Goal: Communication & Community: Answer question/provide support

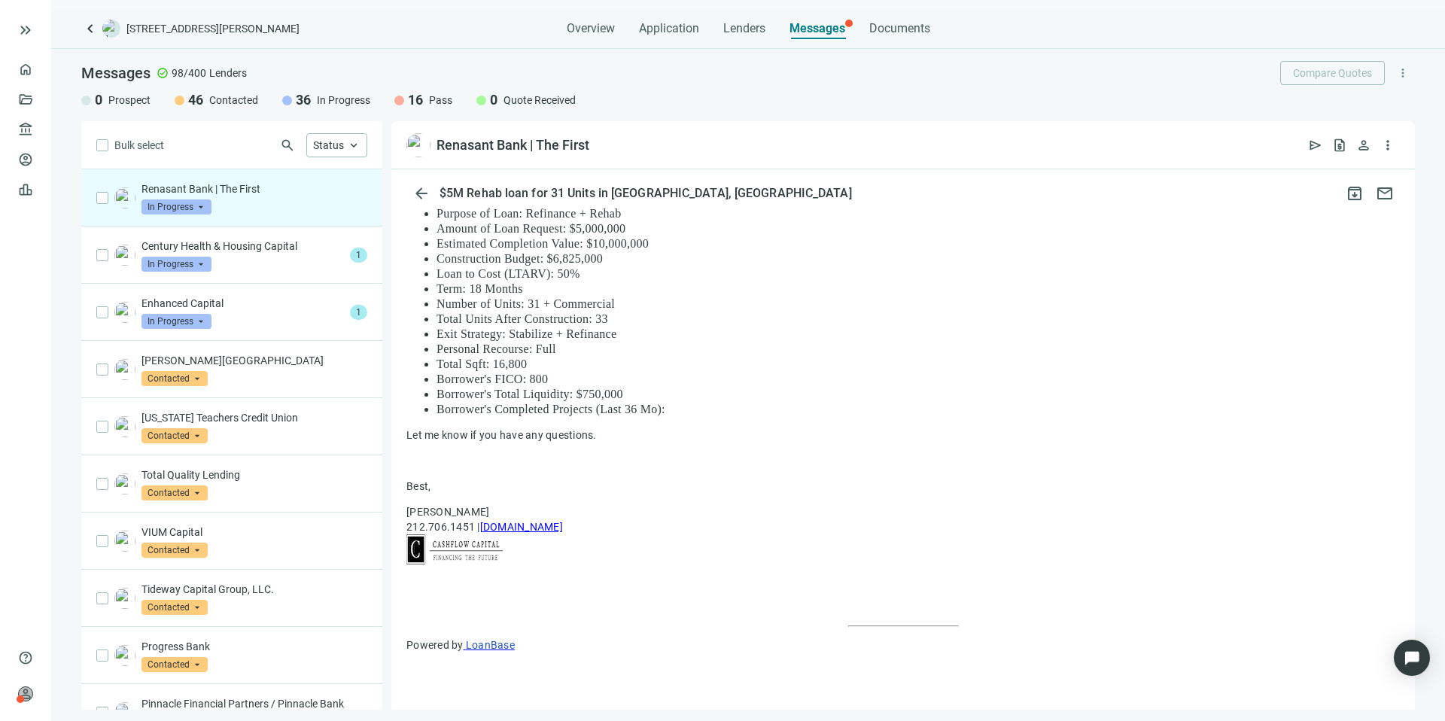
scroll to position [731, 0]
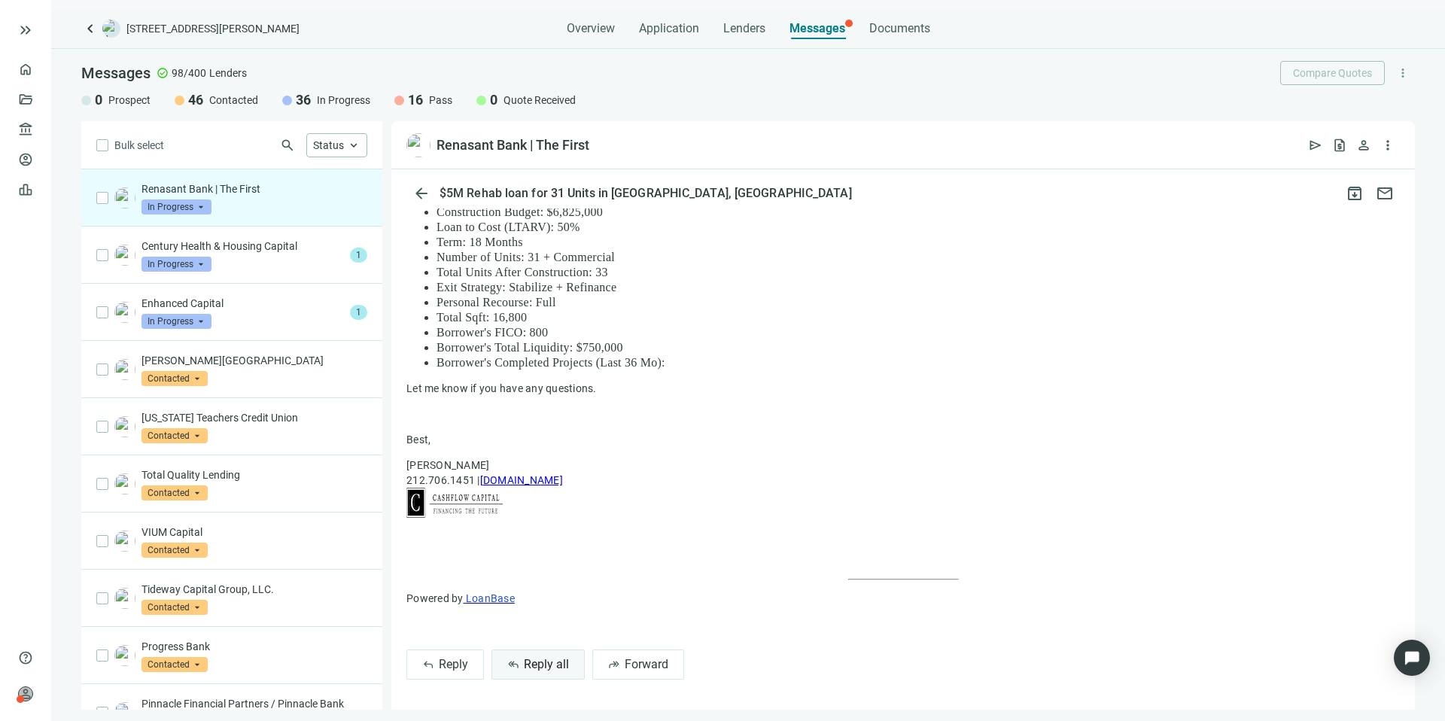
click at [544, 668] on span "Reply all" at bounding box center [546, 664] width 45 height 14
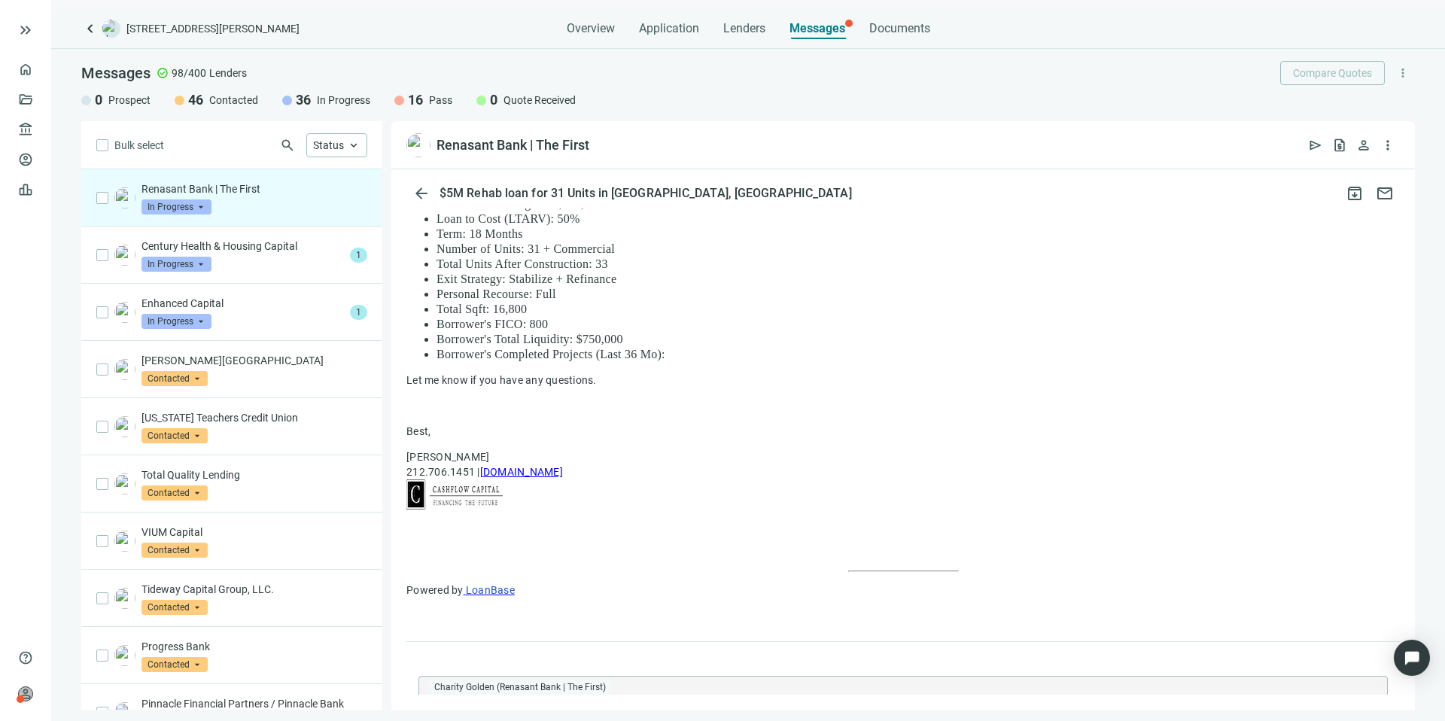
type textarea "**********"
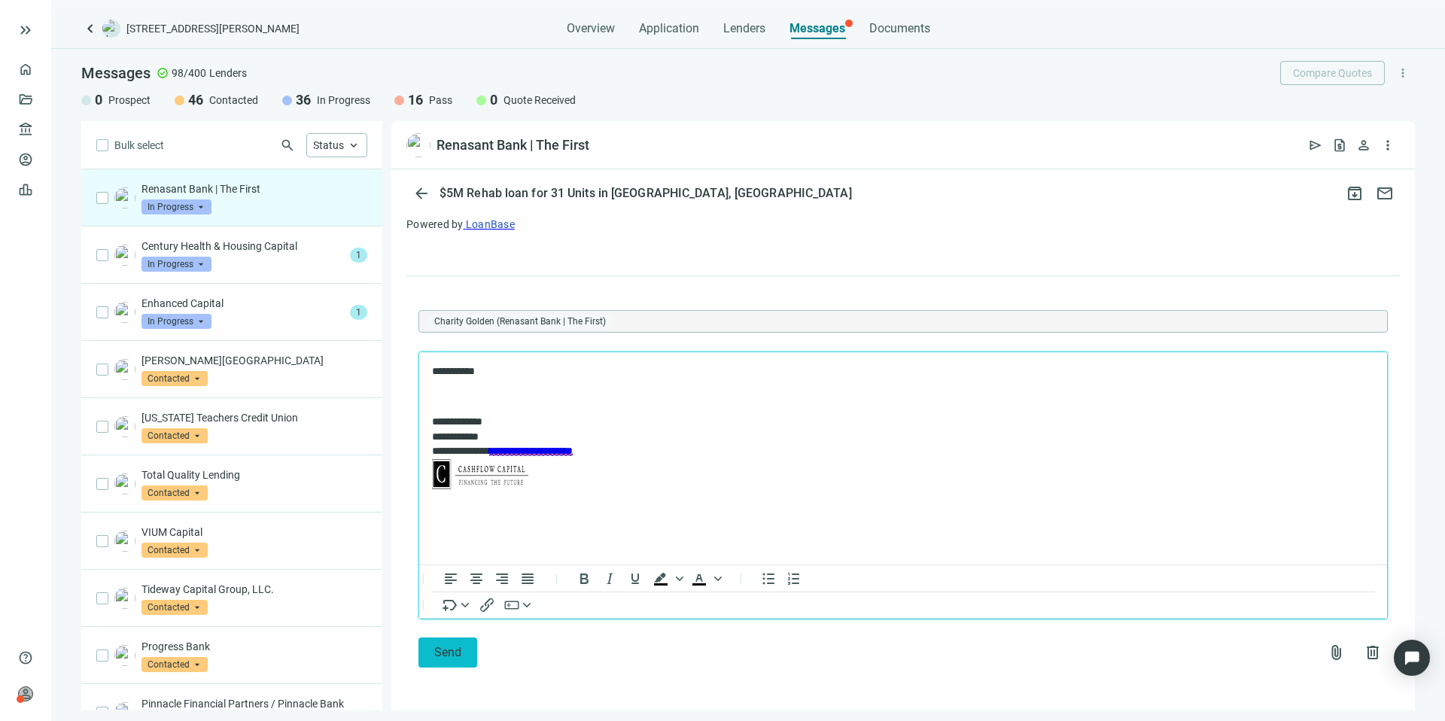
click at [462, 656] on button "Send" at bounding box center [447, 652] width 59 height 30
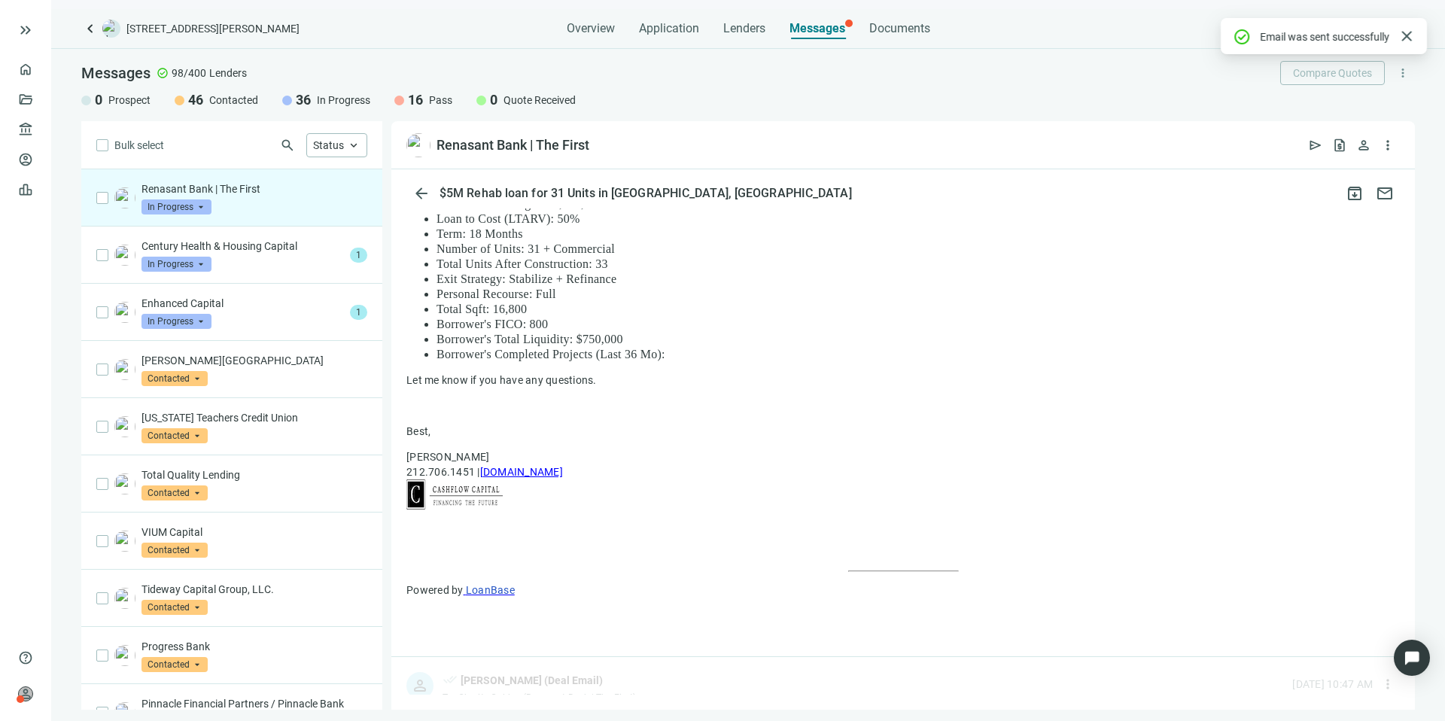
scroll to position [1057, 0]
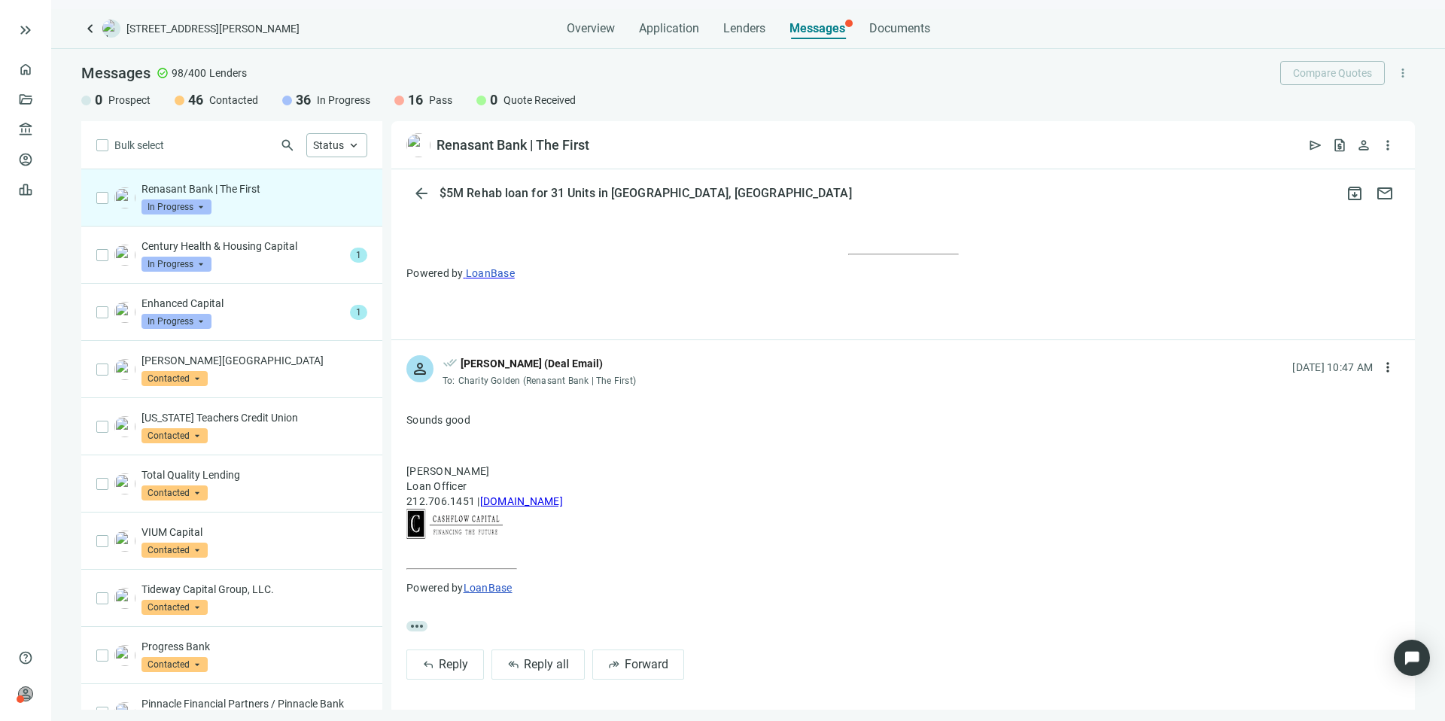
click at [195, 206] on span "In Progress" at bounding box center [176, 206] width 70 height 15
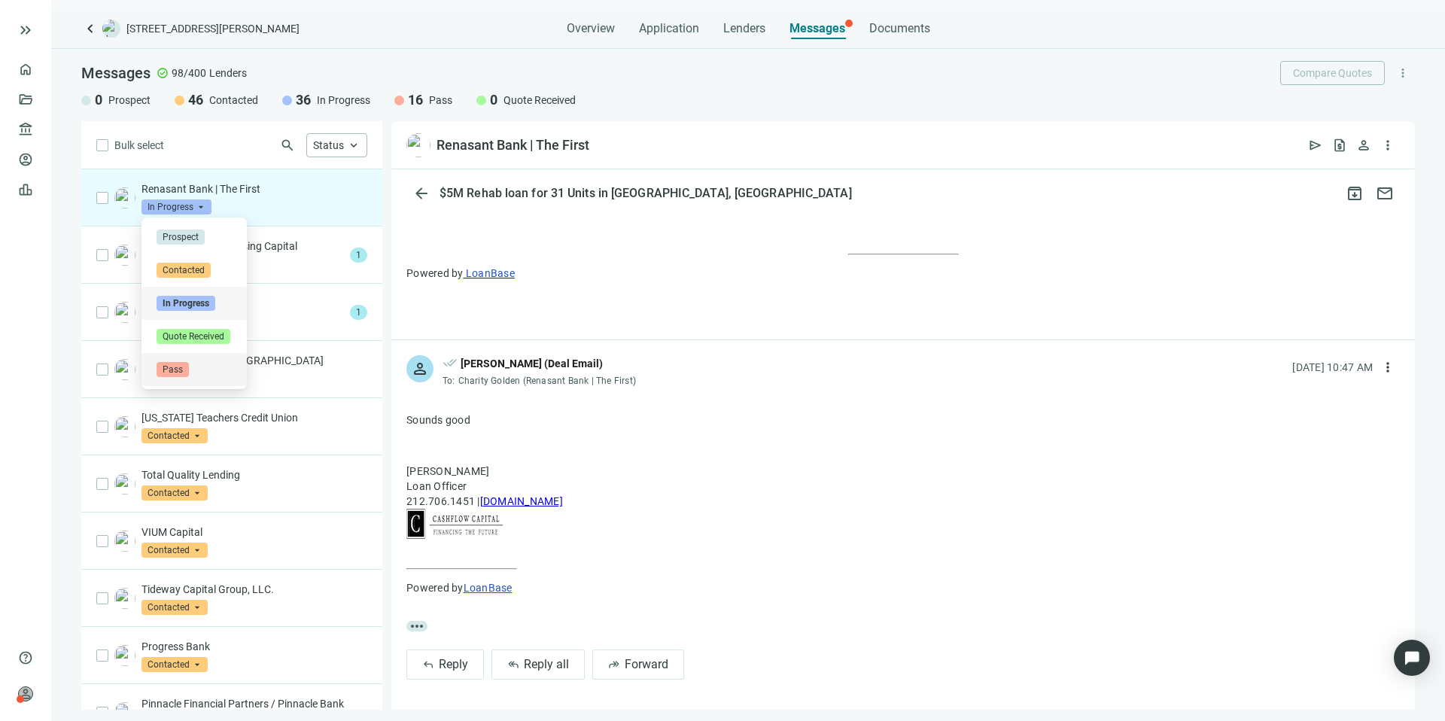
click at [184, 362] on span "Pass" at bounding box center [173, 369] width 32 height 15
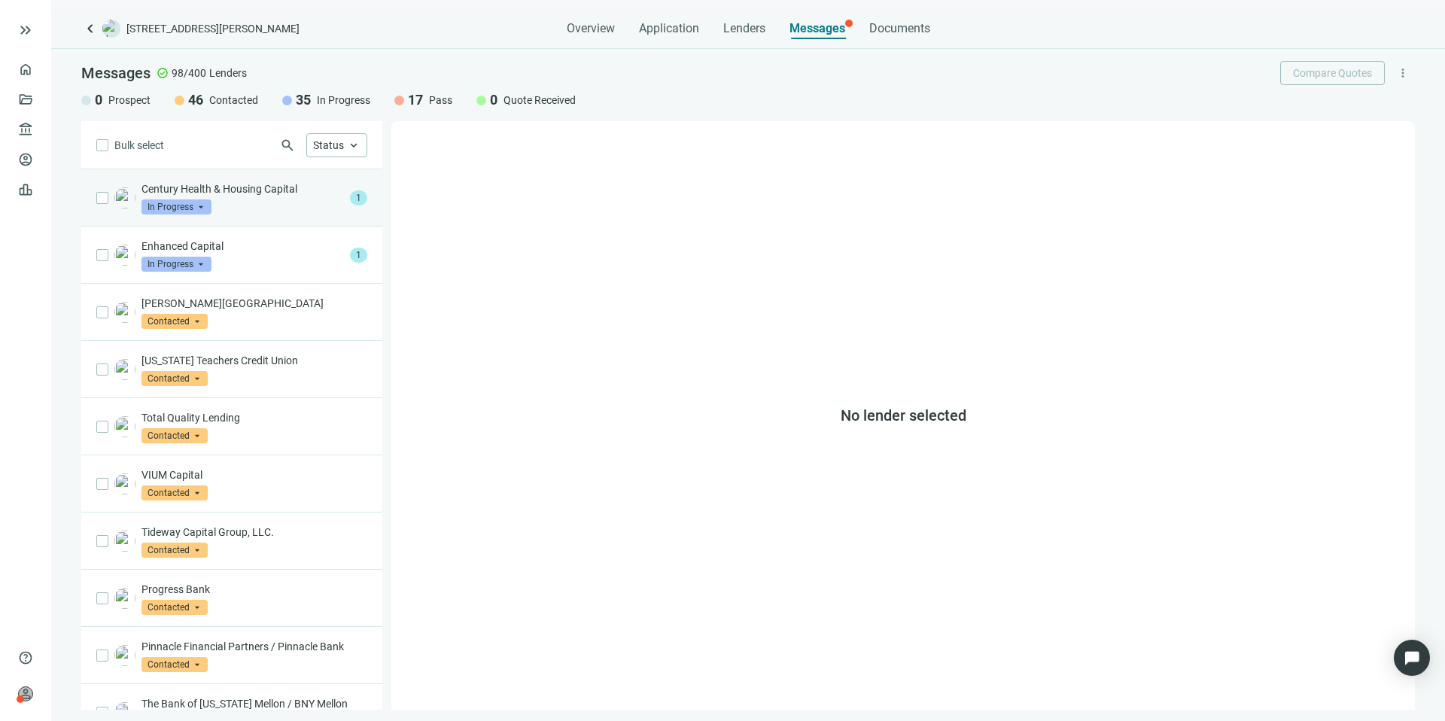
click at [191, 204] on span "In Progress" at bounding box center [176, 206] width 70 height 15
click at [306, 198] on div "Century Health & Housing Capital In Progress arrow_drop_down prospect contacted…" at bounding box center [242, 197] width 202 height 33
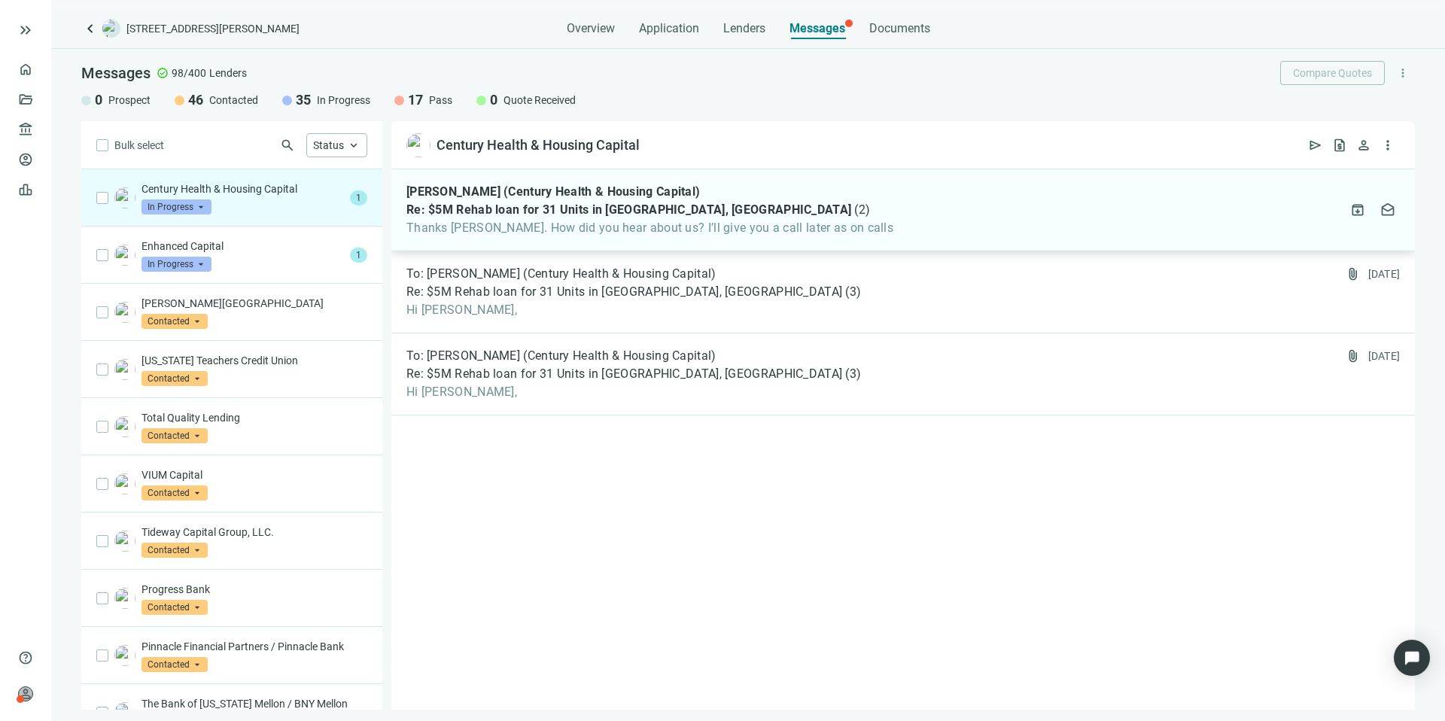
click at [860, 208] on div "[PERSON_NAME] (Century Health & Housing Capital) Re: $5M Rehab loan for 31 Unit…" at bounding box center [902, 210] width 1023 height 82
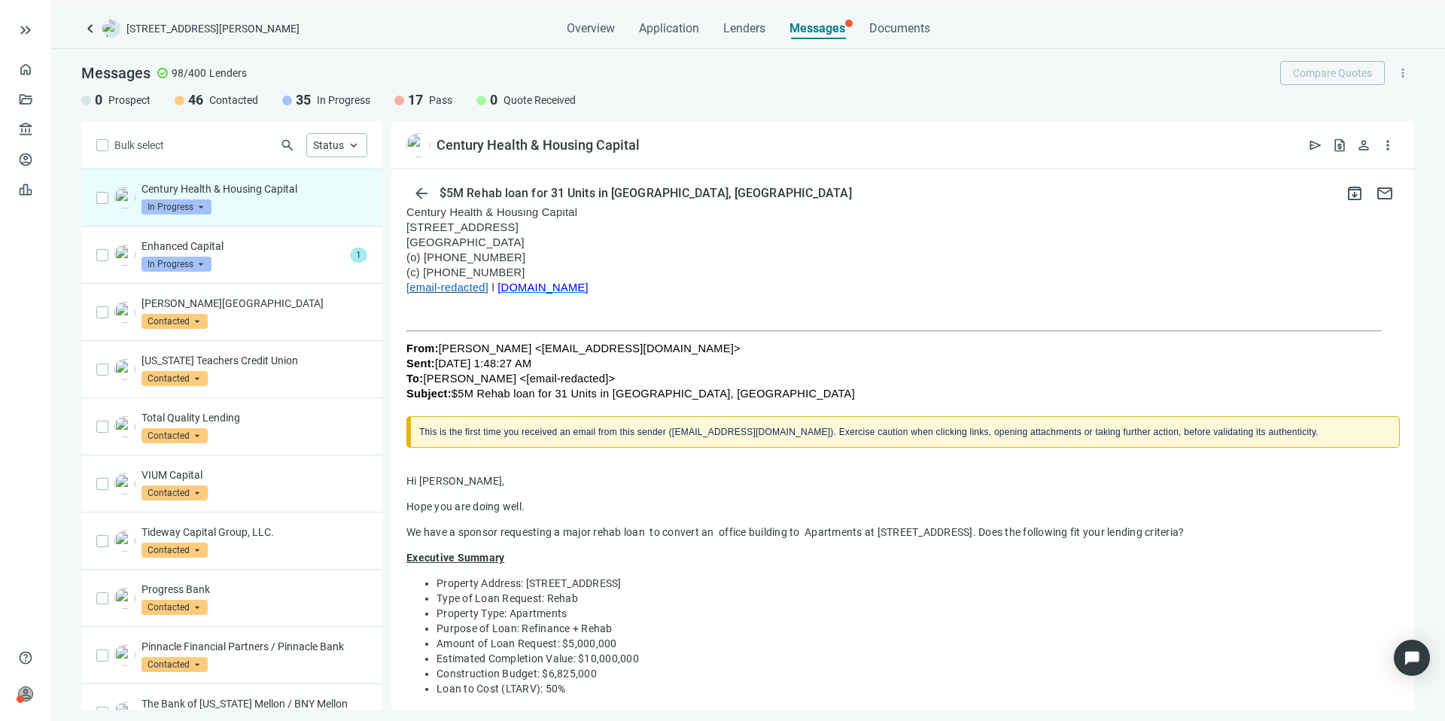
scroll to position [22, 0]
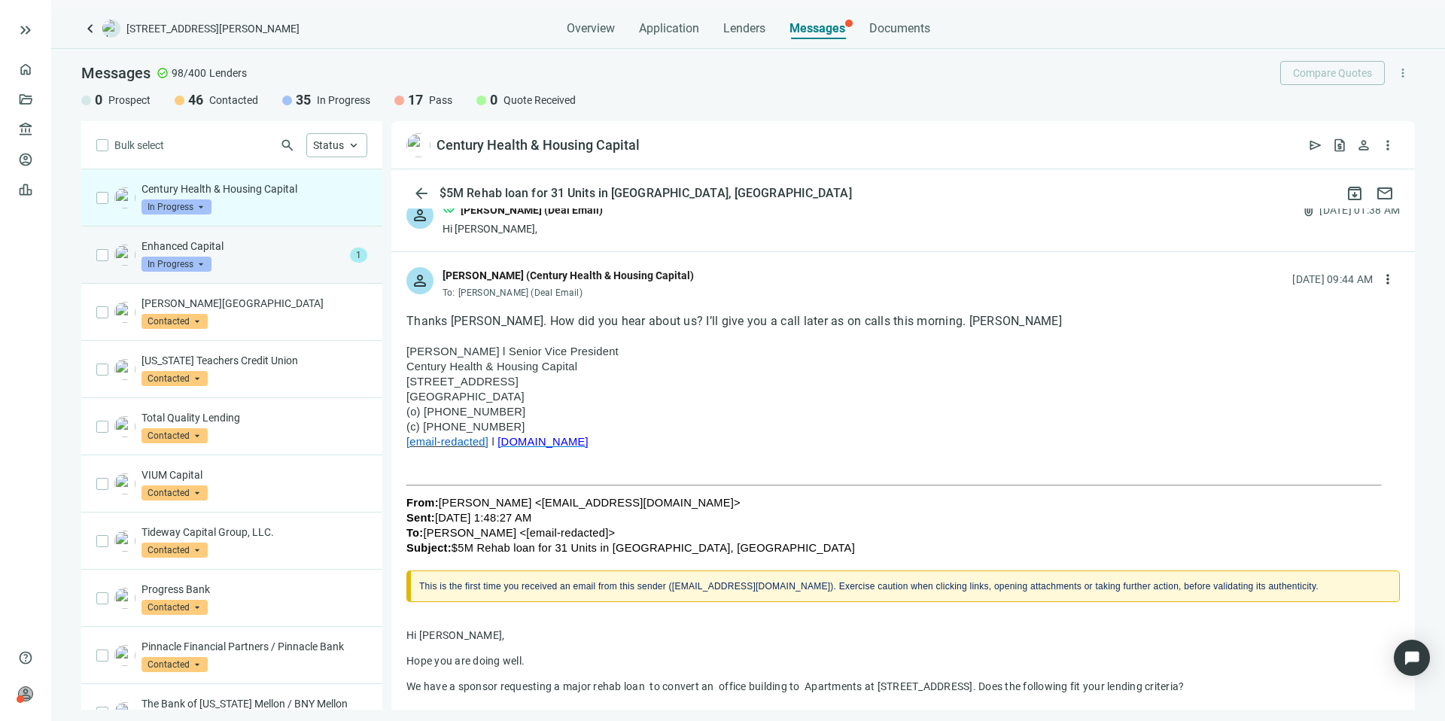
click at [260, 241] on p "Enhanced Capital" at bounding box center [242, 246] width 202 height 15
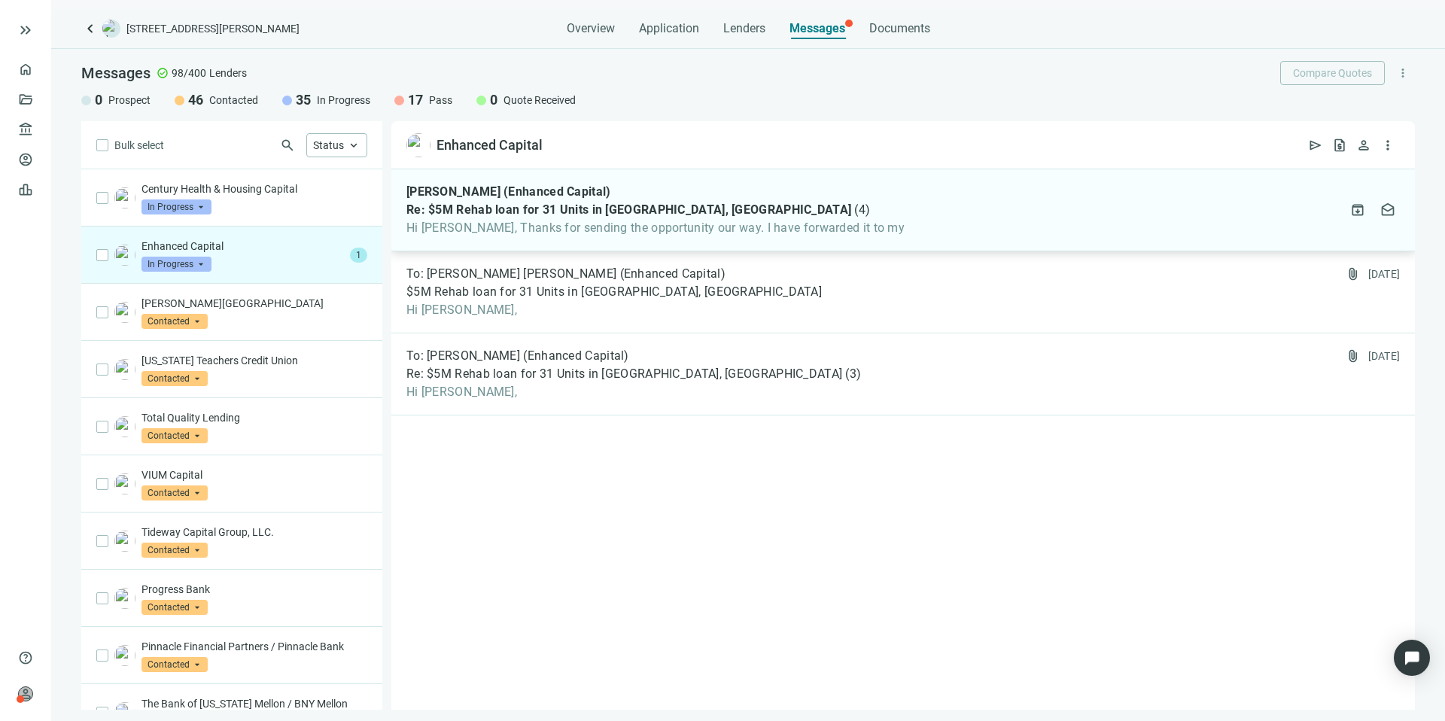
click at [876, 223] on div "[PERSON_NAME] (Enhanced Capital) Re: $5M Rehab loan for 31 Units in [GEOGRAPHIC…" at bounding box center [902, 210] width 1023 height 82
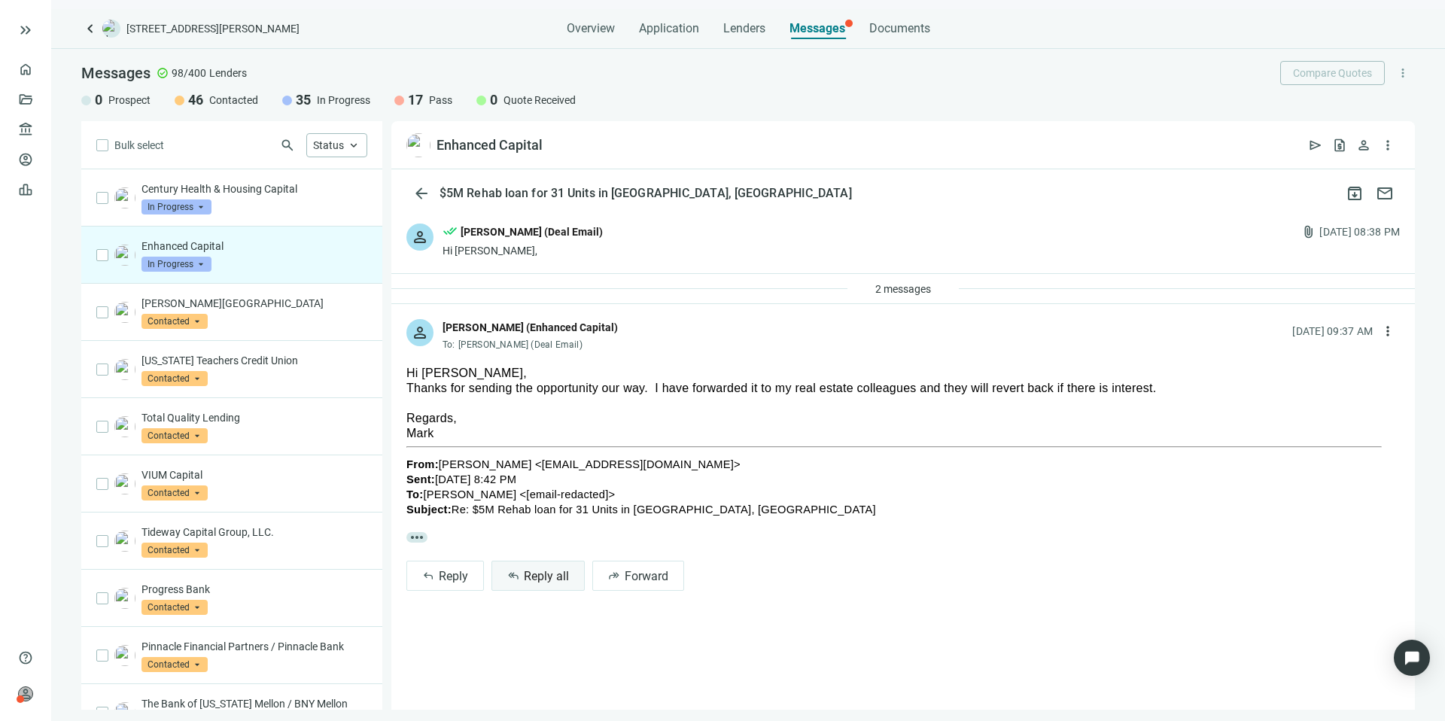
click at [549, 580] on span "Reply all" at bounding box center [546, 576] width 45 height 14
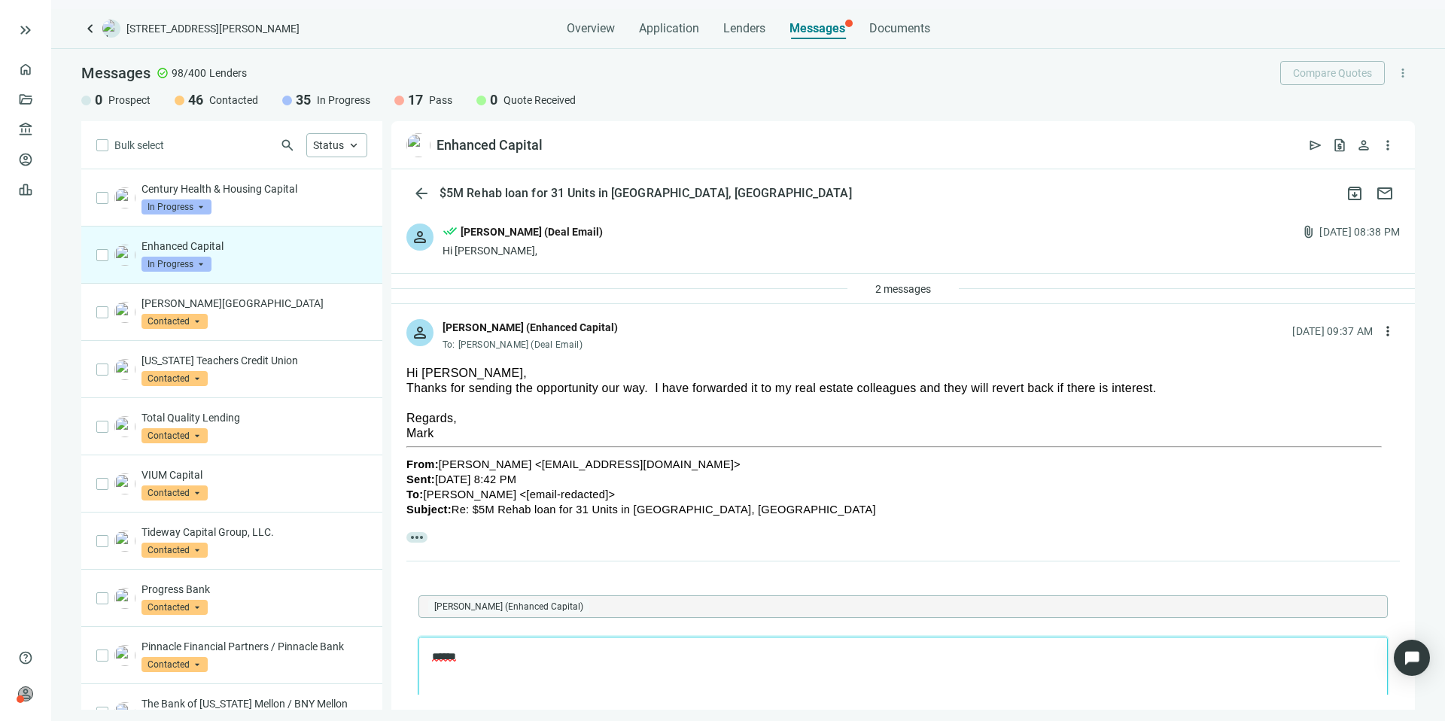
scroll to position [152, 0]
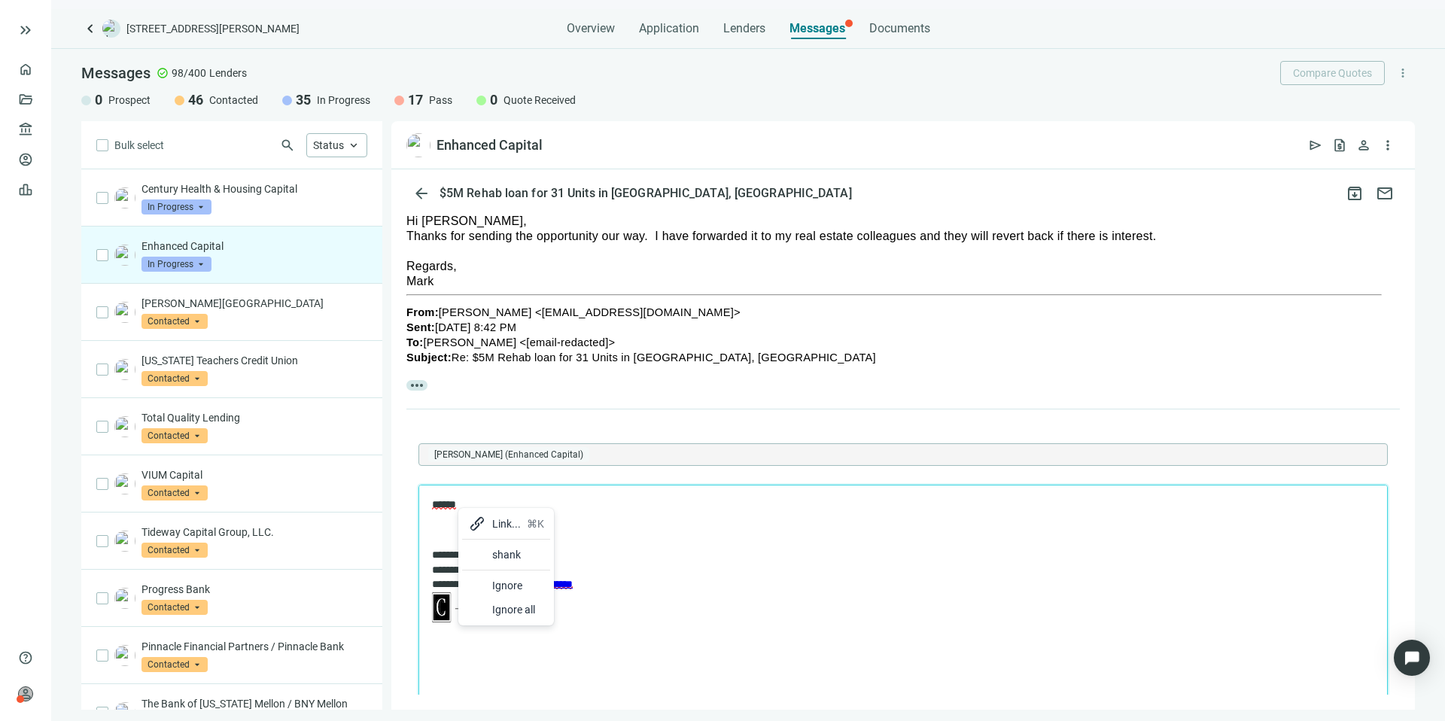
click at [576, 528] on p "Rich Text Area. Press ALT-0 for help." at bounding box center [903, 530] width 942 height 15
drag, startPoint x: 482, startPoint y: 509, endPoint x: 422, endPoint y: 502, distance: 60.7
click at [422, 502] on html "**********" at bounding box center [903, 562] width 968 height 154
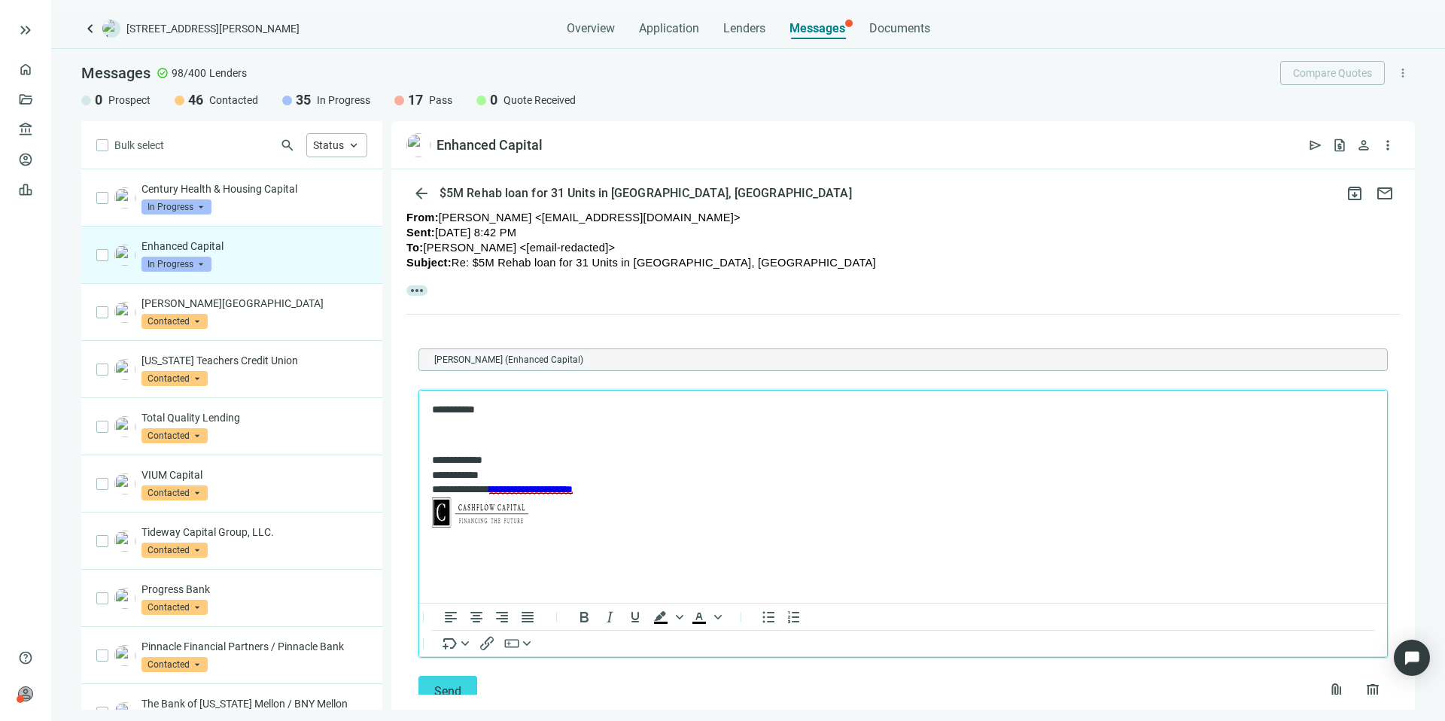
scroll to position [285, 0]
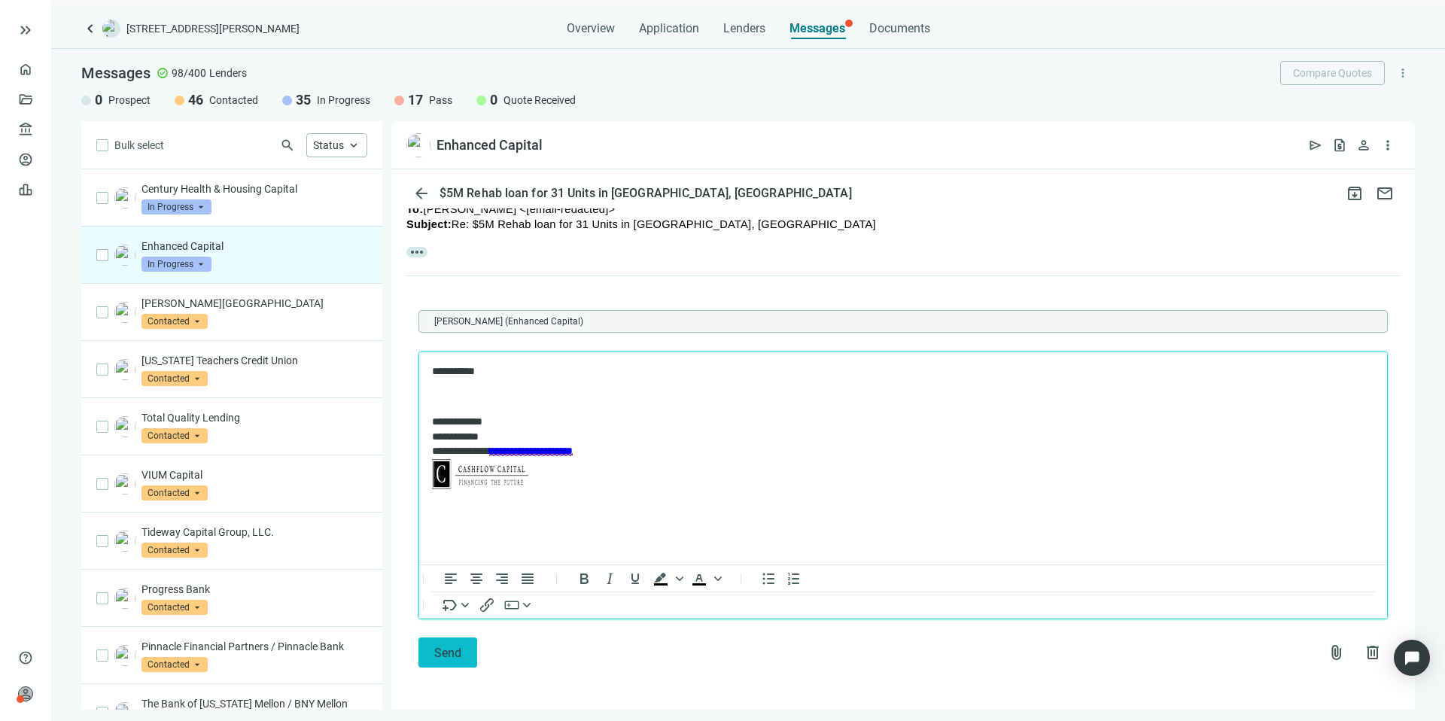
click at [441, 654] on span "Send" at bounding box center [447, 653] width 27 height 14
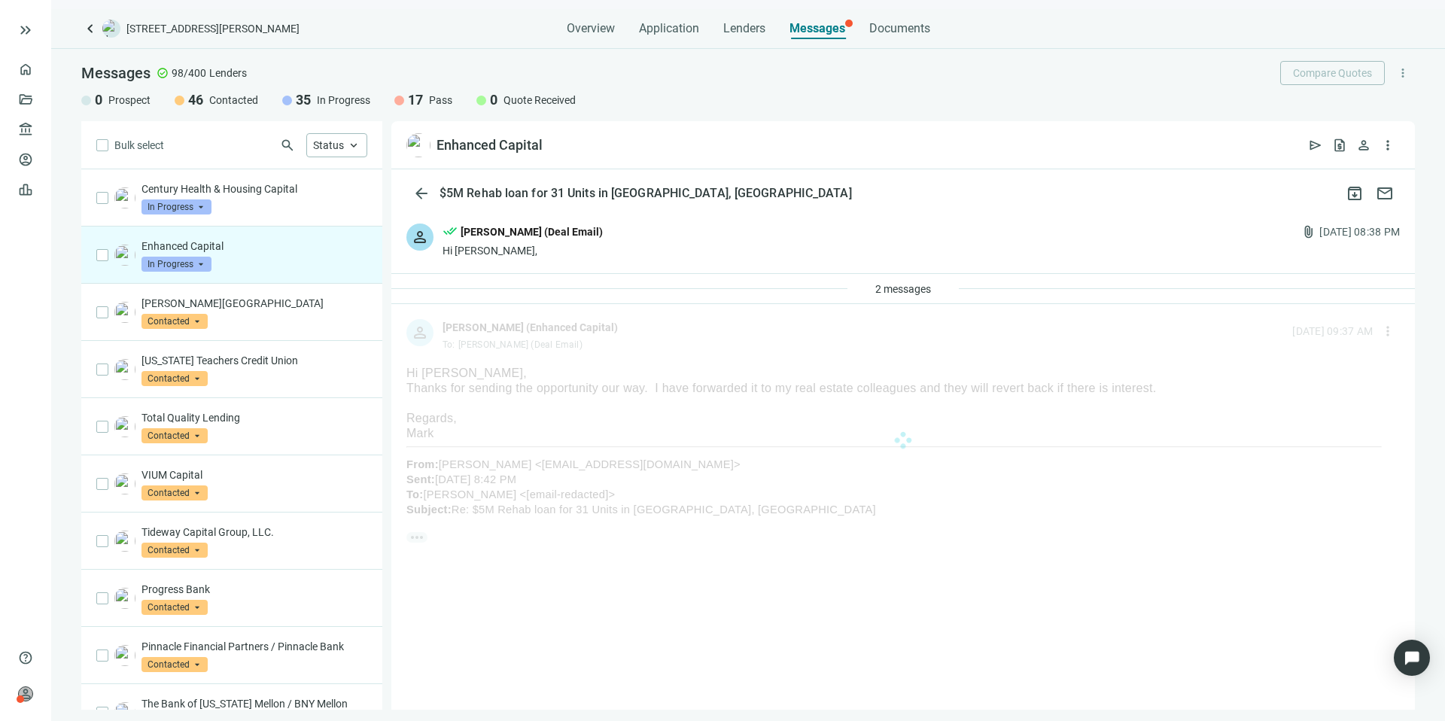
scroll to position [0, 0]
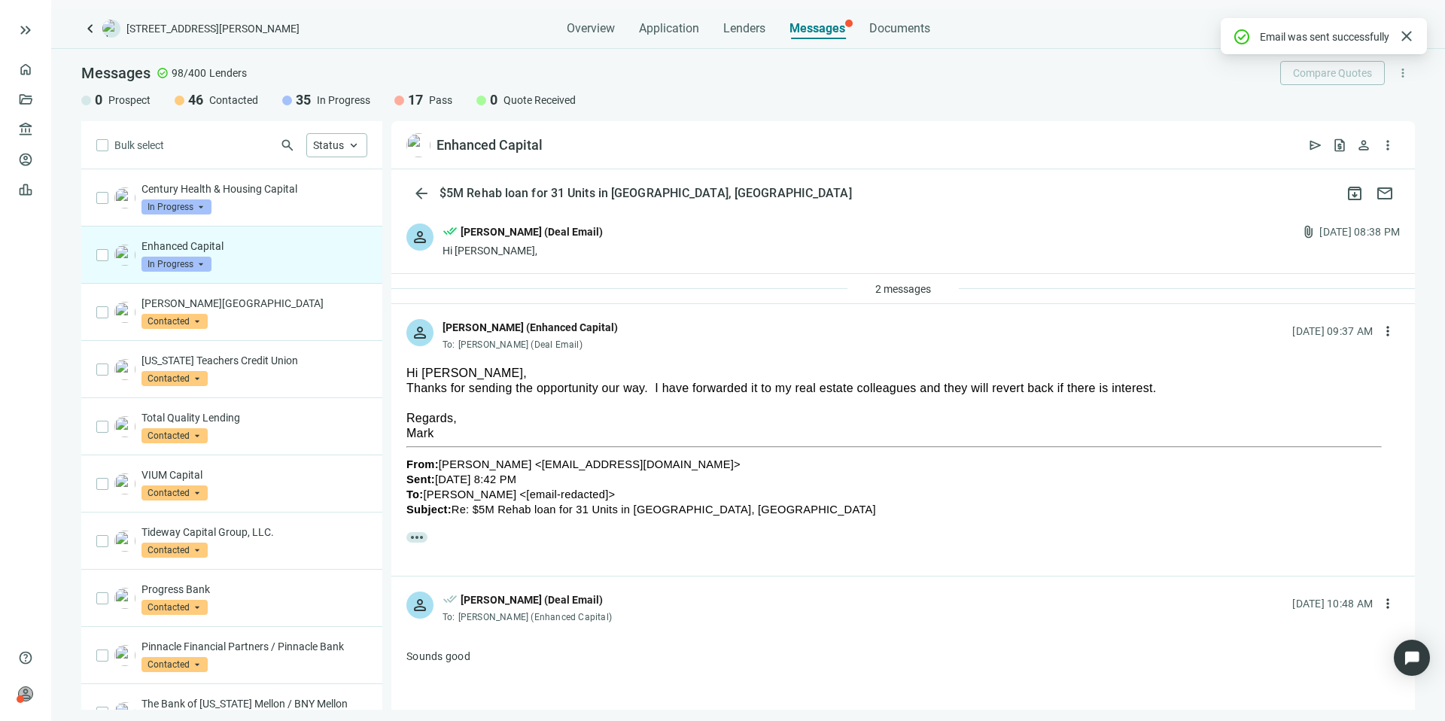
click at [202, 265] on span "In Progress" at bounding box center [176, 264] width 70 height 15
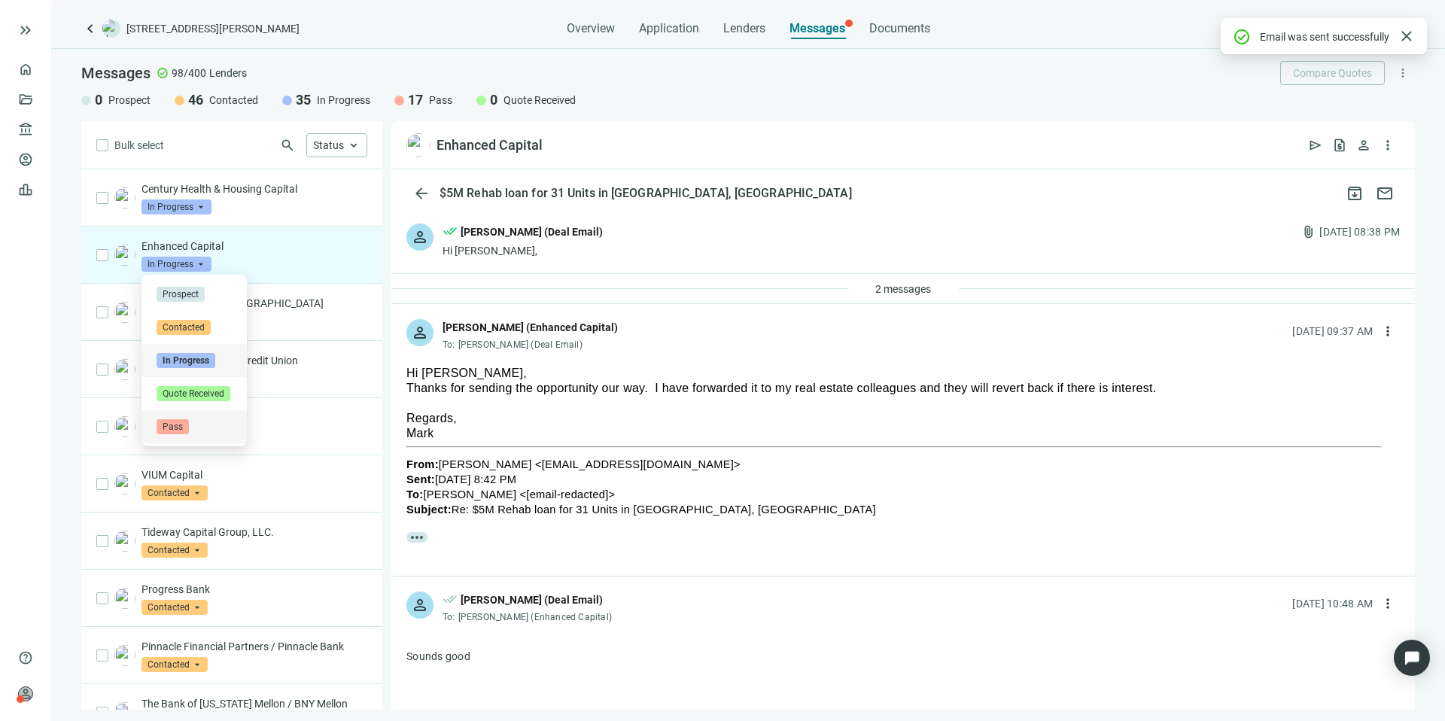
click at [188, 422] on div "Pass" at bounding box center [194, 426] width 75 height 15
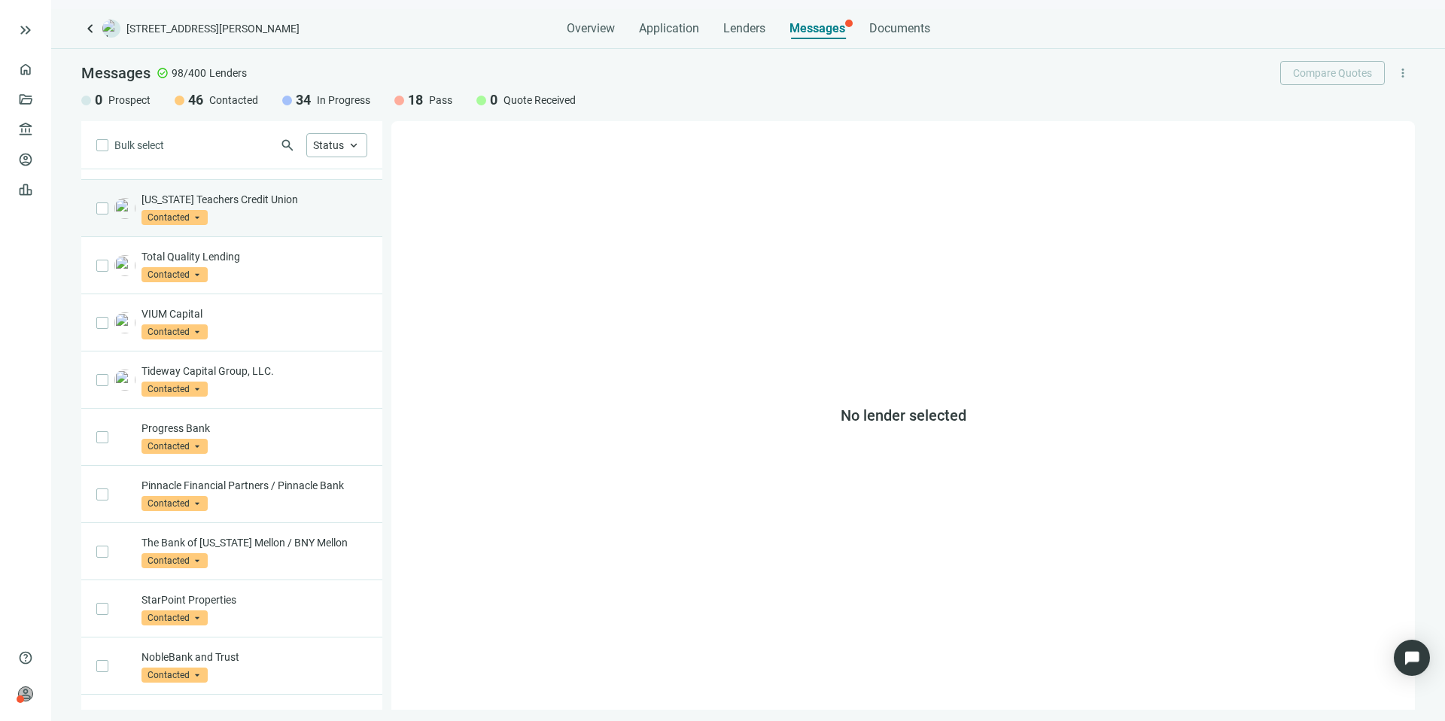
scroll to position [264, 0]
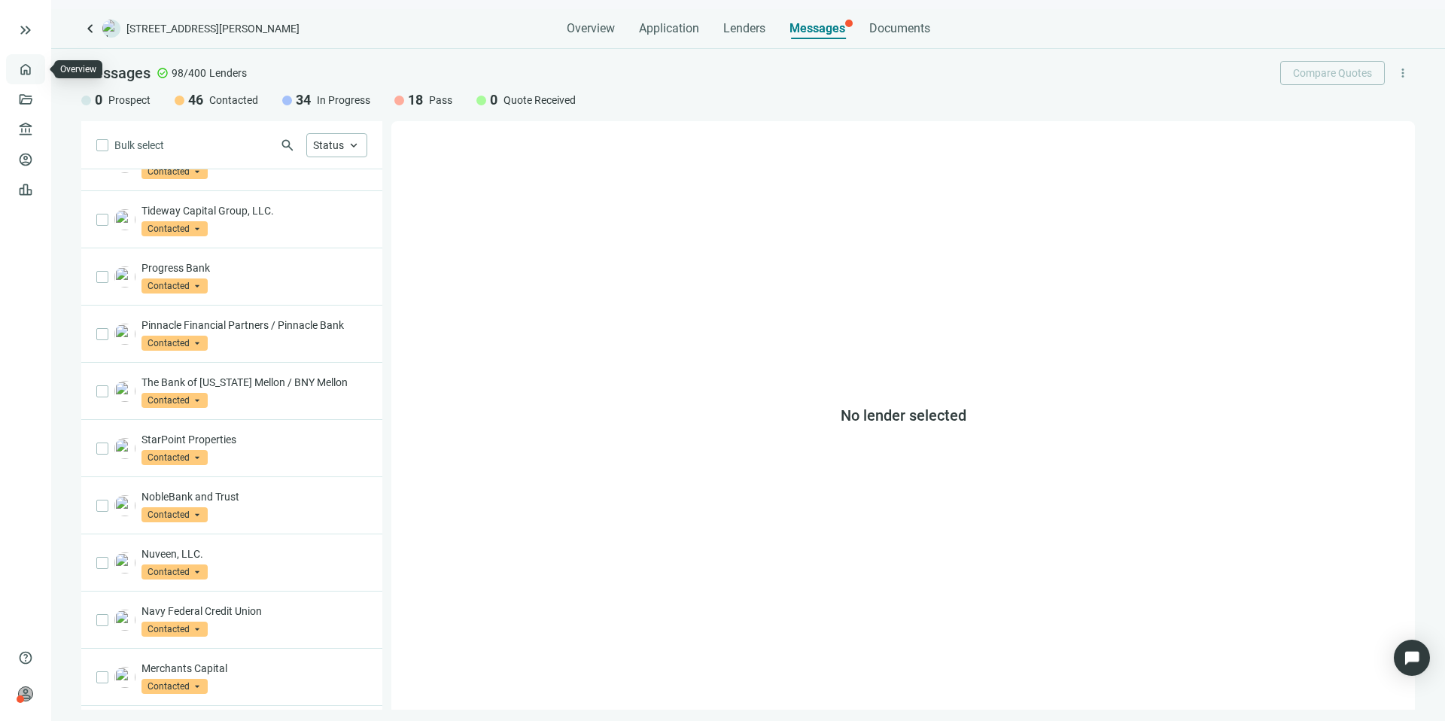
click at [38, 68] on link "Overview" at bounding box center [60, 69] width 44 height 12
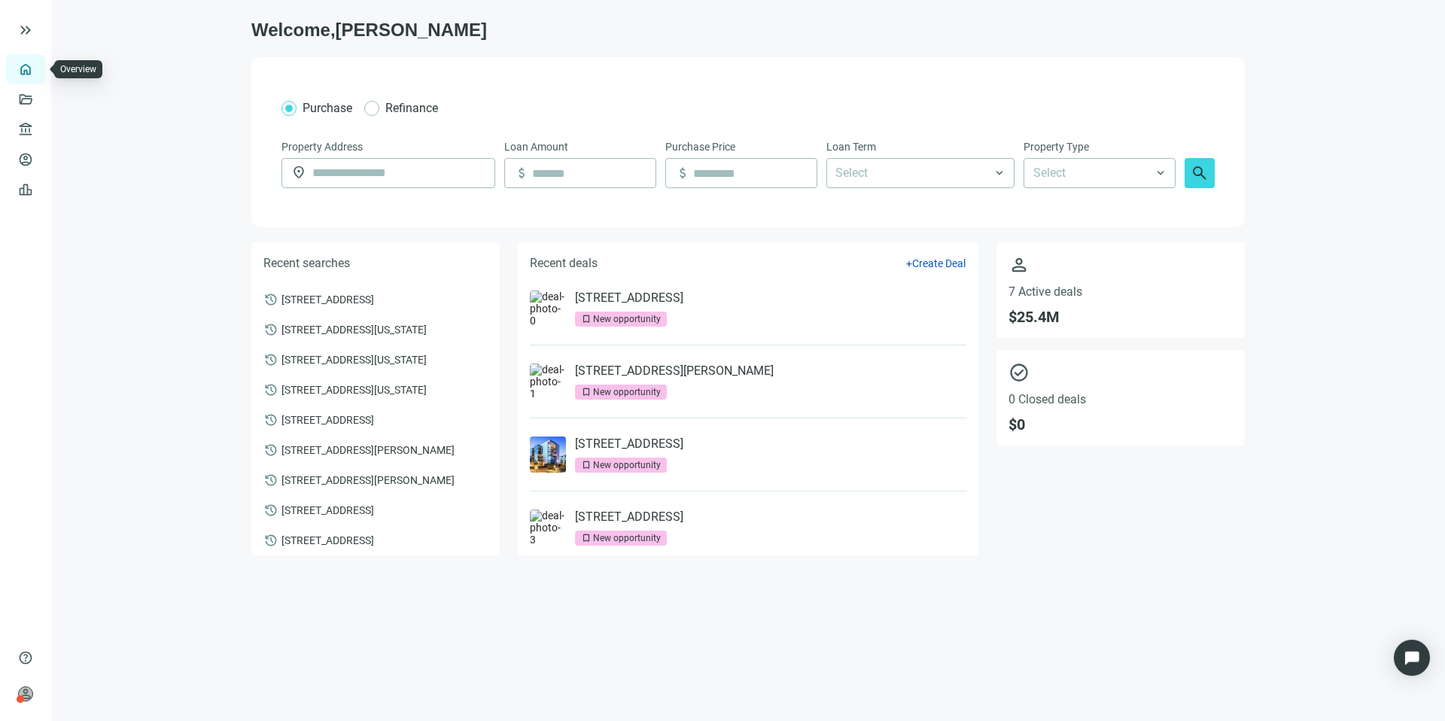
click at [38, 67] on link "Overview" at bounding box center [60, 69] width 44 height 12
click at [374, 302] on span "[STREET_ADDRESS]" at bounding box center [327, 299] width 93 height 14
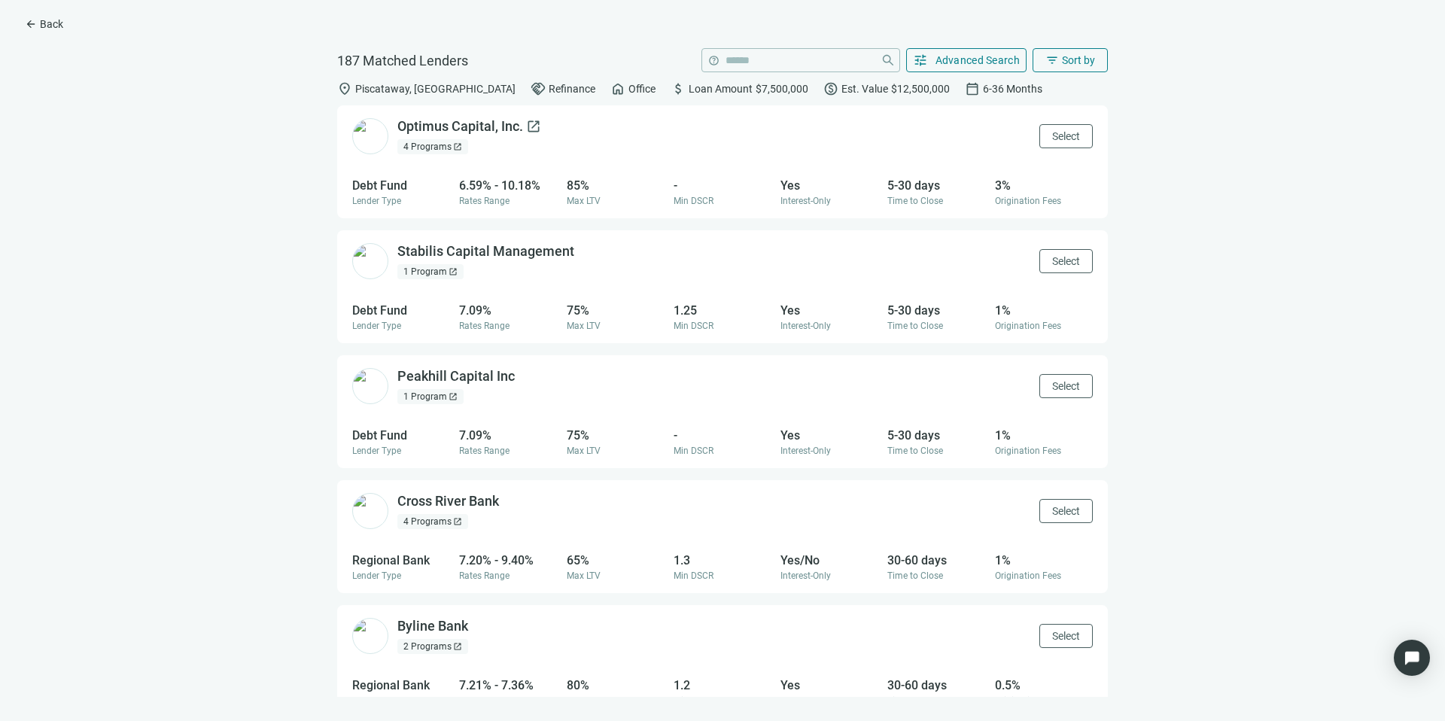
click at [485, 129] on div "Optimus Capital, Inc. open_in_new" at bounding box center [469, 126] width 144 height 19
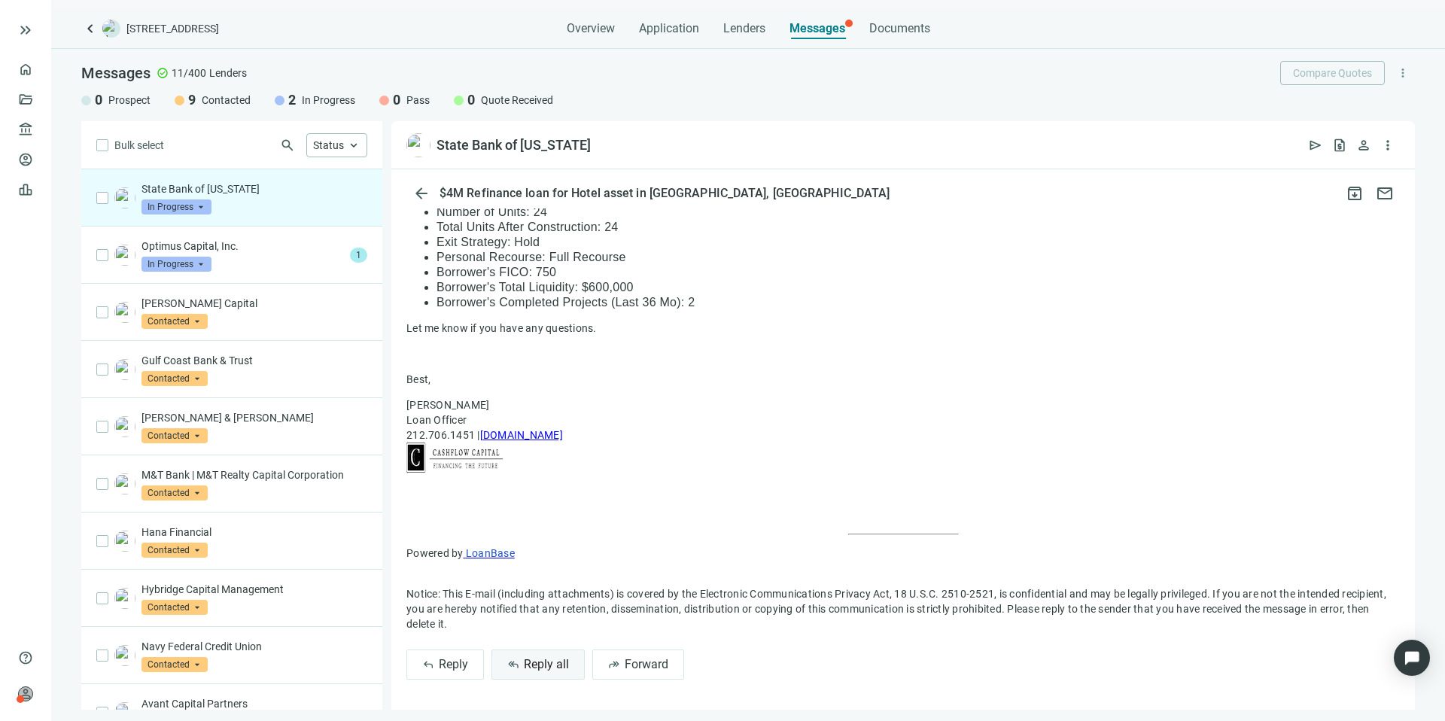
click at [541, 666] on span "Reply all" at bounding box center [546, 664] width 45 height 14
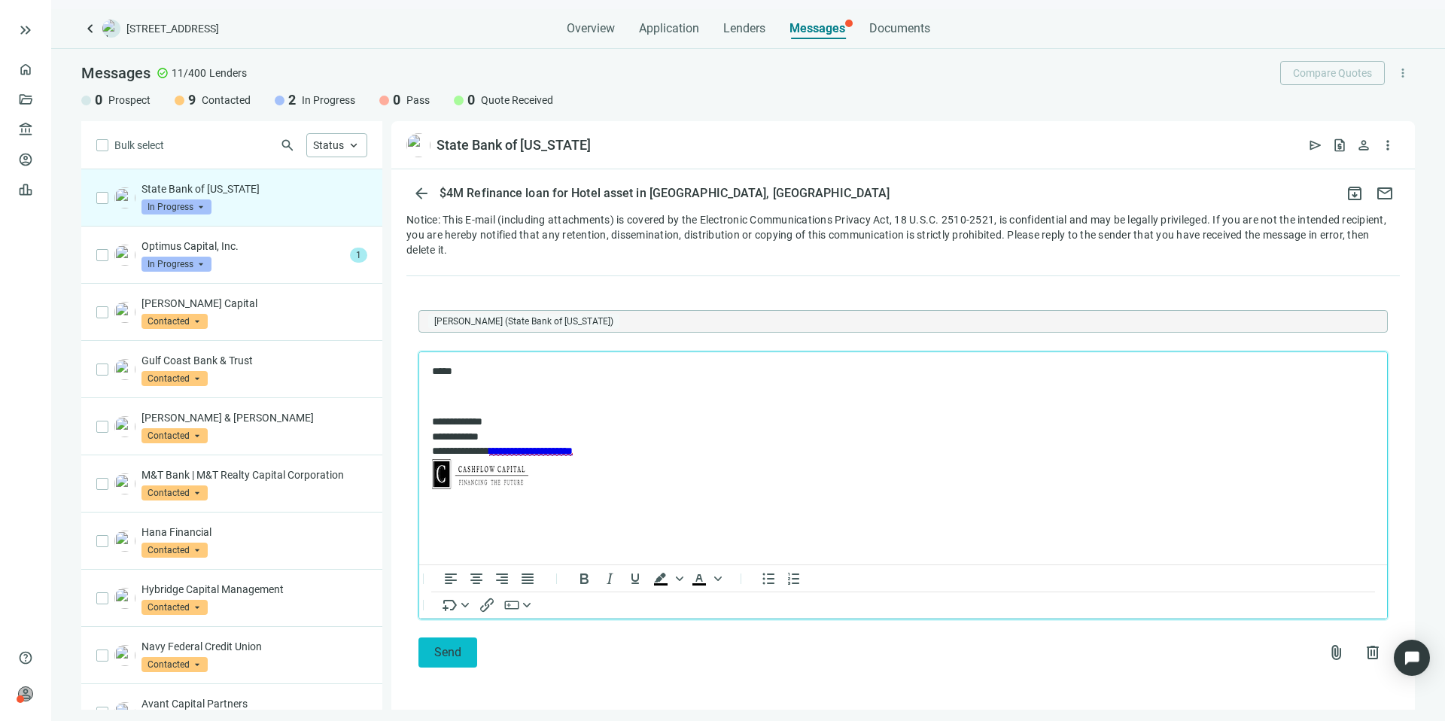
click at [469, 653] on button "Send" at bounding box center [447, 652] width 59 height 30
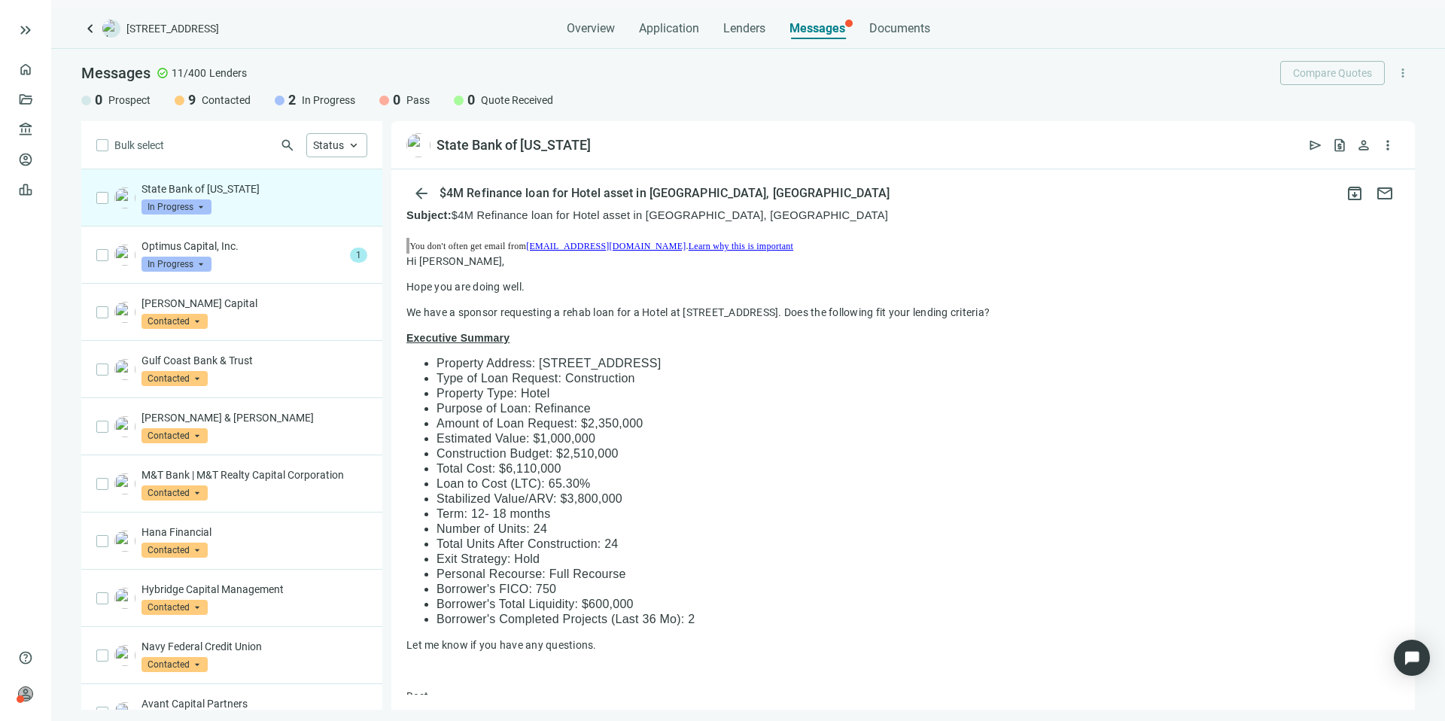
scroll to position [0, 0]
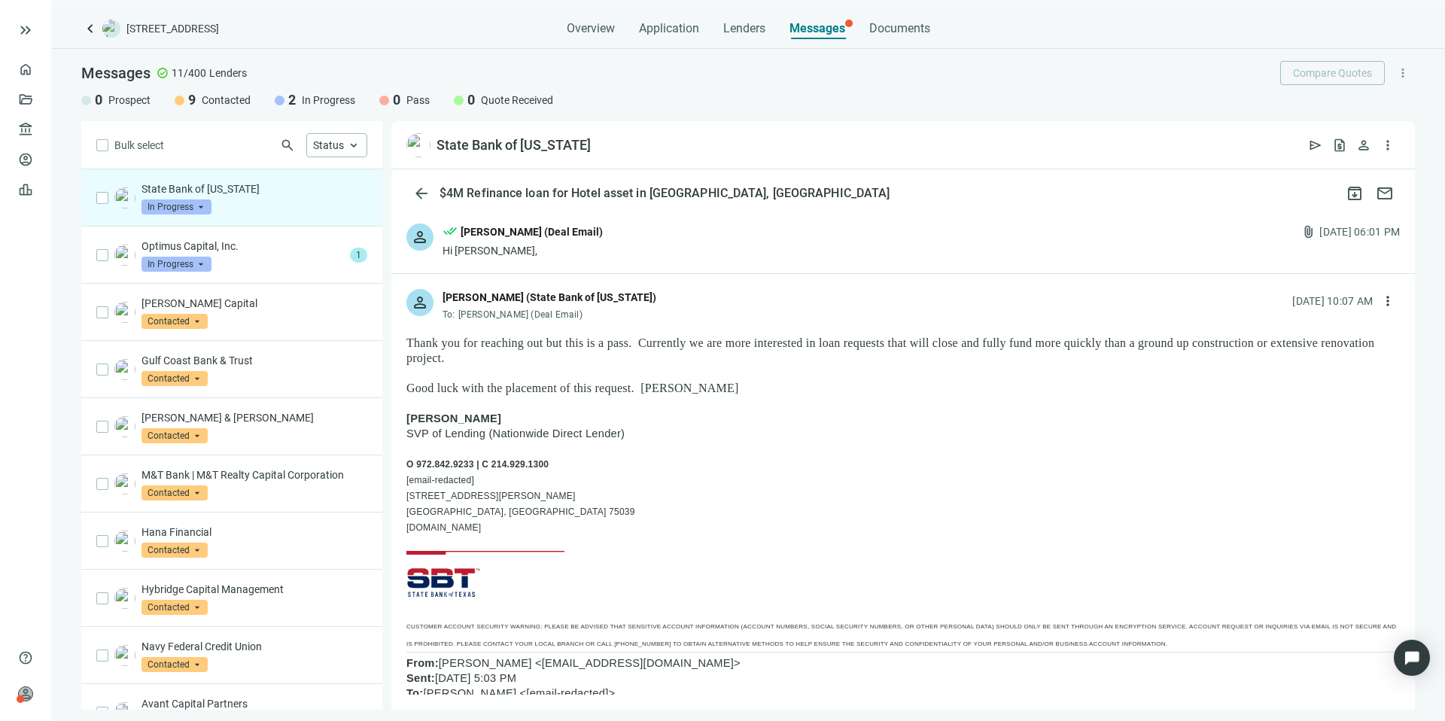
click at [592, 223] on div "person done_all Kevin A Jones (Deal Email) Hi Melissa, attach_file 08.11.2025, …" at bounding box center [902, 240] width 1023 height 65
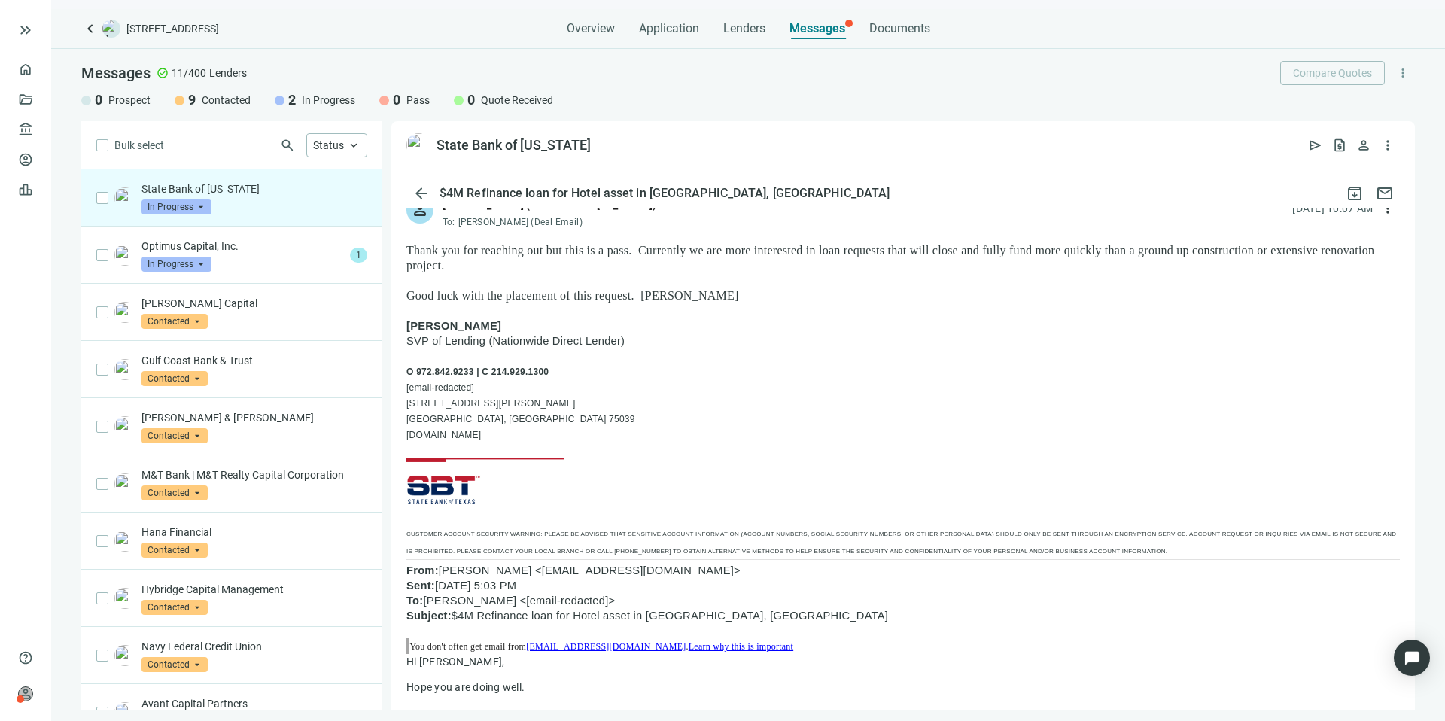
scroll to position [1132, 0]
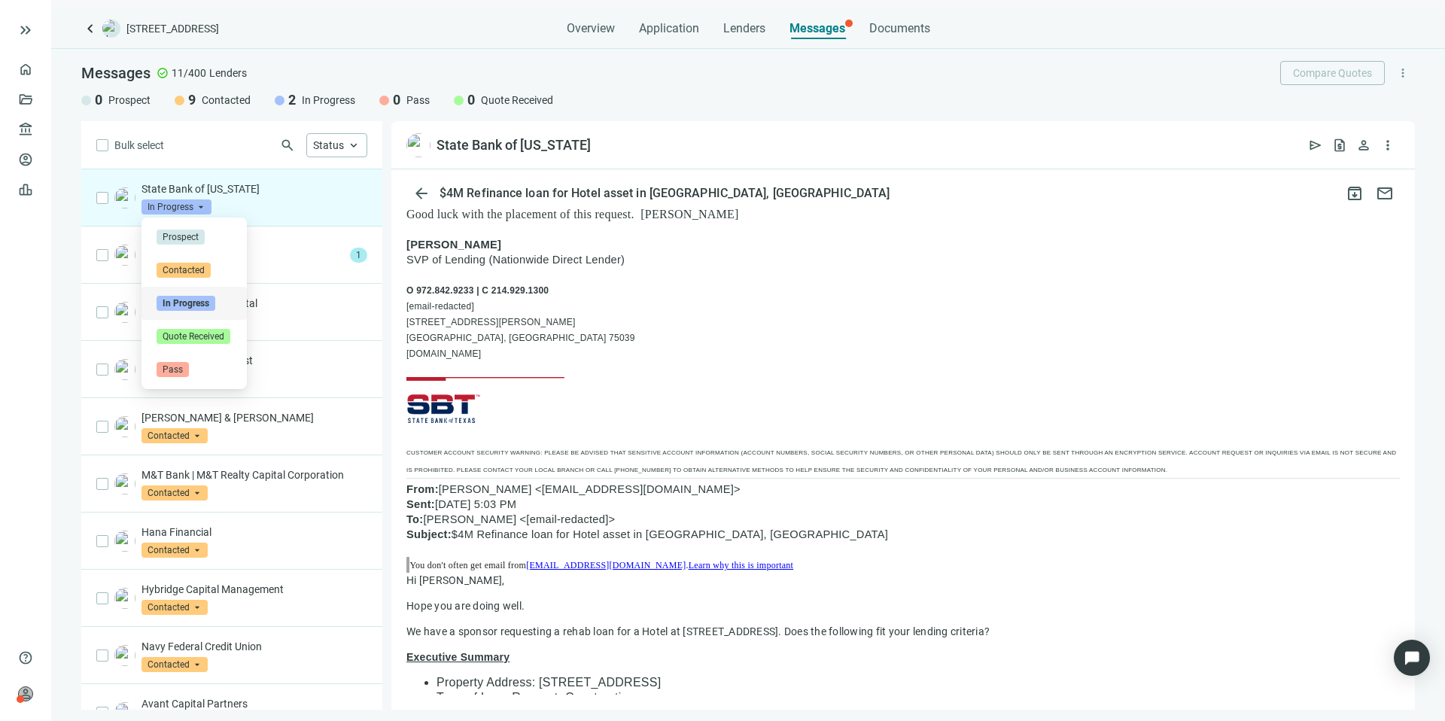
click at [206, 205] on span "In Progress" at bounding box center [176, 206] width 70 height 15
click at [193, 372] on div "Pass" at bounding box center [194, 369] width 75 height 15
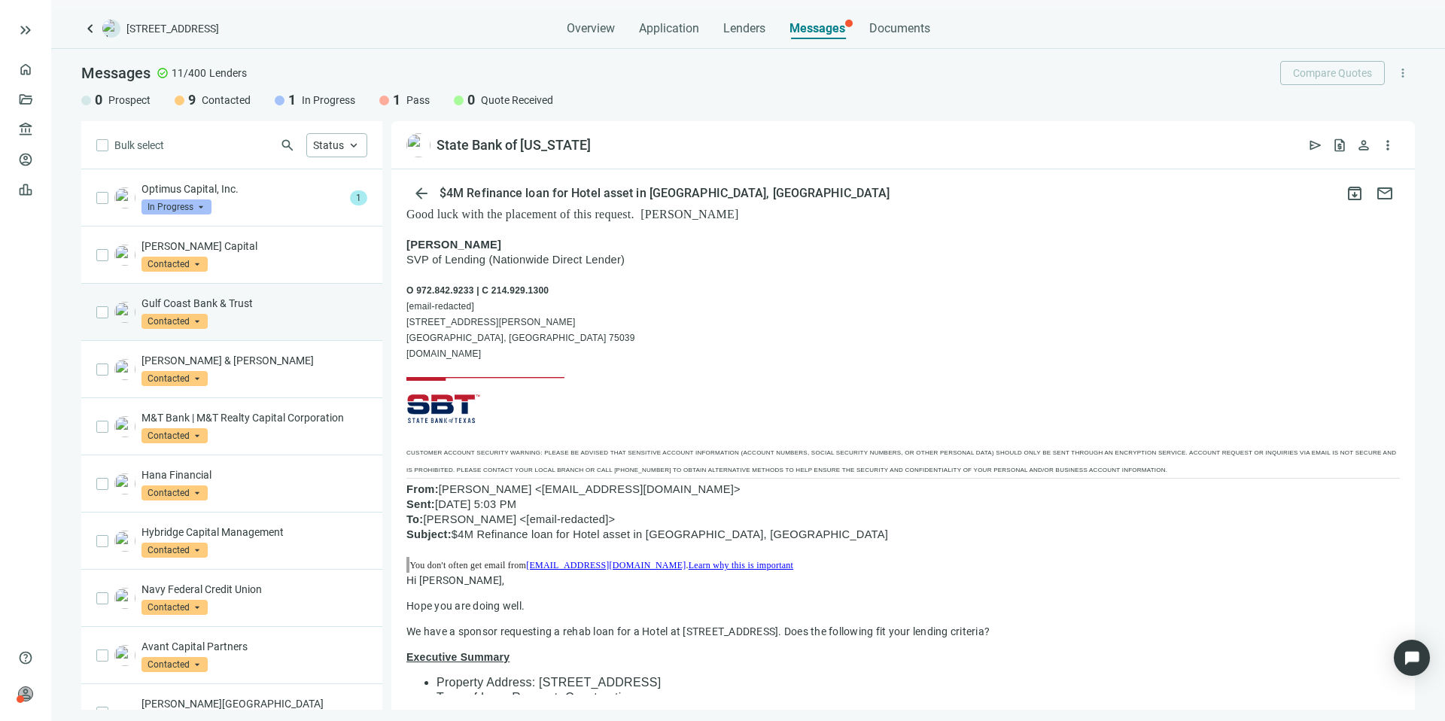
scroll to position [0, 0]
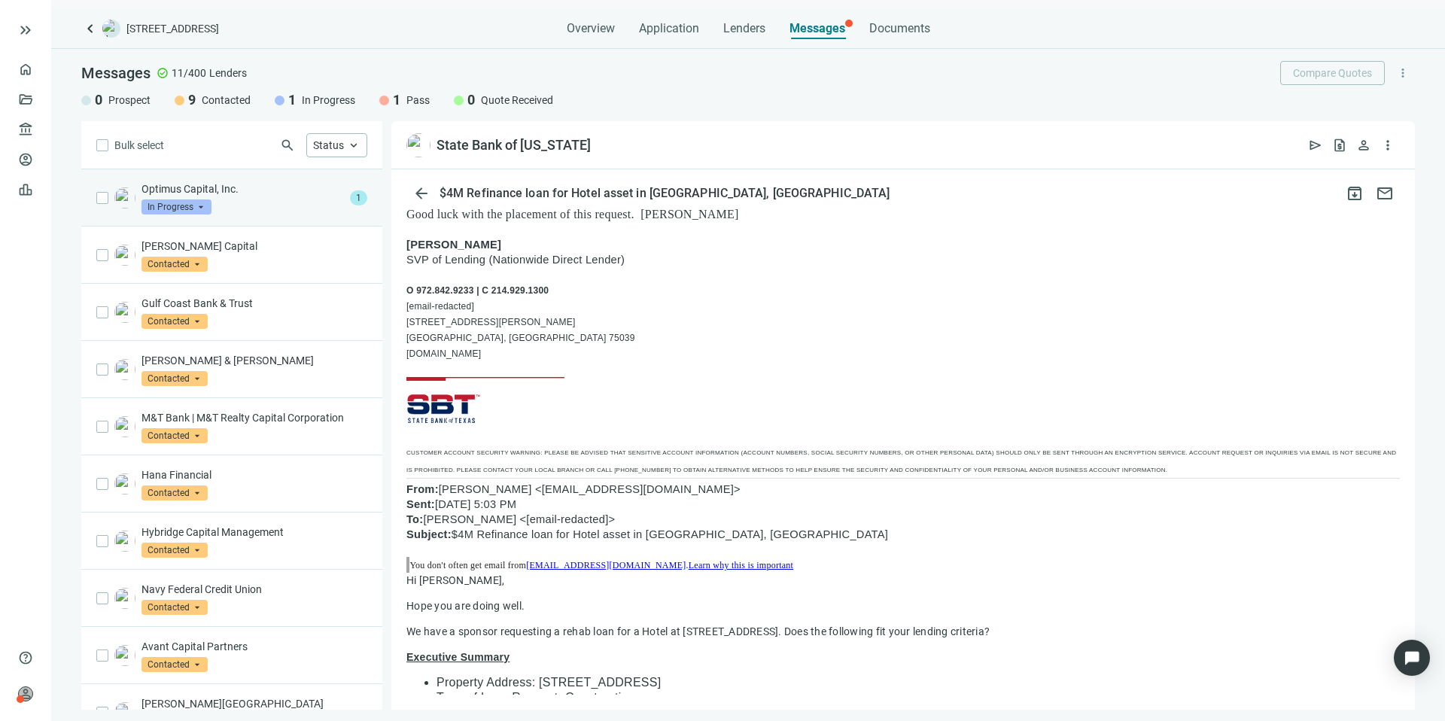
click at [295, 210] on div "Optimus Capital, Inc. In Progress arrow_drop_down" at bounding box center [242, 197] width 202 height 33
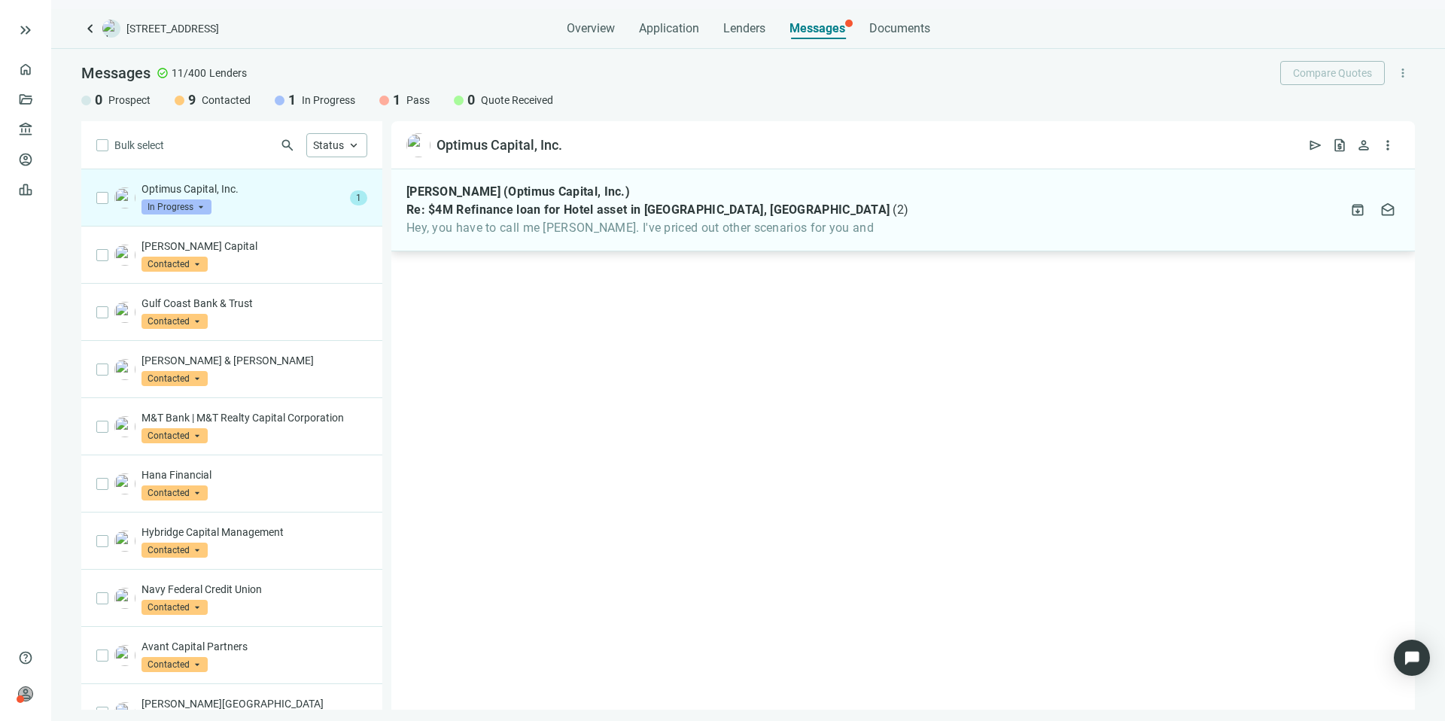
click at [652, 234] on span "Hey, you have to call me Kevin. I've priced out other scenarios for you and" at bounding box center [657, 227] width 502 height 15
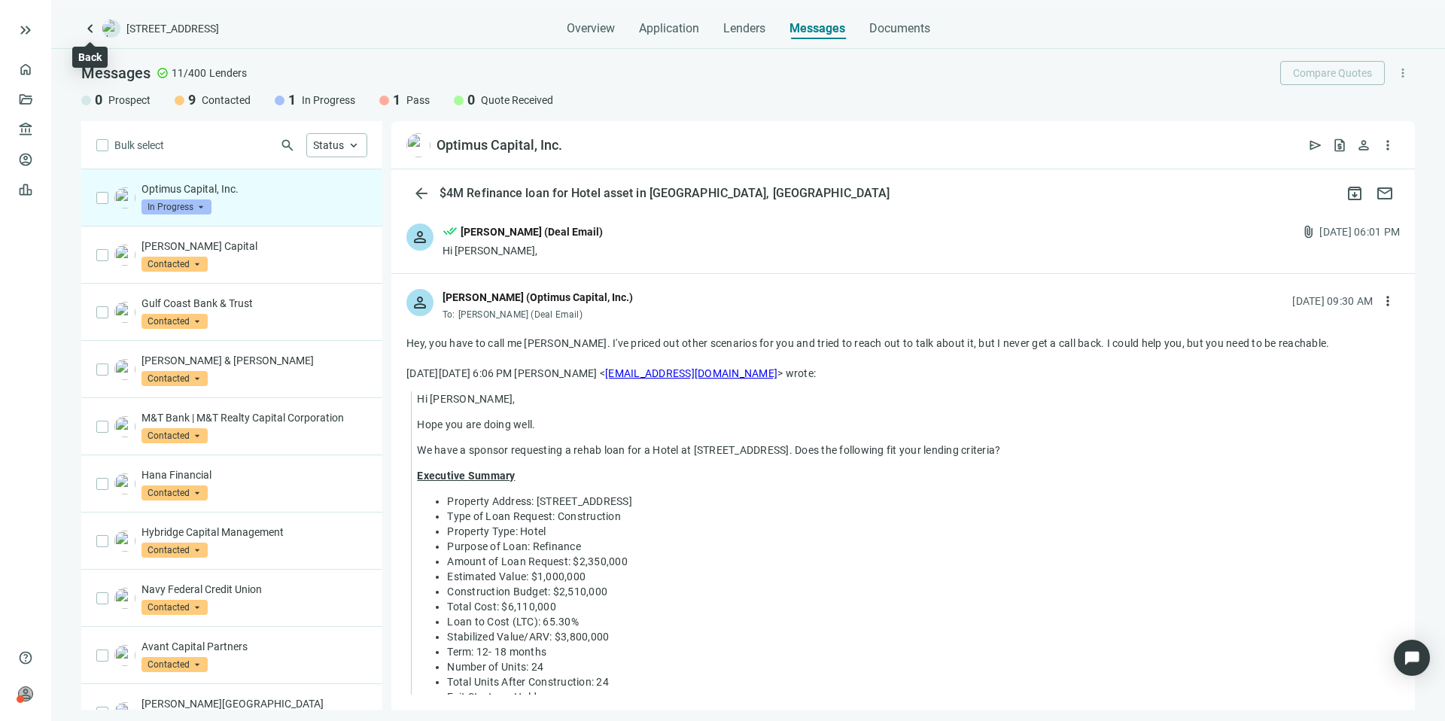
click at [83, 27] on span "keyboard_arrow_left" at bounding box center [90, 29] width 18 height 18
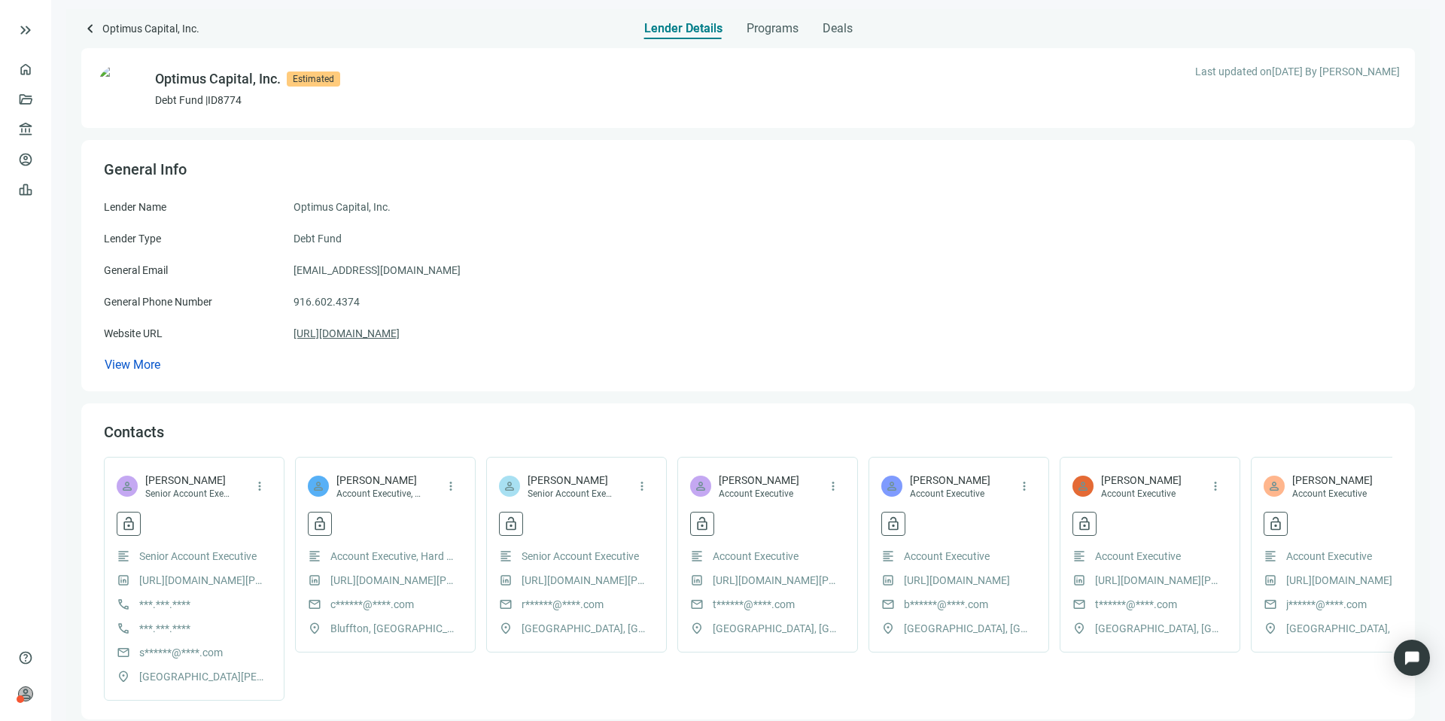
click at [400, 333] on link "https://optimuscapitalcorp.com/" at bounding box center [346, 333] width 106 height 17
click at [847, 37] on div "Deals" at bounding box center [838, 24] width 30 height 30
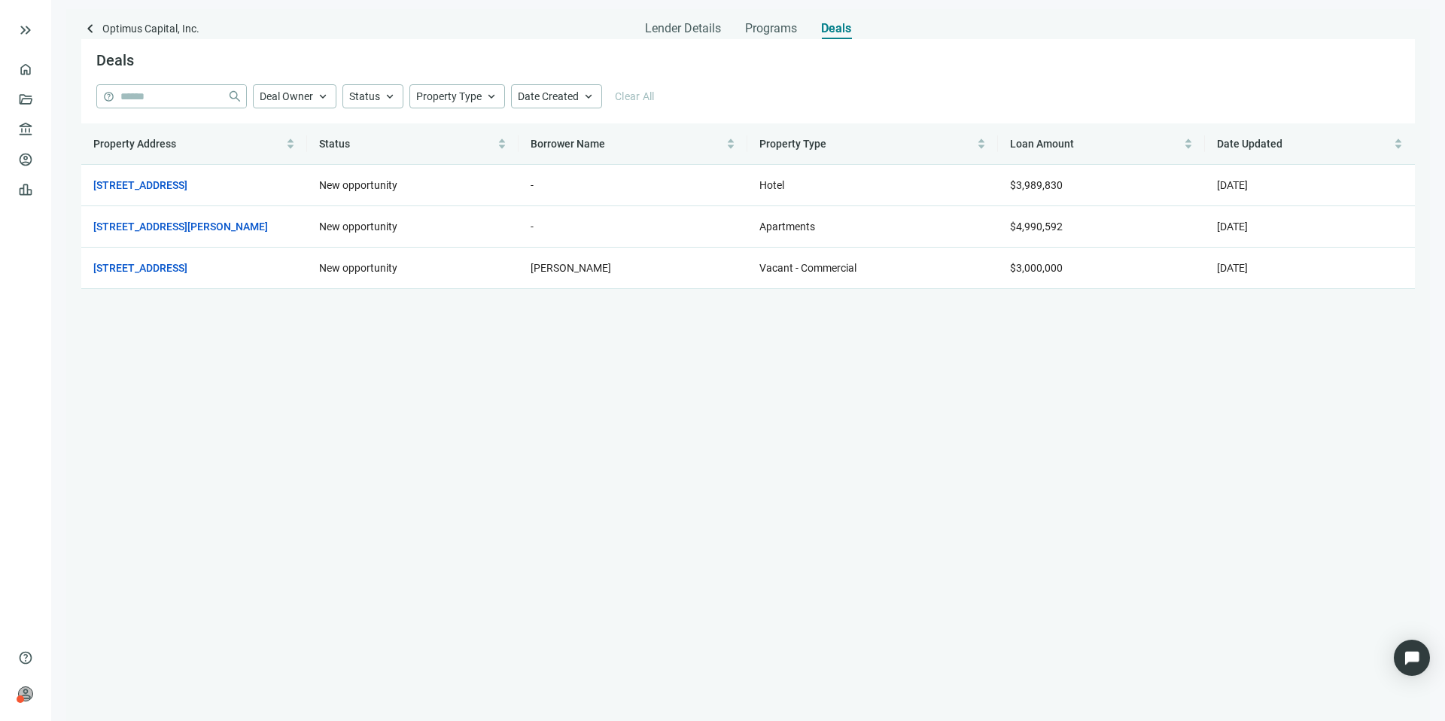
click at [731, 26] on div "Lender Details Programs Deals" at bounding box center [748, 24] width 206 height 30
click at [710, 27] on span "Lender Details" at bounding box center [683, 28] width 76 height 15
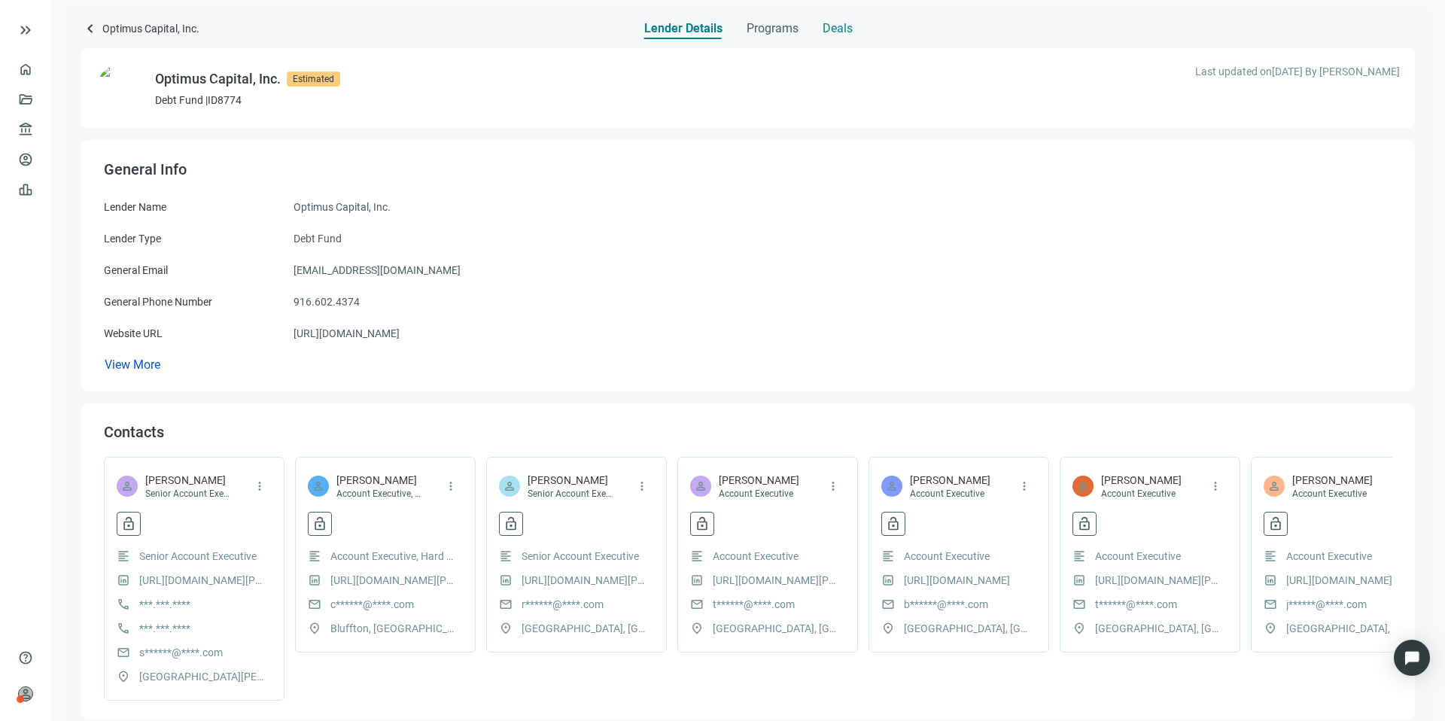
click at [826, 32] on span "Deals" at bounding box center [838, 28] width 30 height 15
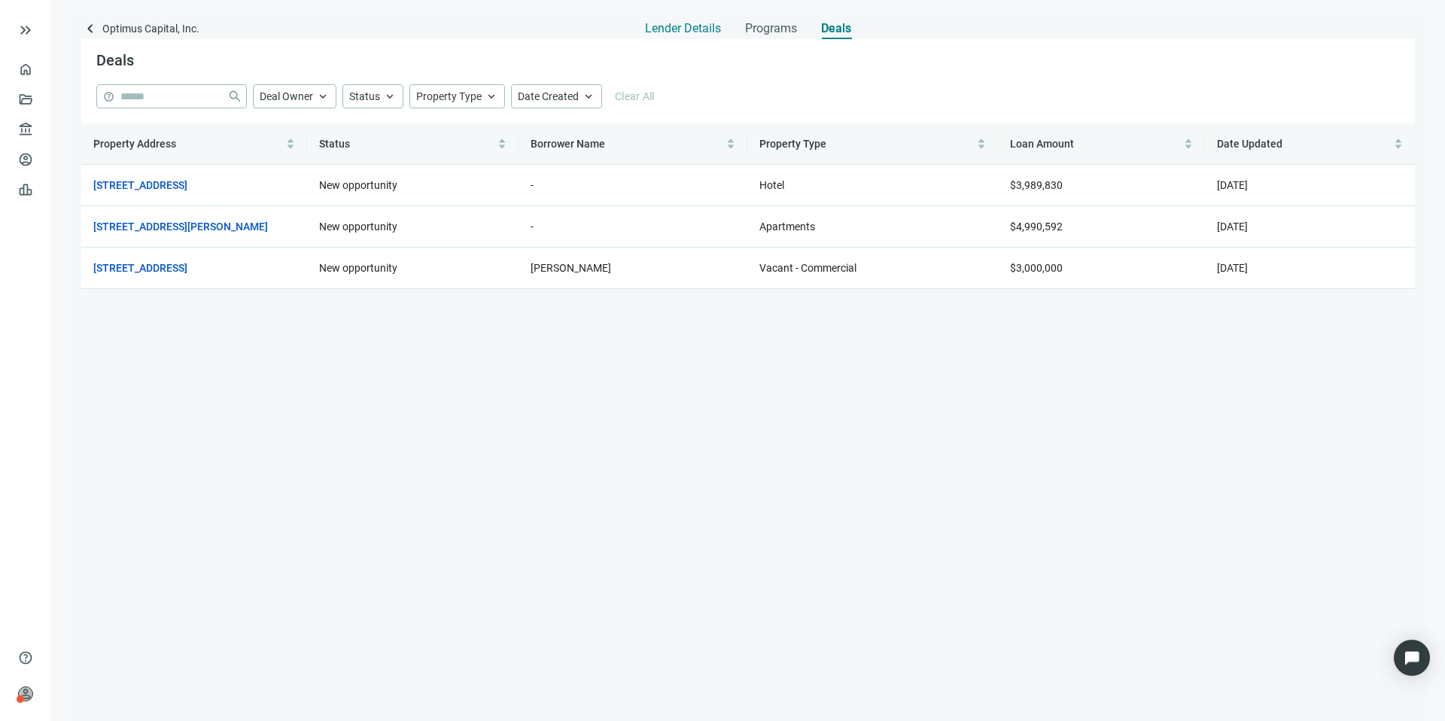
click at [710, 26] on span "Lender Details" at bounding box center [683, 28] width 76 height 15
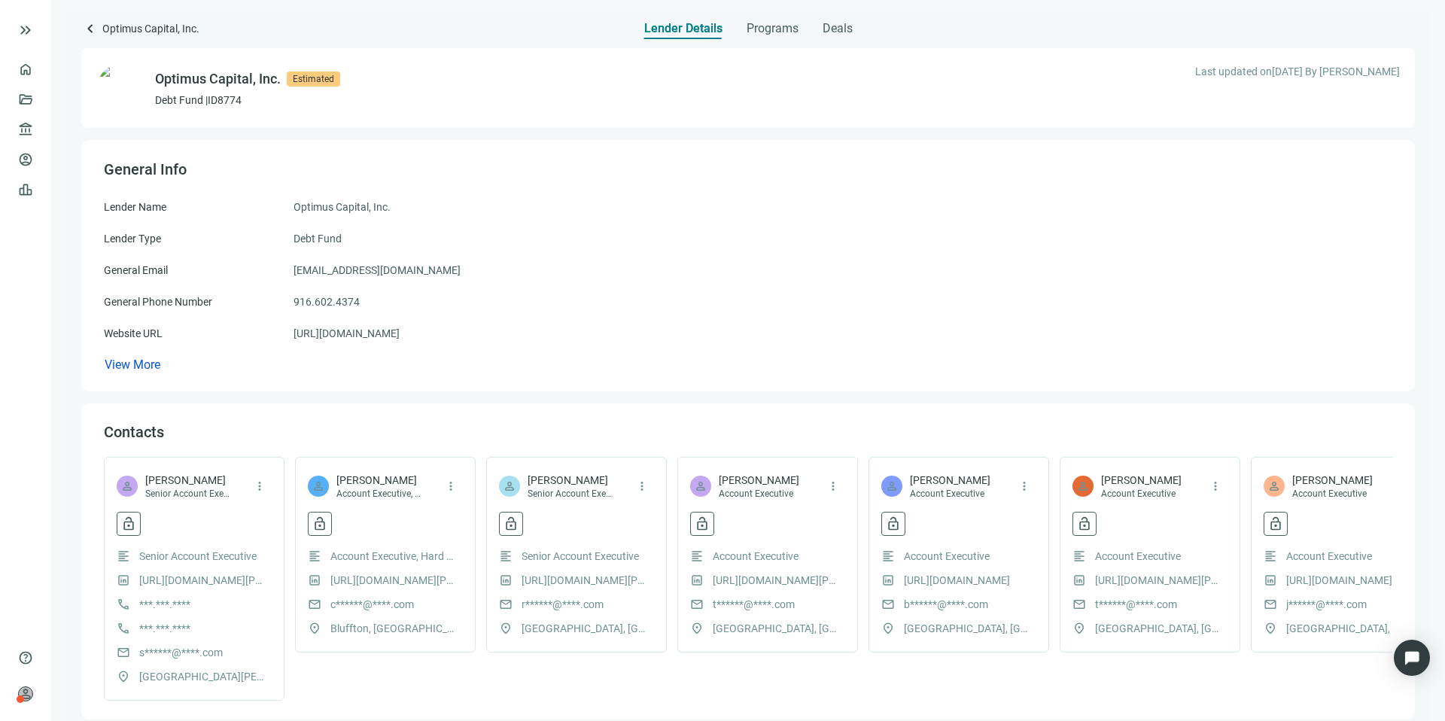
click at [308, 80] on span "Estimated" at bounding box center [313, 78] width 53 height 15
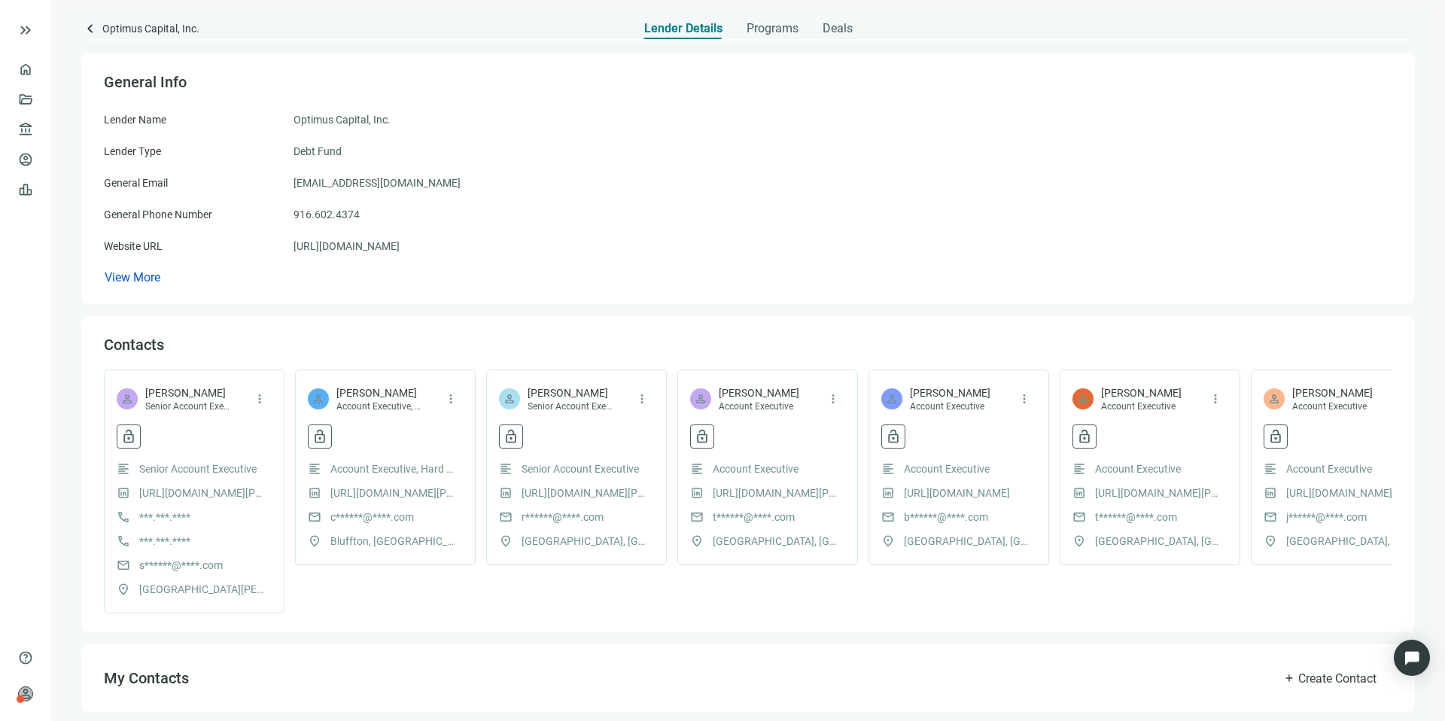
scroll to position [90, 0]
click at [558, 391] on span "Rodin Sabatino" at bounding box center [571, 390] width 87 height 15
click at [146, 273] on span "View More" at bounding box center [133, 275] width 56 height 14
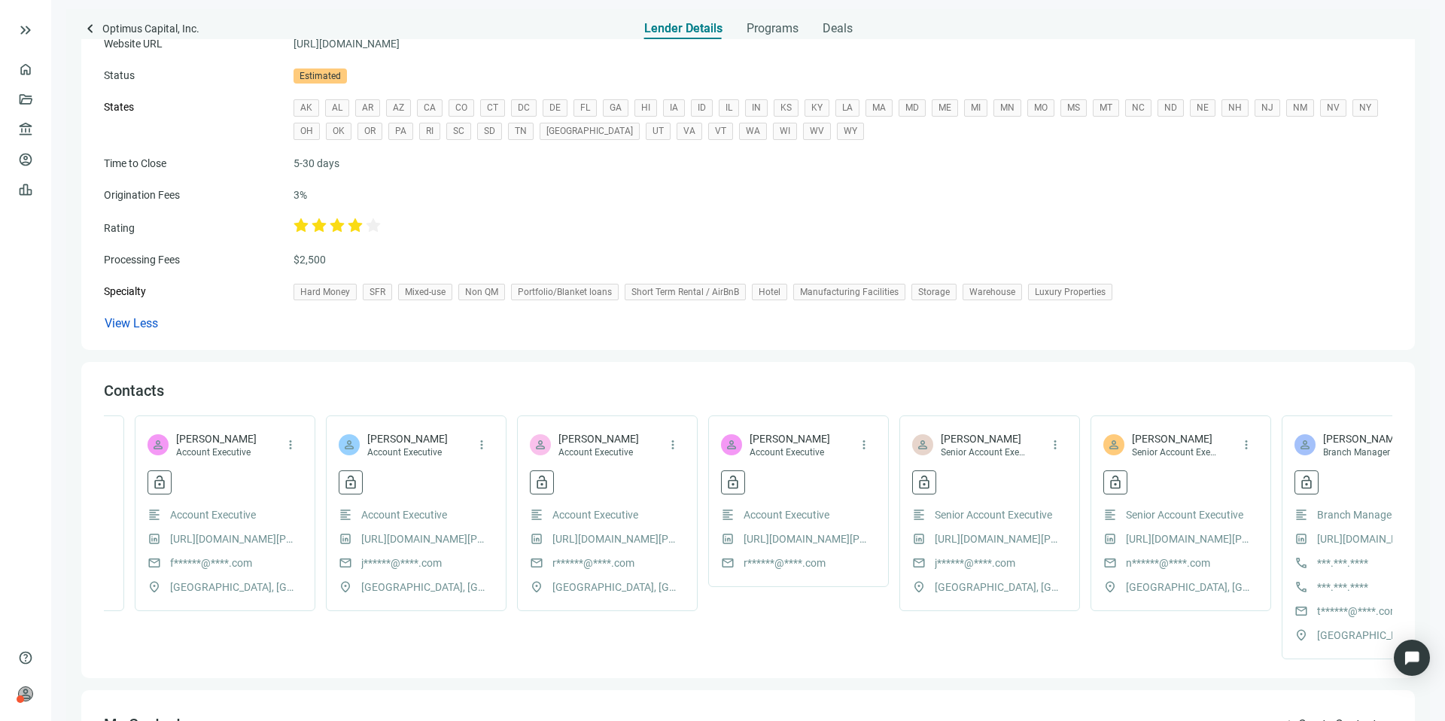
scroll to position [0, 1392]
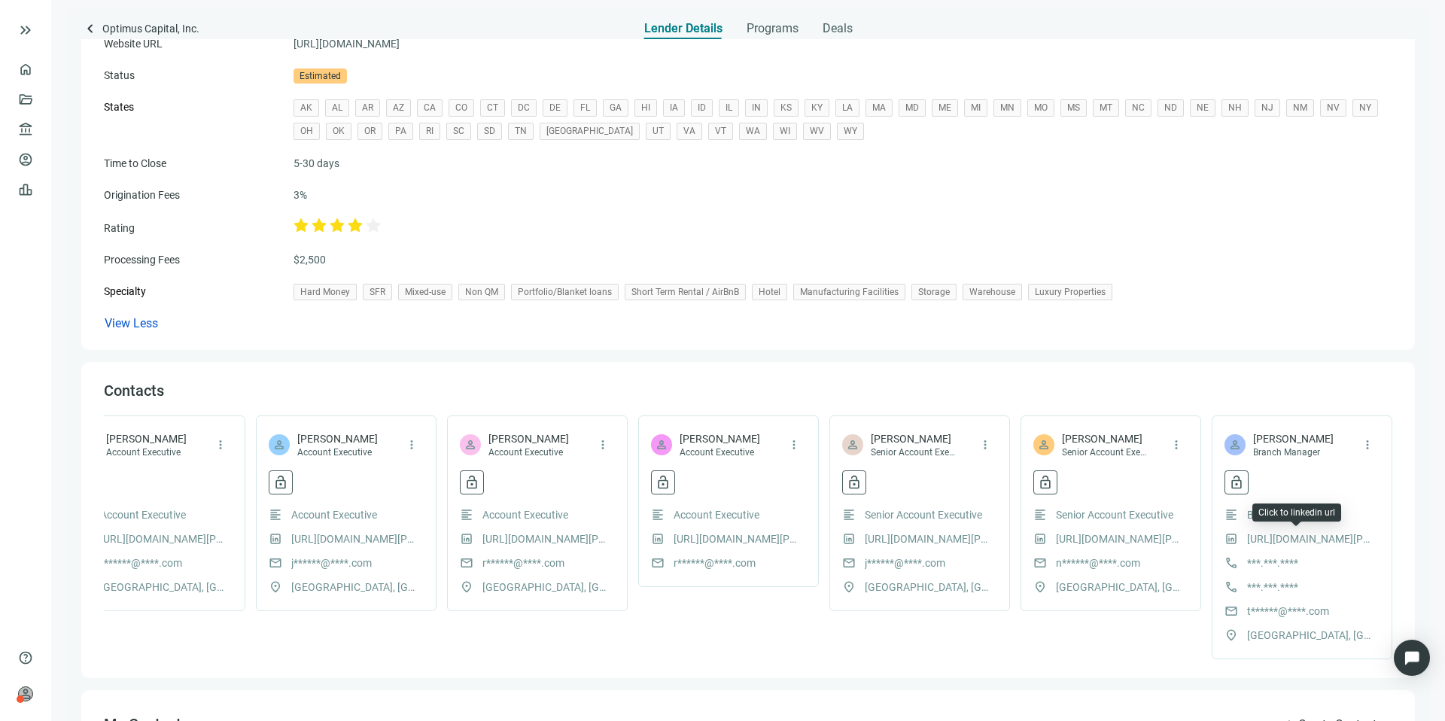
click at [1295, 537] on link "https://www.linkedin.com/in/travis-wefald-5618a2111/" at bounding box center [1311, 539] width 128 height 17
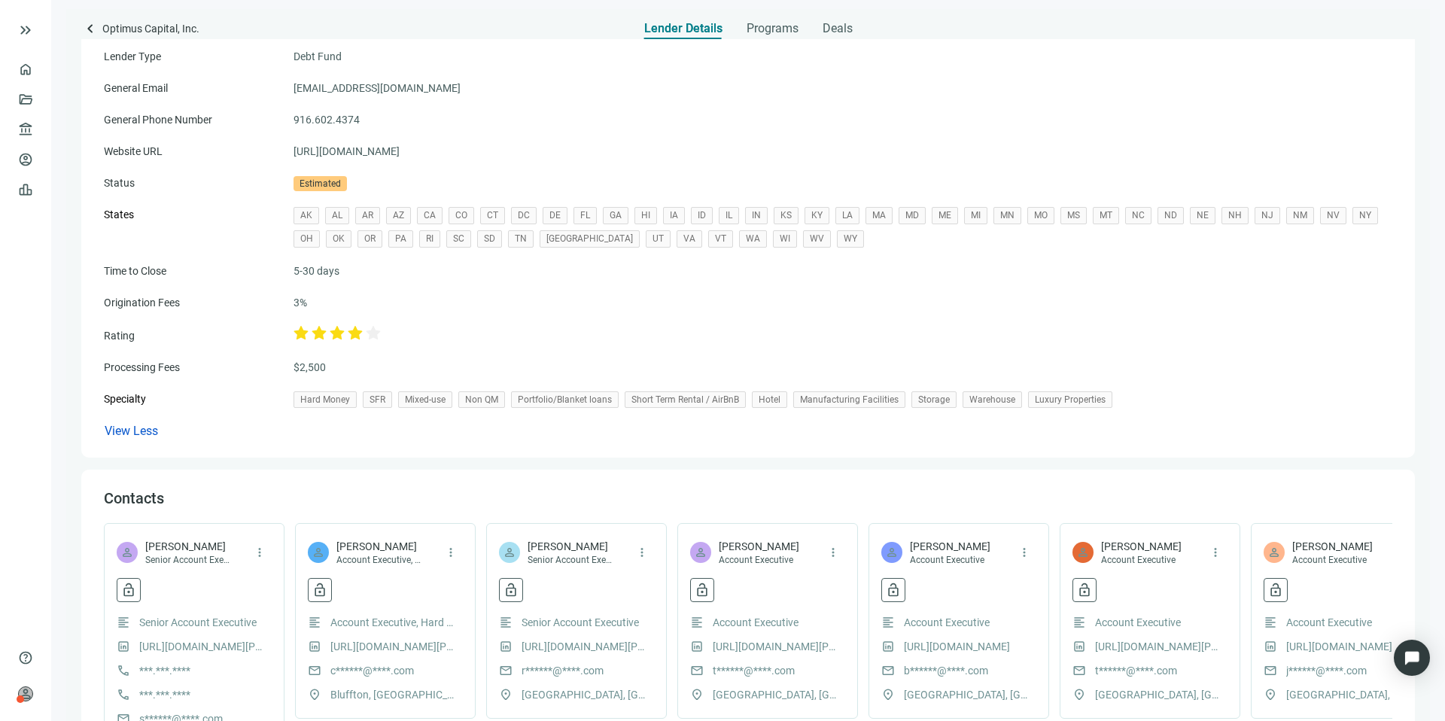
scroll to position [0, 0]
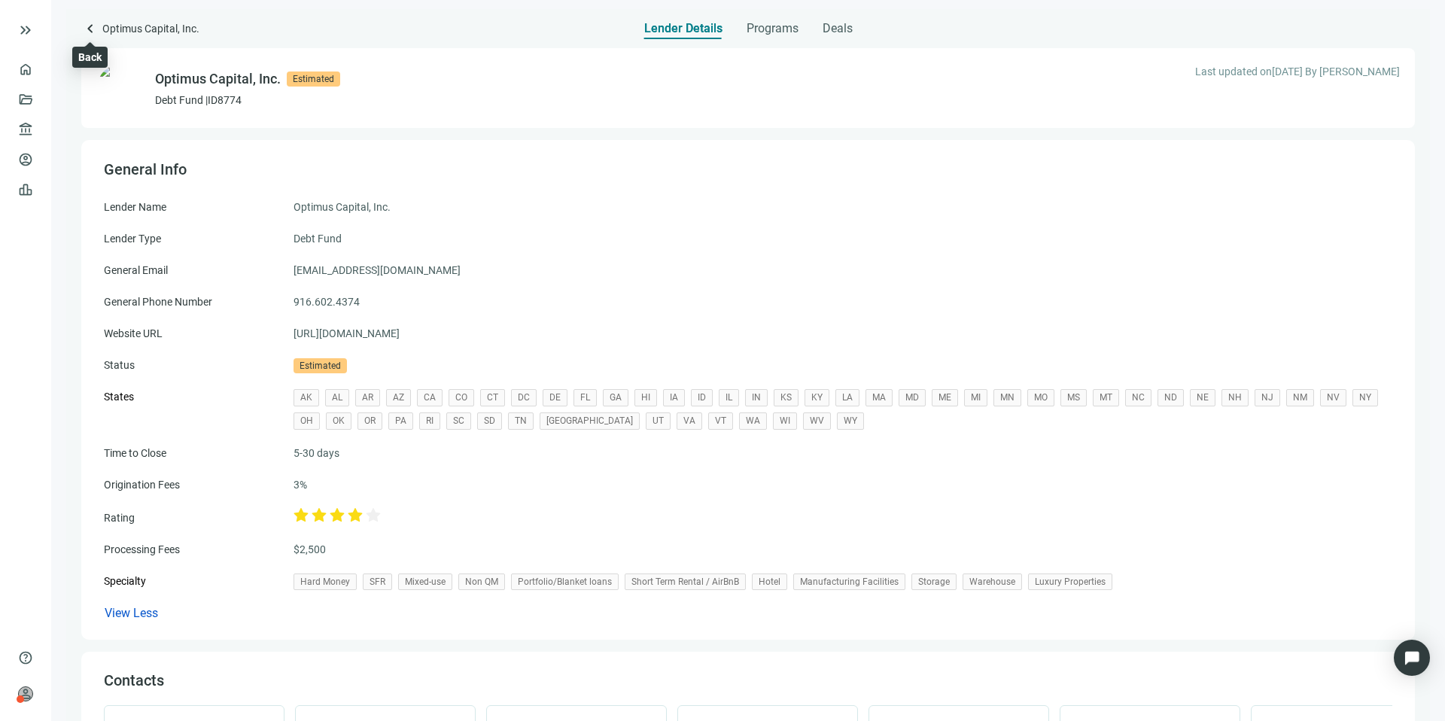
click at [88, 32] on span "keyboard_arrow_left" at bounding box center [90, 29] width 18 height 18
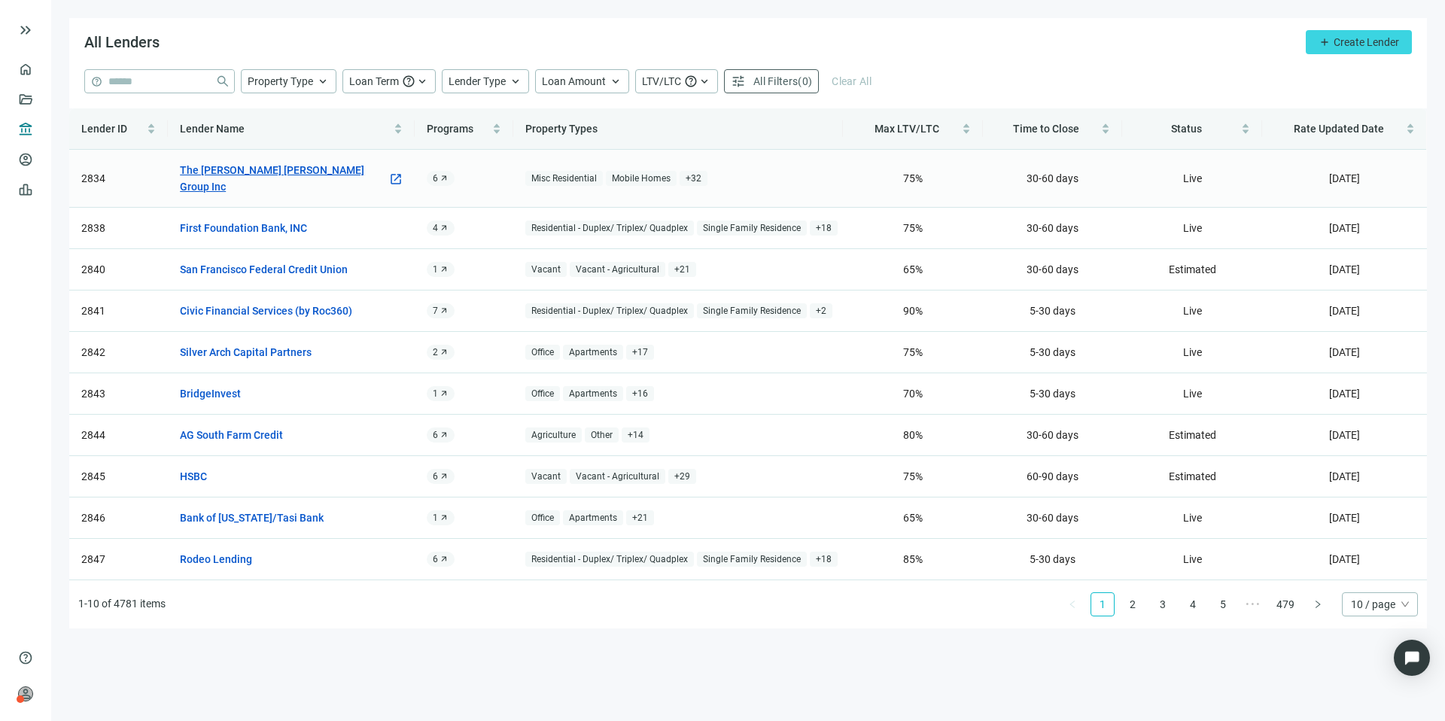
click at [294, 167] on link "The Goldman Sachs Group Inc" at bounding box center [284, 178] width 208 height 33
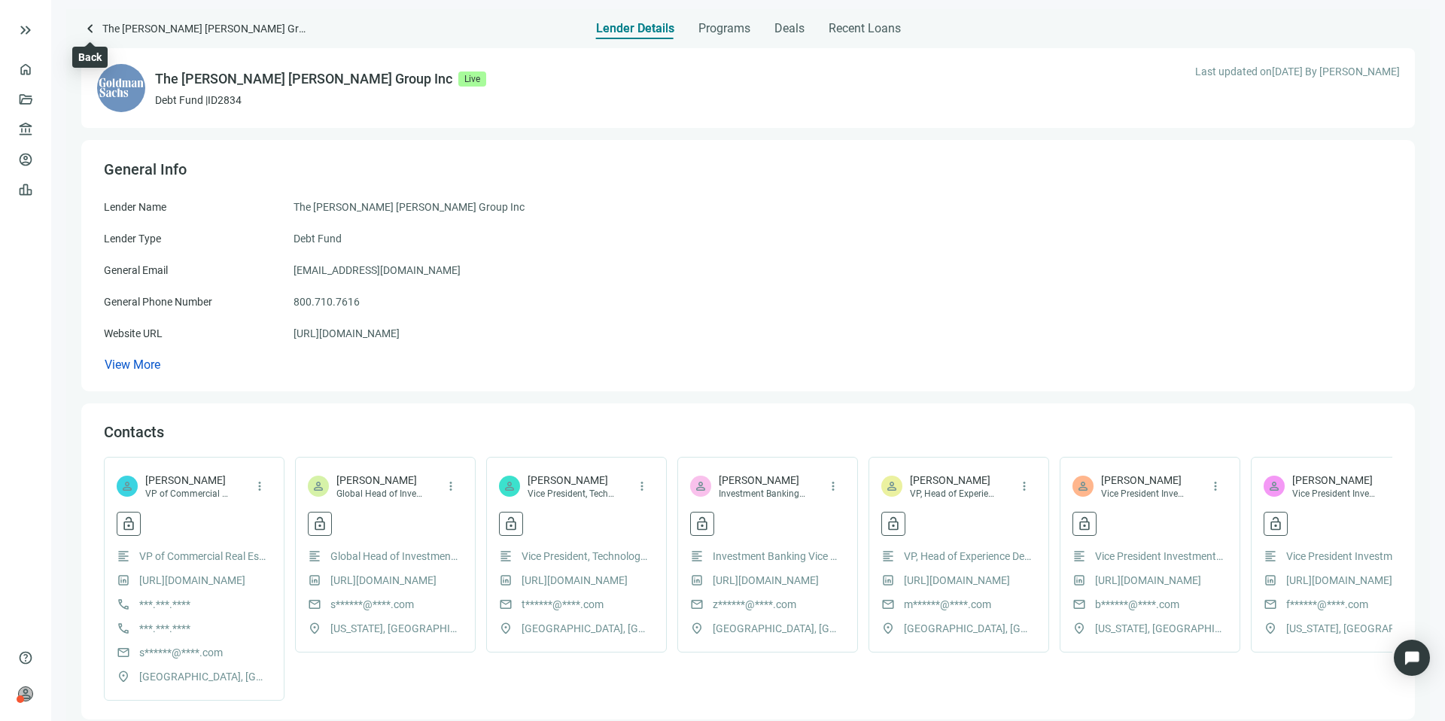
click at [92, 29] on span "keyboard_arrow_left" at bounding box center [90, 29] width 18 height 18
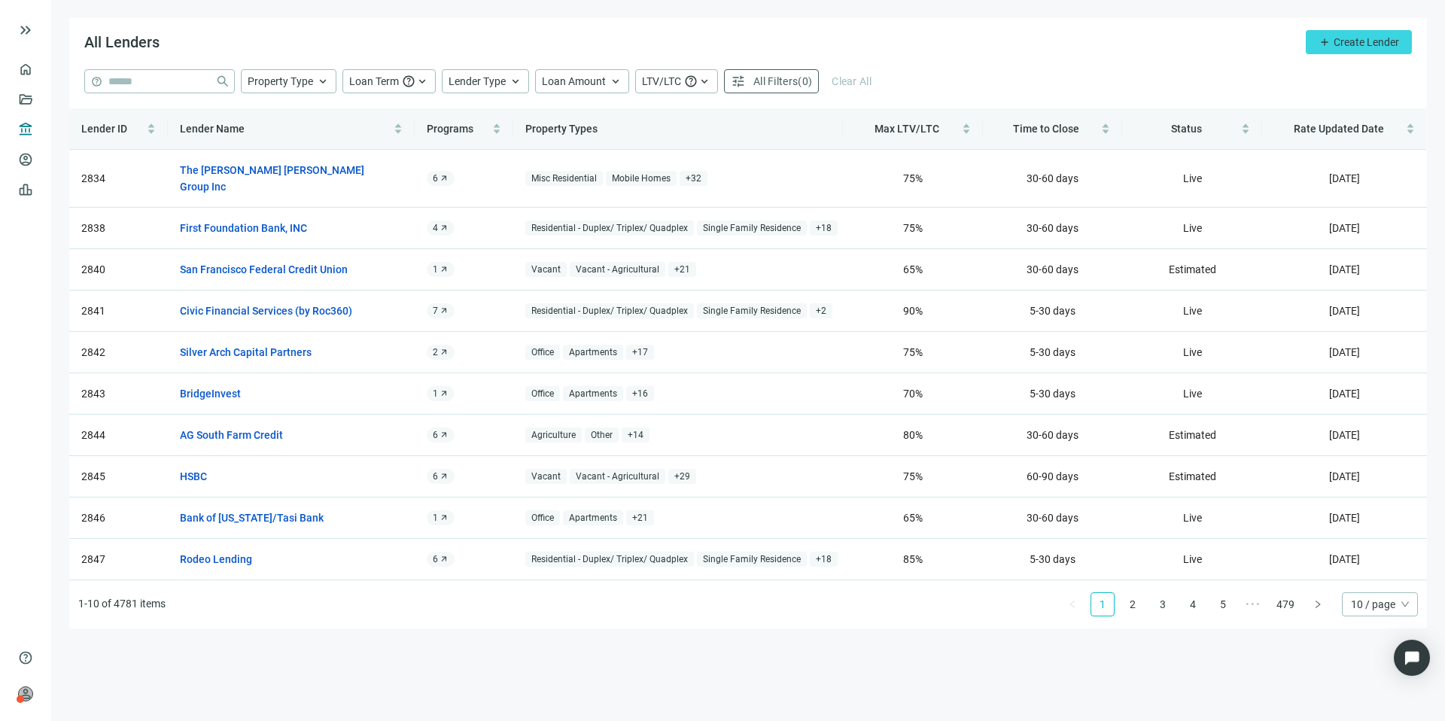
click at [1401, 593] on span "10 / page" at bounding box center [1380, 604] width 58 height 23
click at [1379, 698] on div "100 / page" at bounding box center [1380, 706] width 52 height 17
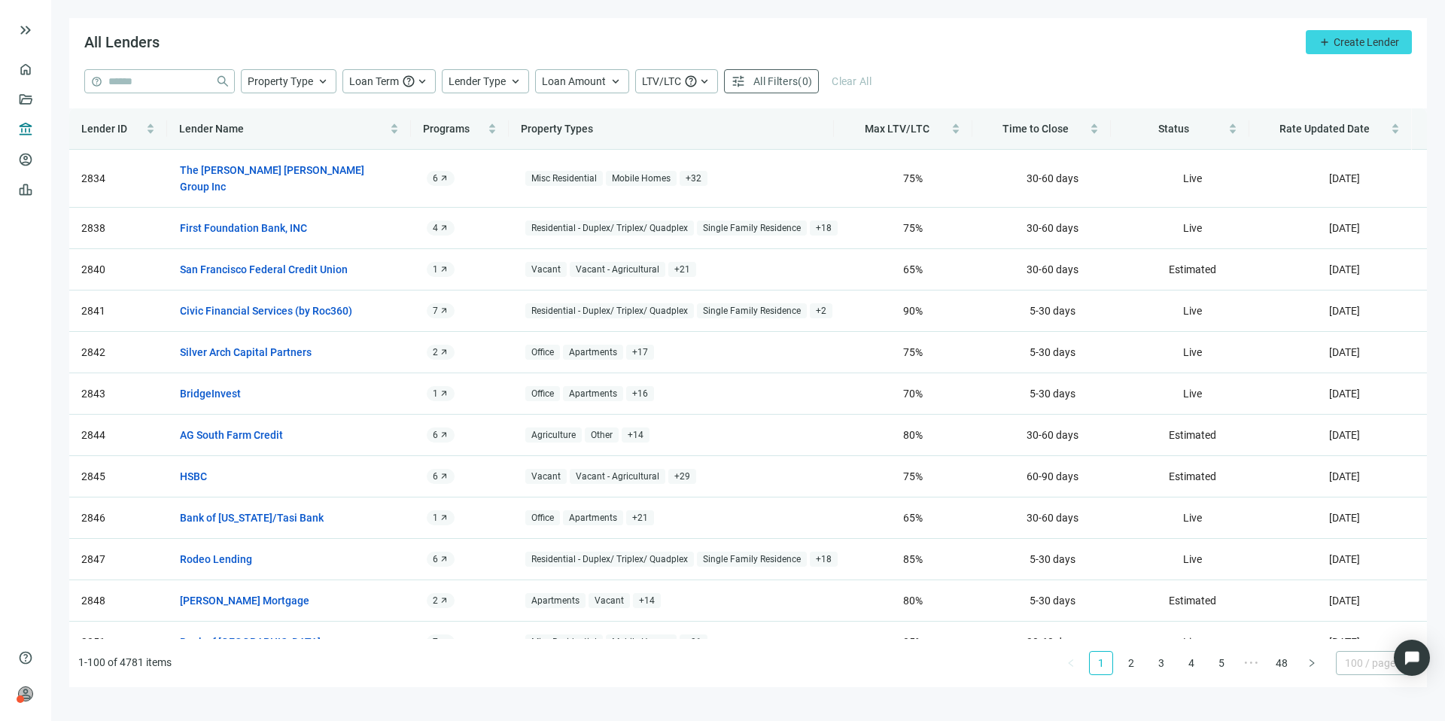
click at [1359, 661] on span "100 / page" at bounding box center [1377, 663] width 64 height 23
click at [1349, 563] on div "10 / page" at bounding box center [1377, 560] width 59 height 17
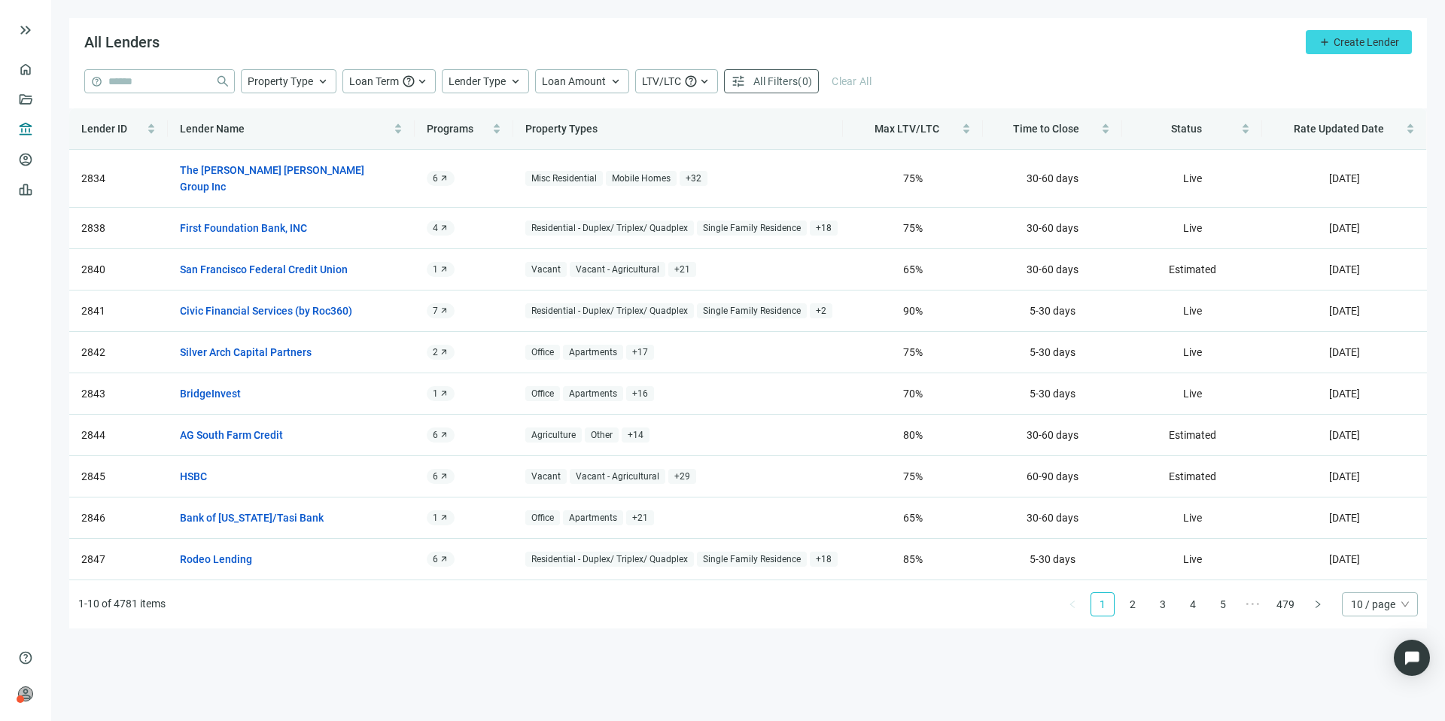
click at [1361, 593] on span "10 / page" at bounding box center [1380, 604] width 58 height 23
click at [1372, 698] on div "100 / page" at bounding box center [1380, 706] width 52 height 17
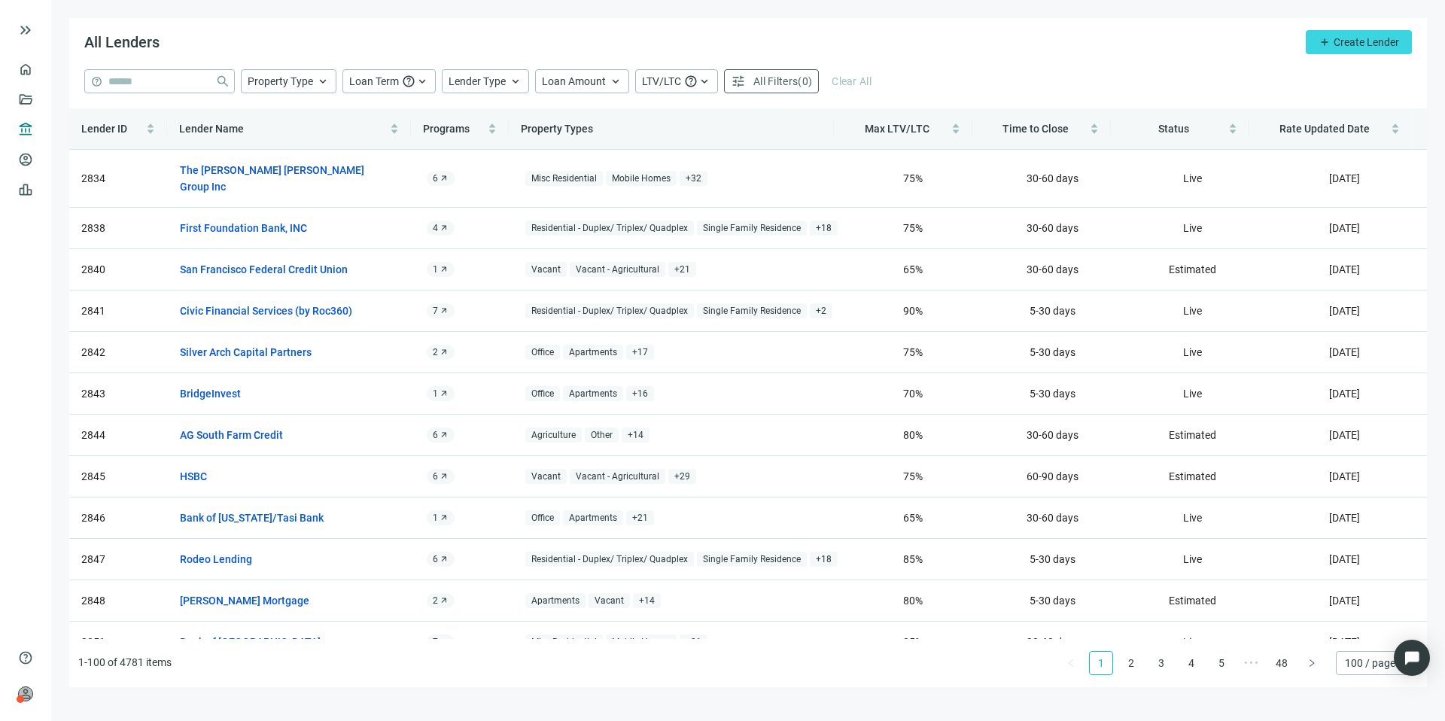
click at [1368, 666] on span "100 / page" at bounding box center [1377, 663] width 64 height 23
click at [1361, 564] on div "10 / page" at bounding box center [1377, 560] width 59 height 17
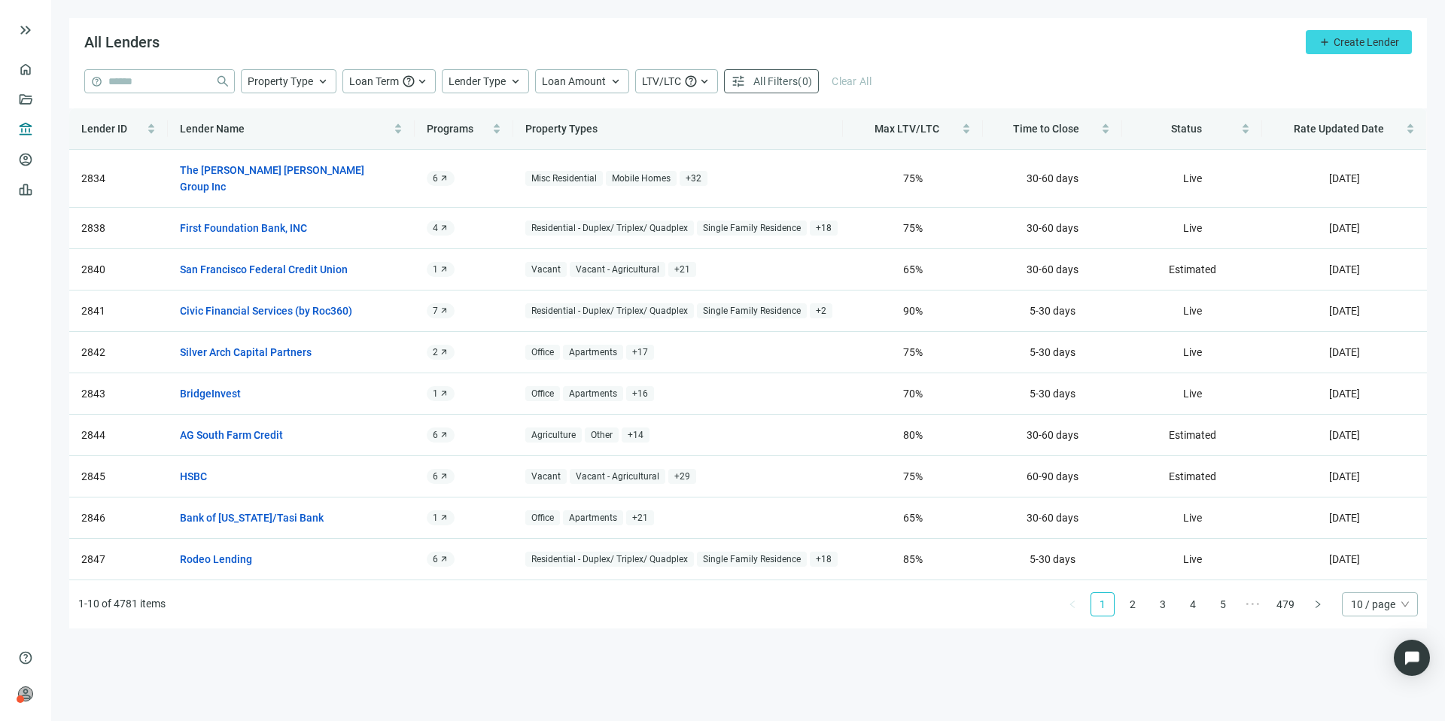
click at [1362, 593] on span "10 / page" at bounding box center [1380, 604] width 58 height 23
click at [1367, 698] on div "100 / page" at bounding box center [1380, 706] width 52 height 17
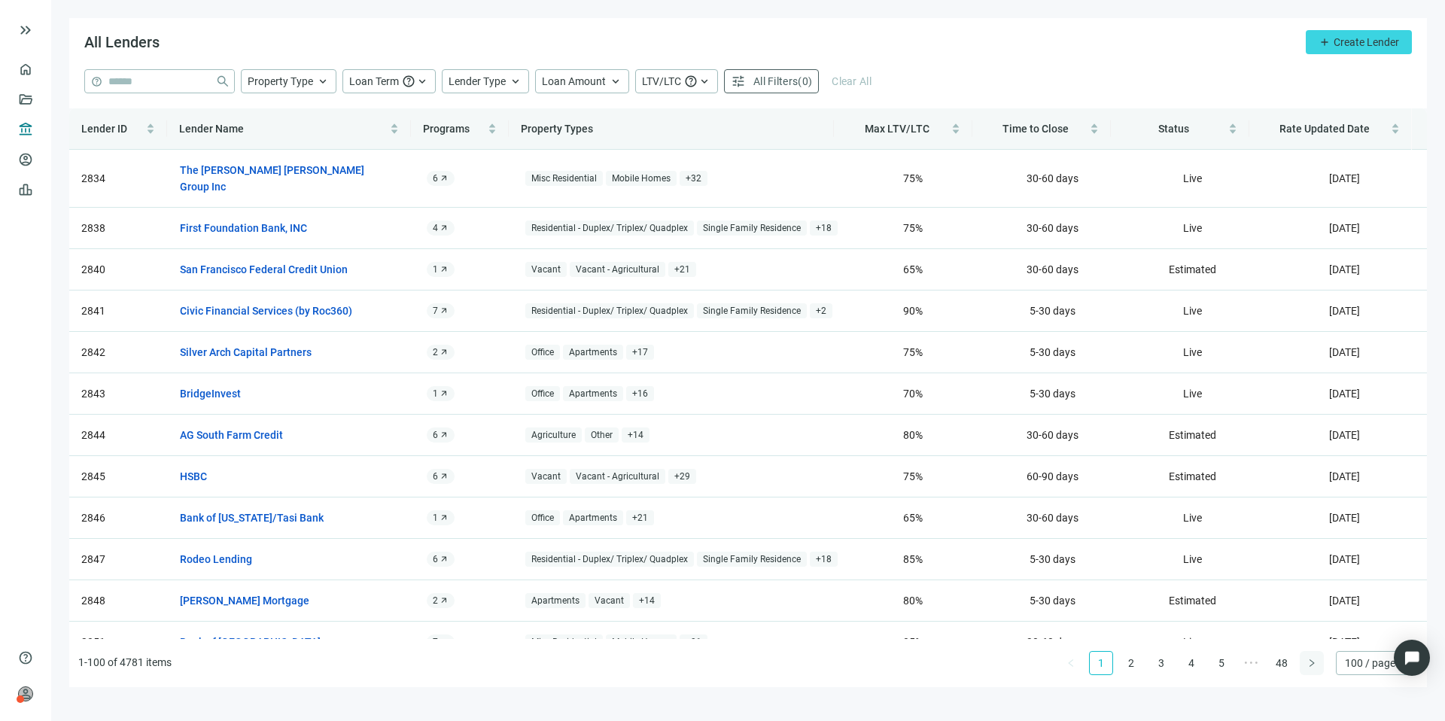
click at [1311, 658] on icon "right" at bounding box center [1311, 662] width 9 height 9
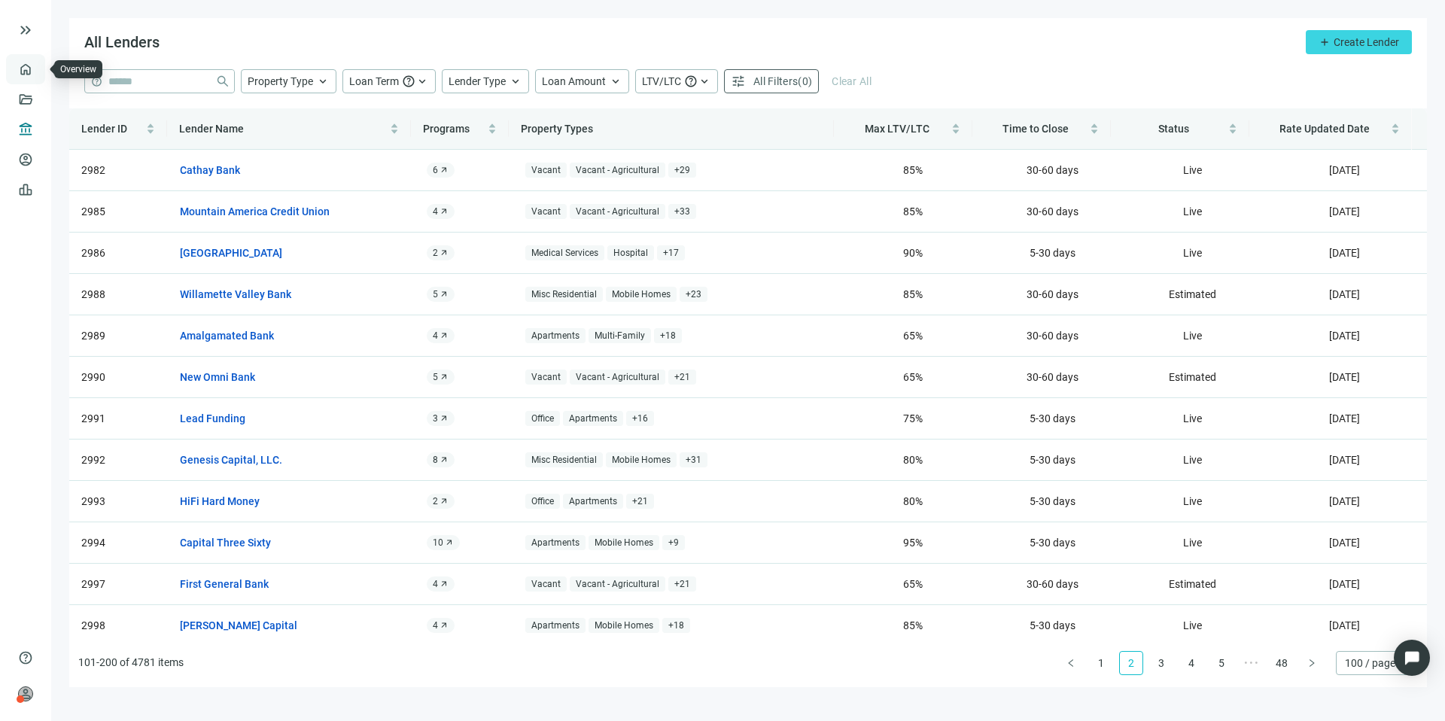
click at [38, 65] on link "Overview" at bounding box center [60, 69] width 44 height 12
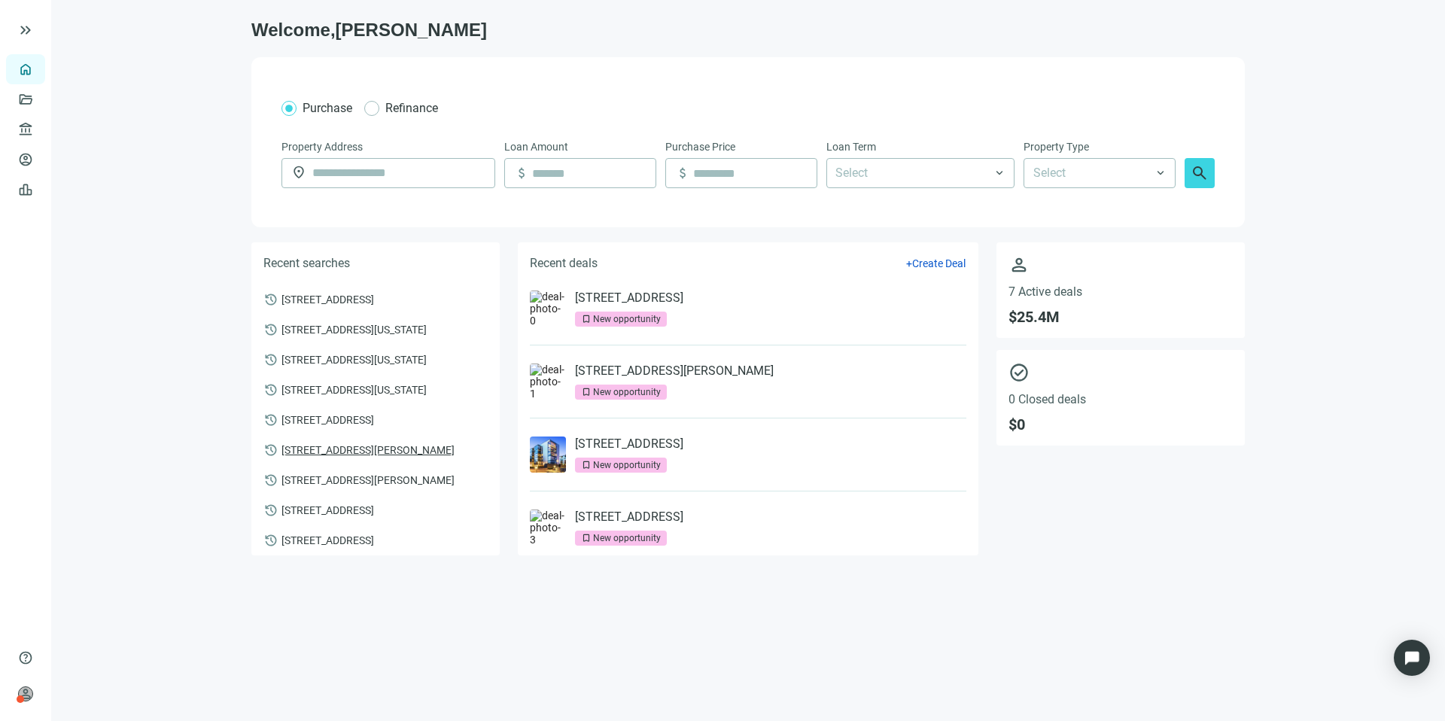
click at [357, 456] on span "[STREET_ADDRESS][PERSON_NAME]" at bounding box center [367, 449] width 173 height 14
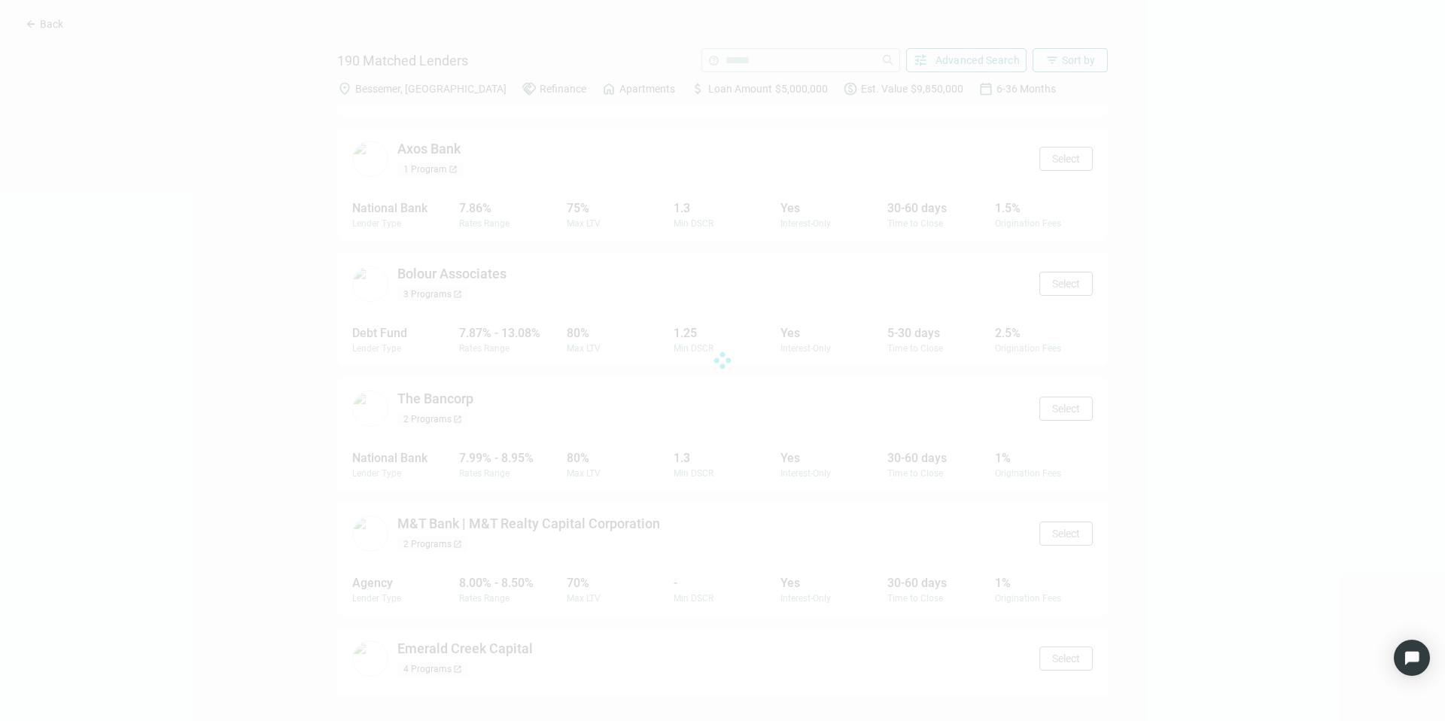
scroll to position [646, 0]
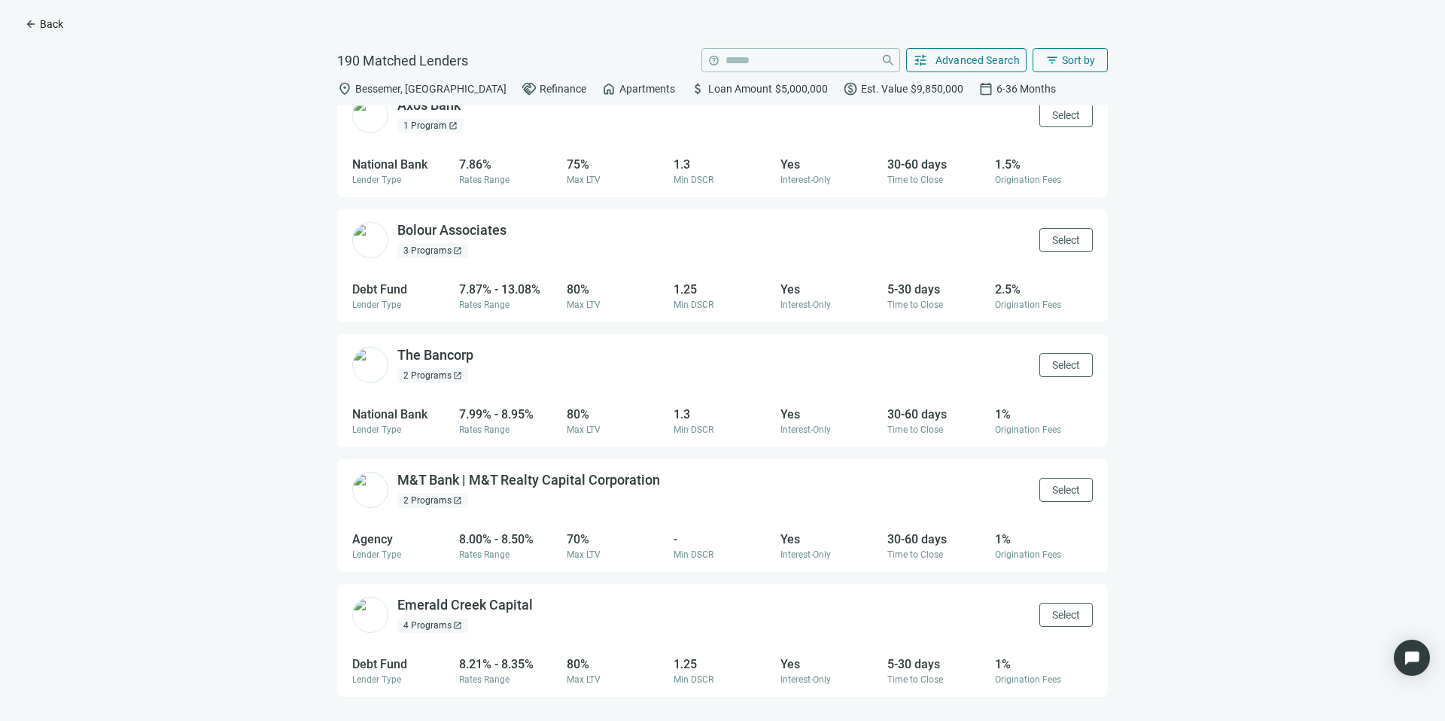
click at [31, 23] on span "arrow_back" at bounding box center [31, 24] width 12 height 12
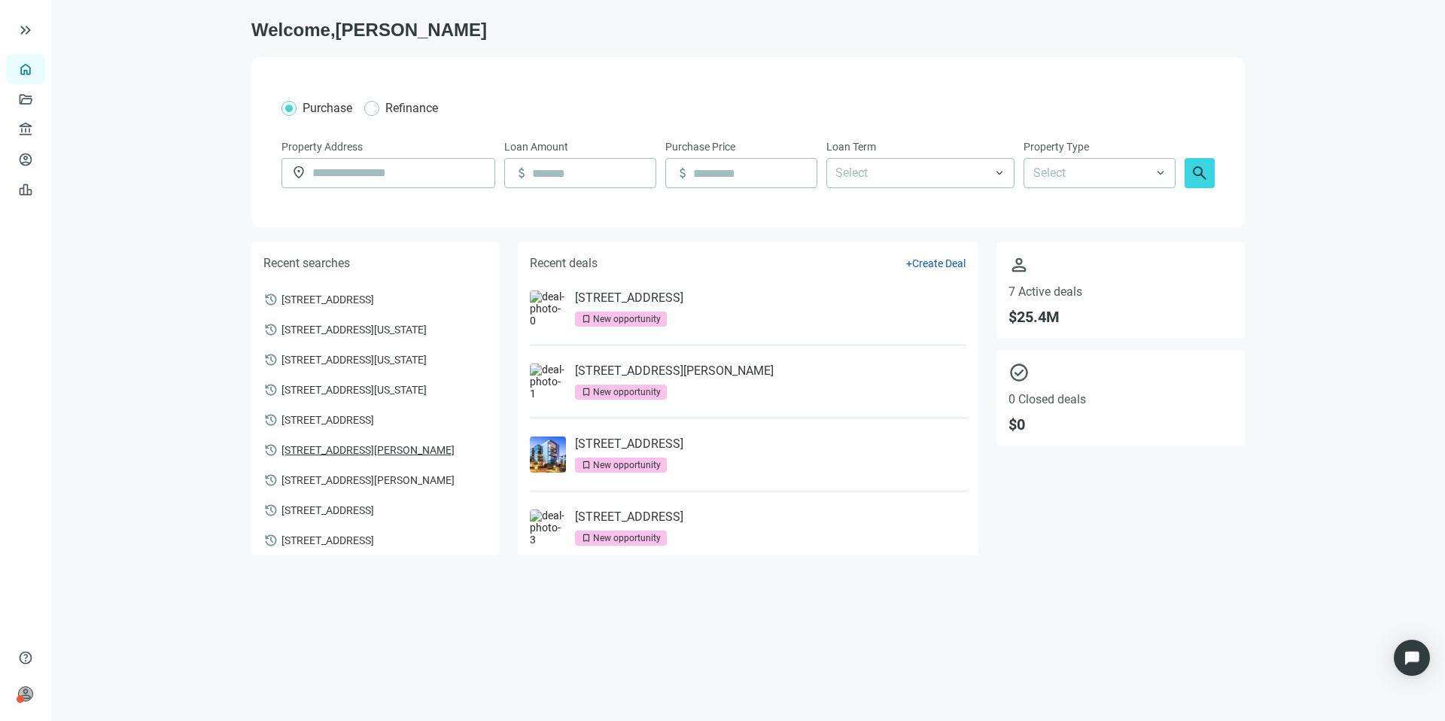
click at [339, 455] on span "[STREET_ADDRESS][PERSON_NAME]" at bounding box center [367, 449] width 173 height 14
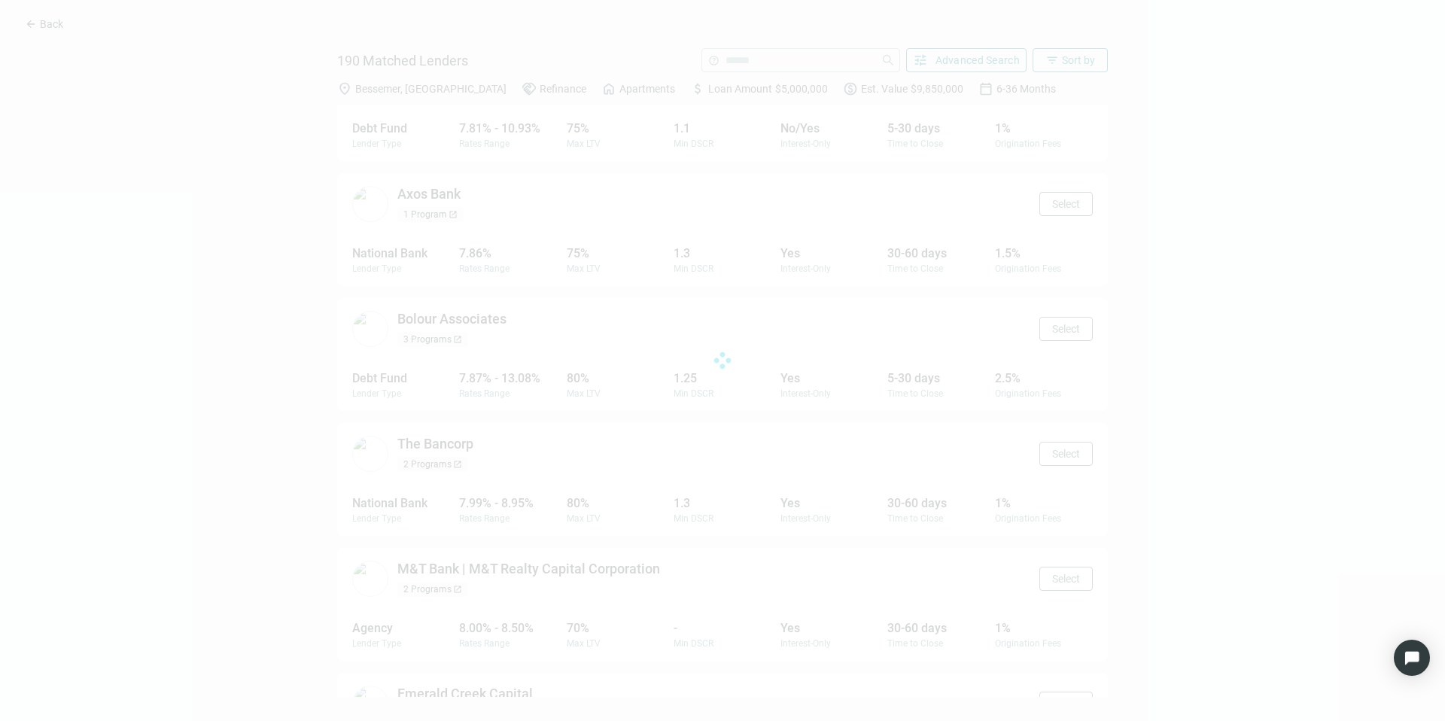
scroll to position [646, 0]
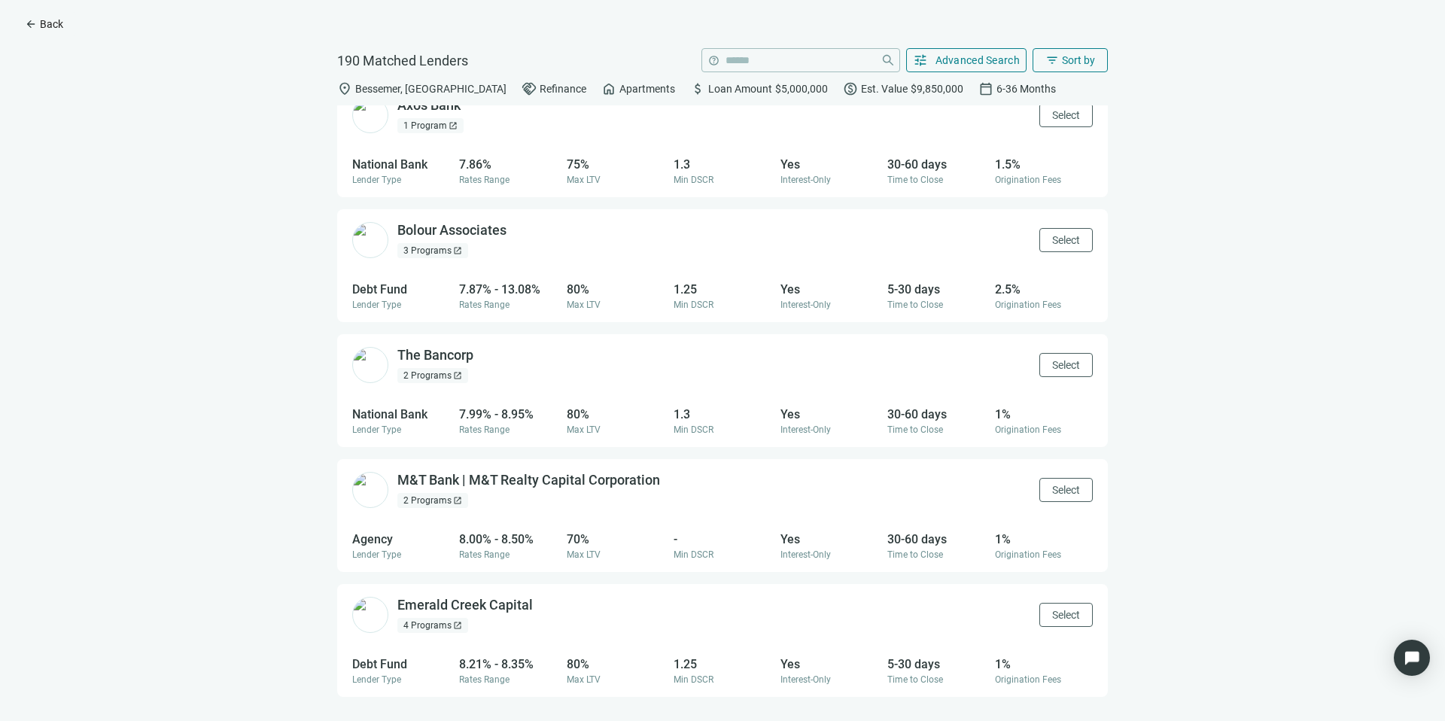
click at [29, 25] on span "arrow_back" at bounding box center [31, 24] width 12 height 12
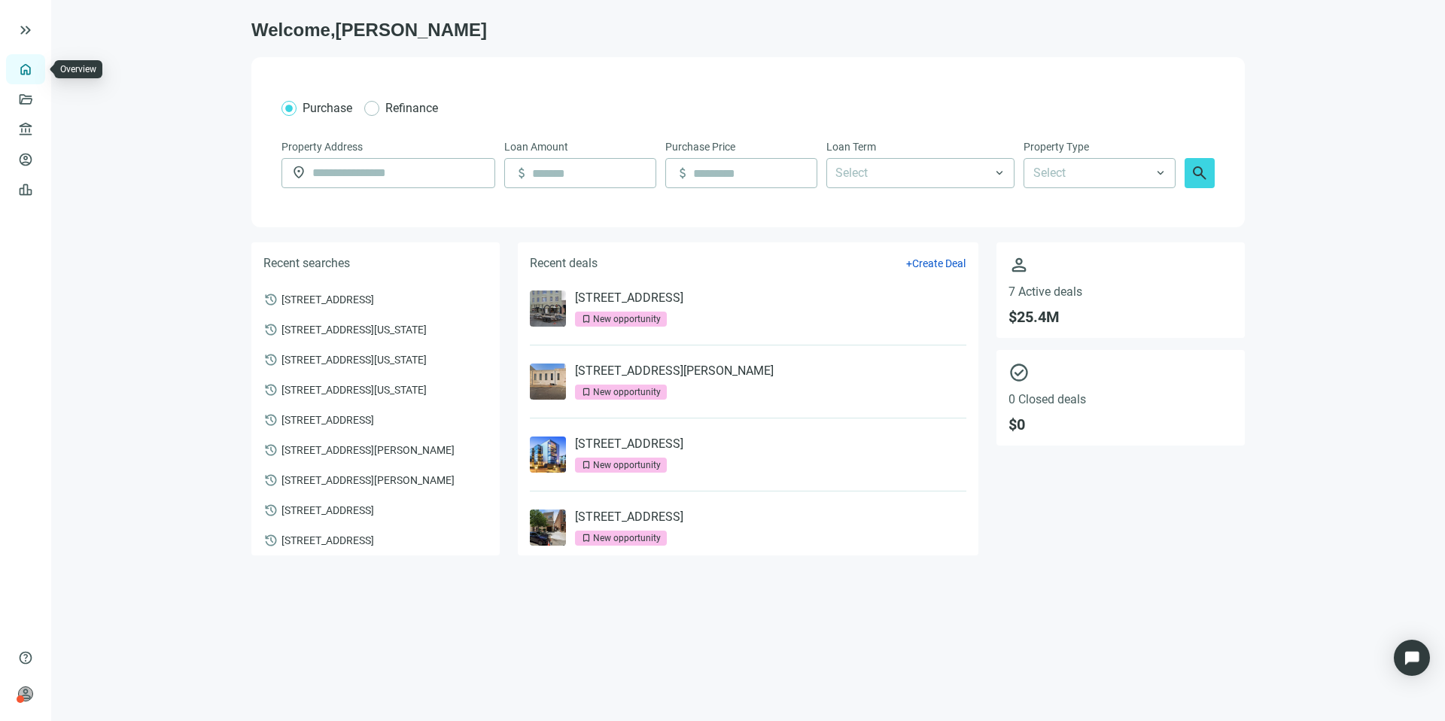
click at [38, 68] on link "Overview" at bounding box center [60, 69] width 44 height 12
click at [692, 370] on link "[STREET_ADDRESS][PERSON_NAME]" at bounding box center [674, 370] width 199 height 15
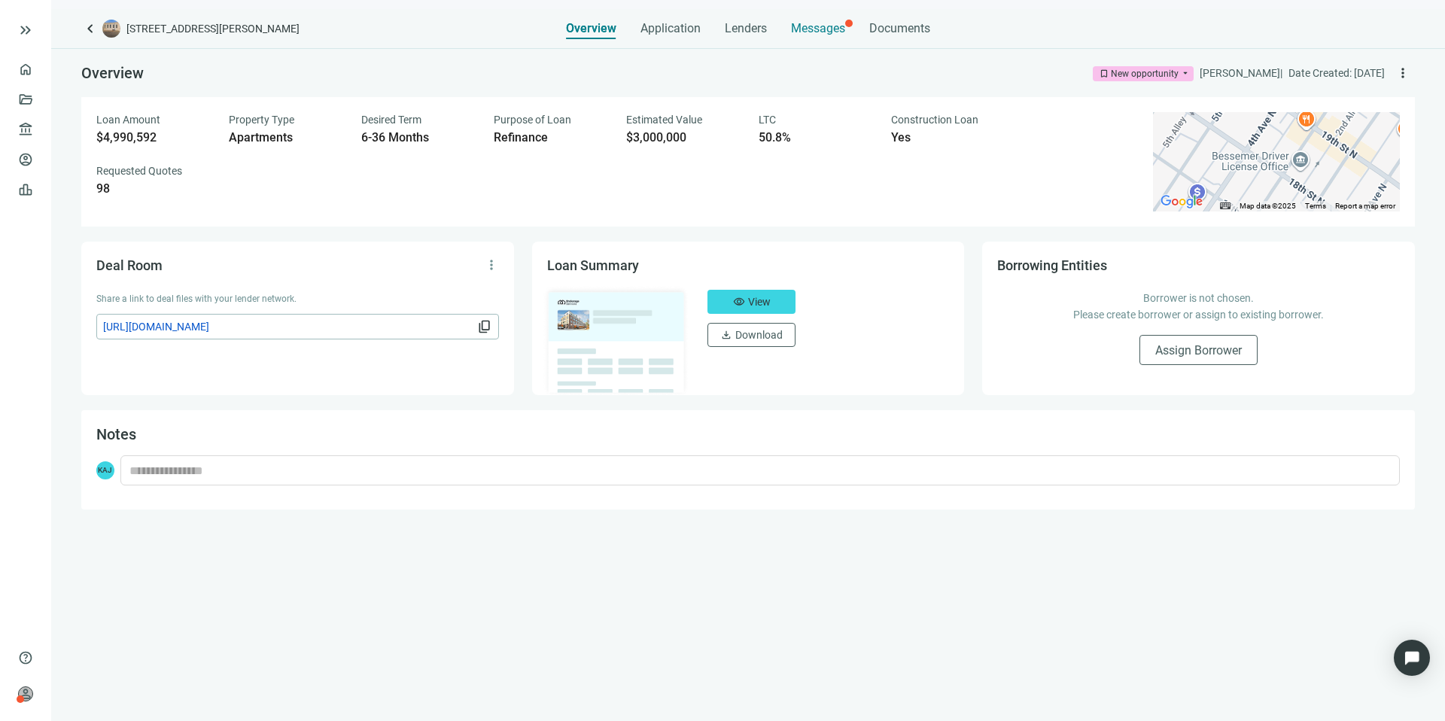
click at [820, 32] on span "Messages" at bounding box center [818, 28] width 54 height 14
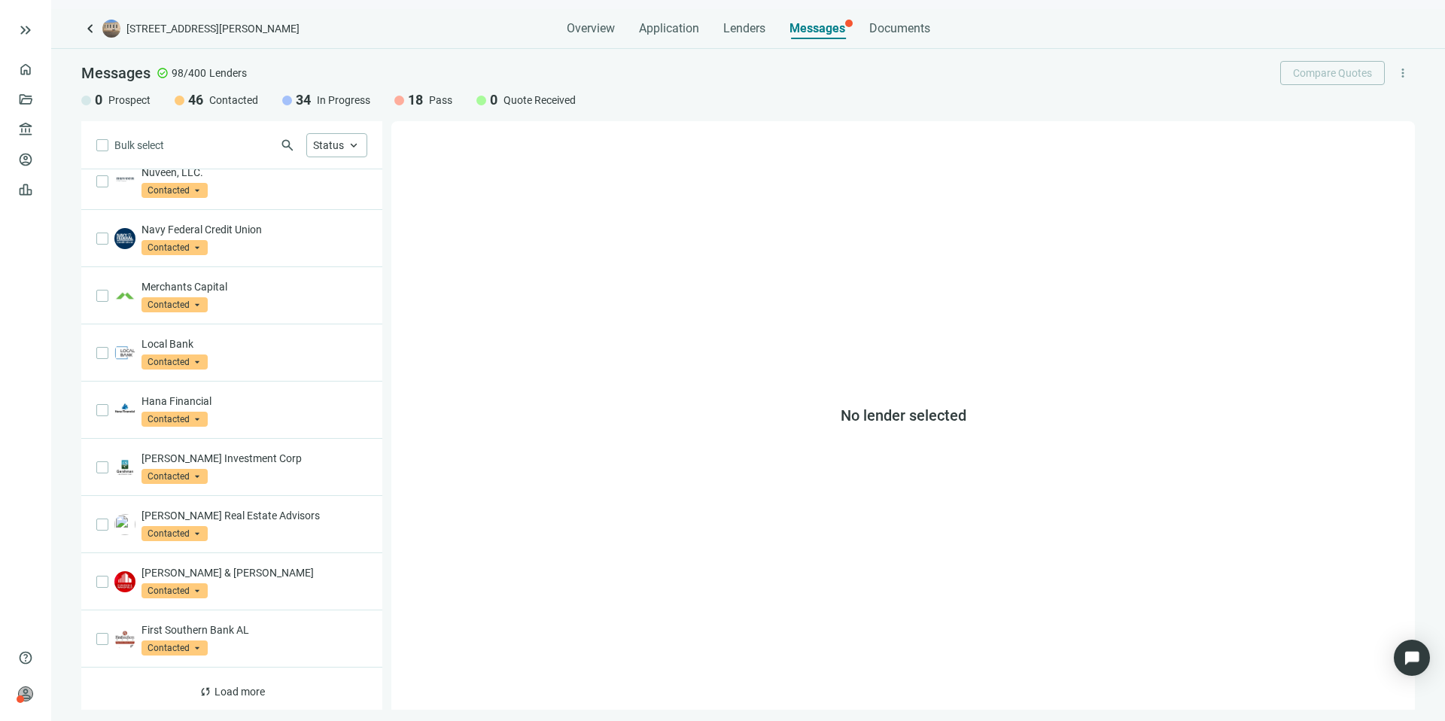
scroll to position [652, 0]
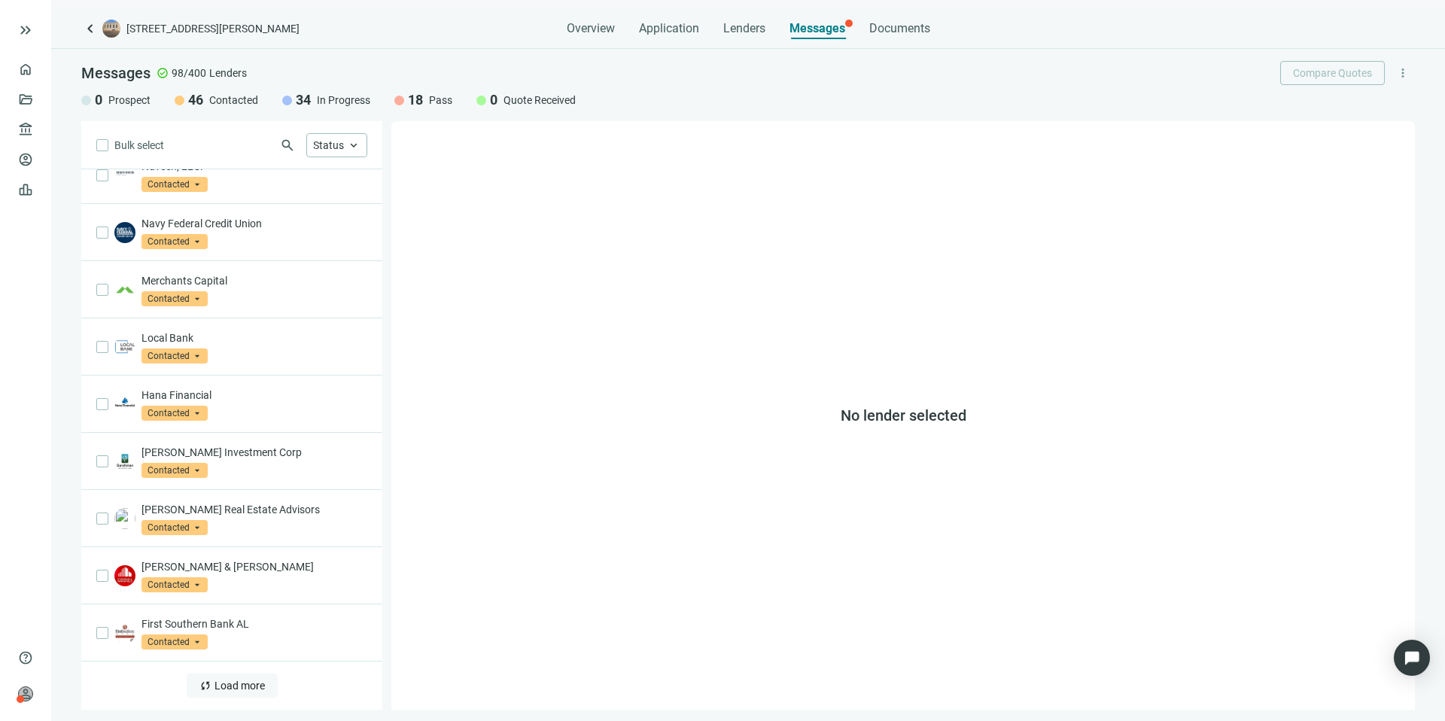
click at [242, 680] on span "Load more" at bounding box center [239, 686] width 50 height 12
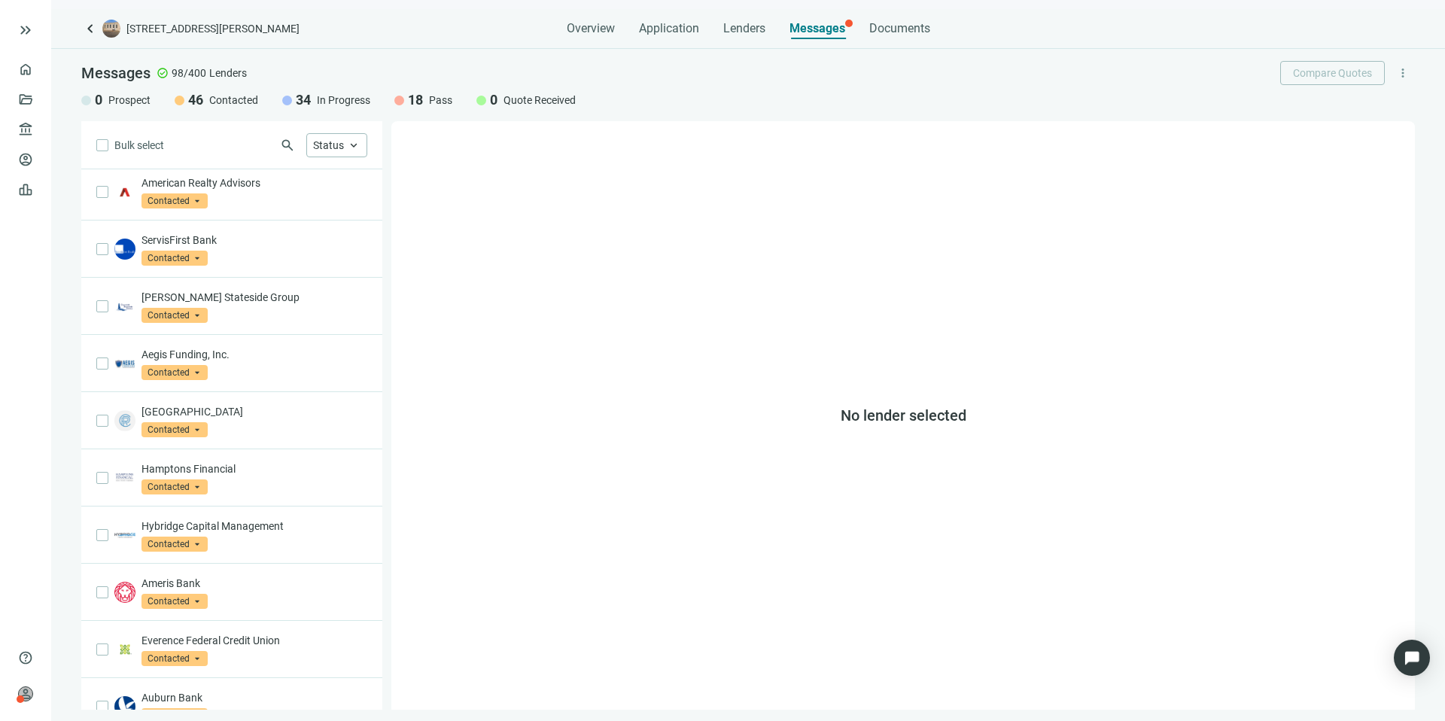
scroll to position [1796, 0]
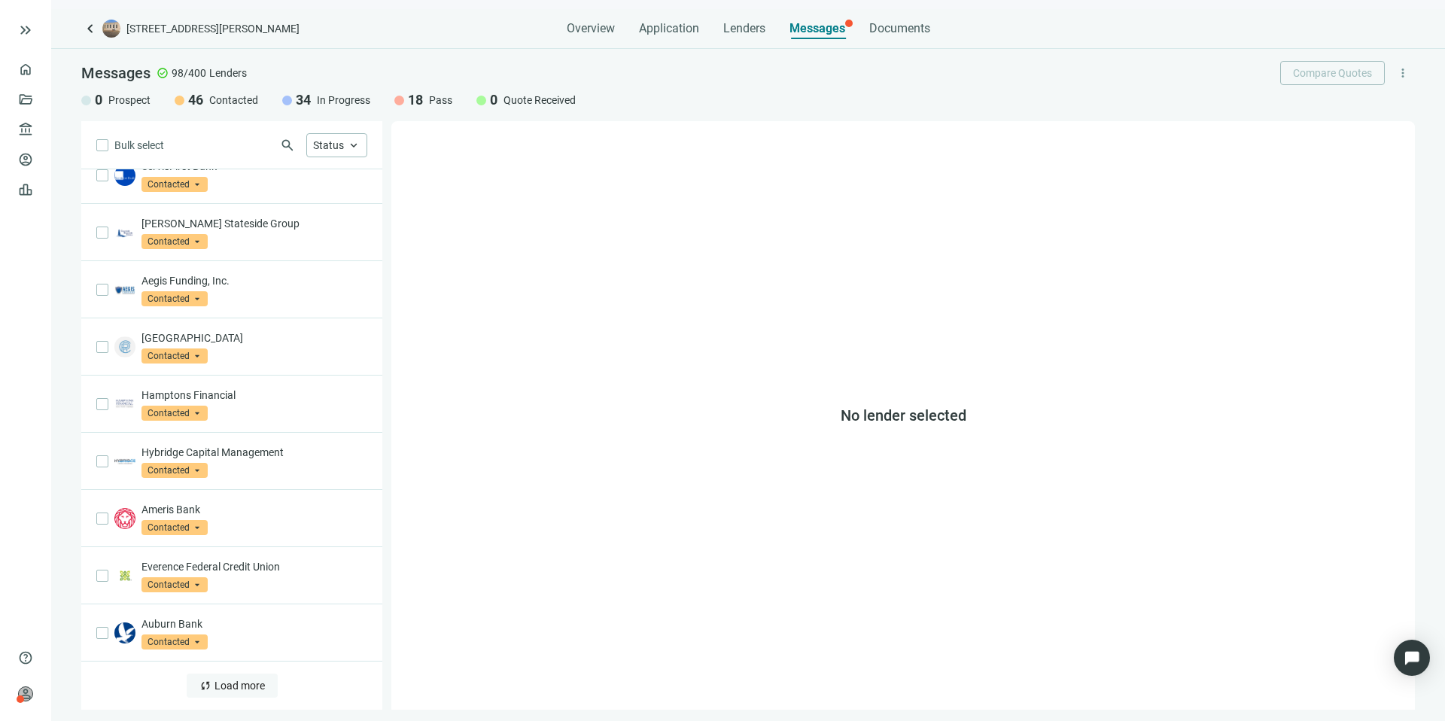
click at [245, 680] on span "Load more" at bounding box center [239, 686] width 50 height 12
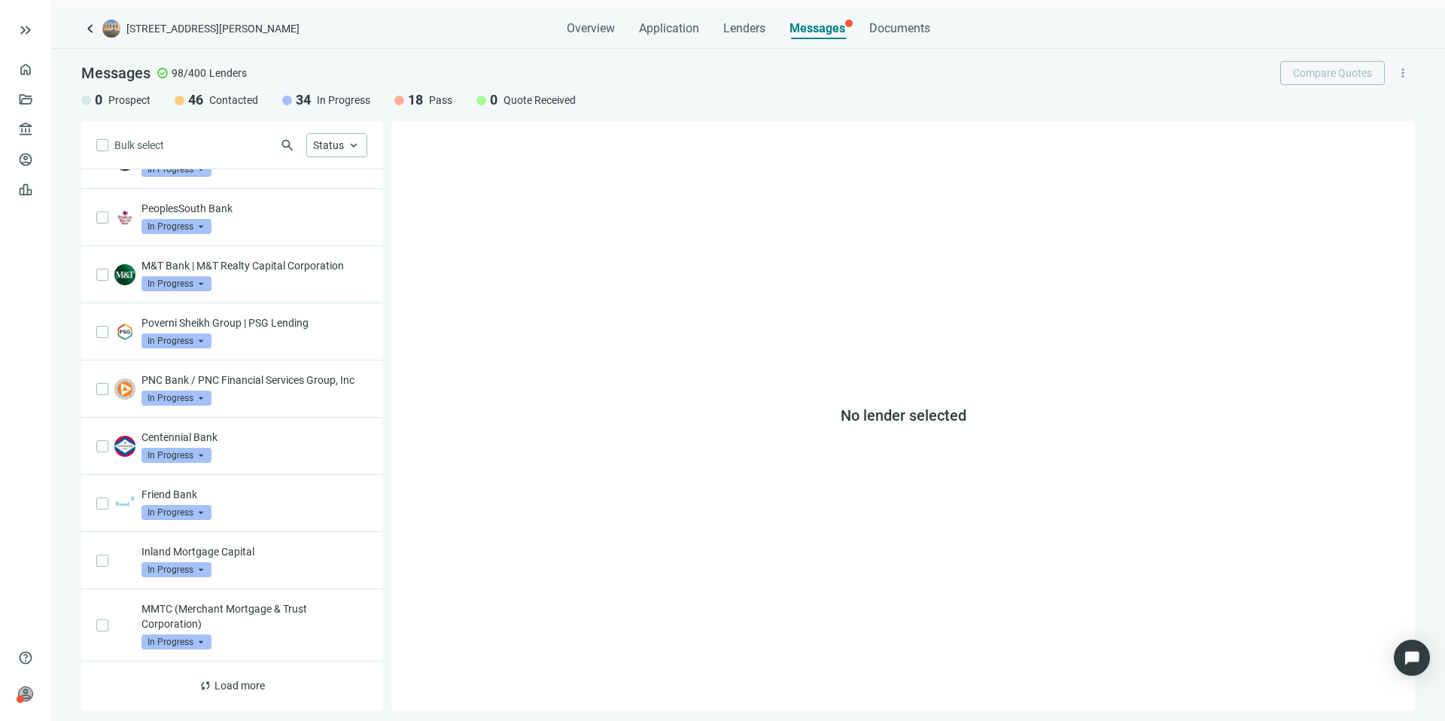
scroll to position [2970, 0]
click at [236, 683] on span "Load more" at bounding box center [239, 686] width 50 height 12
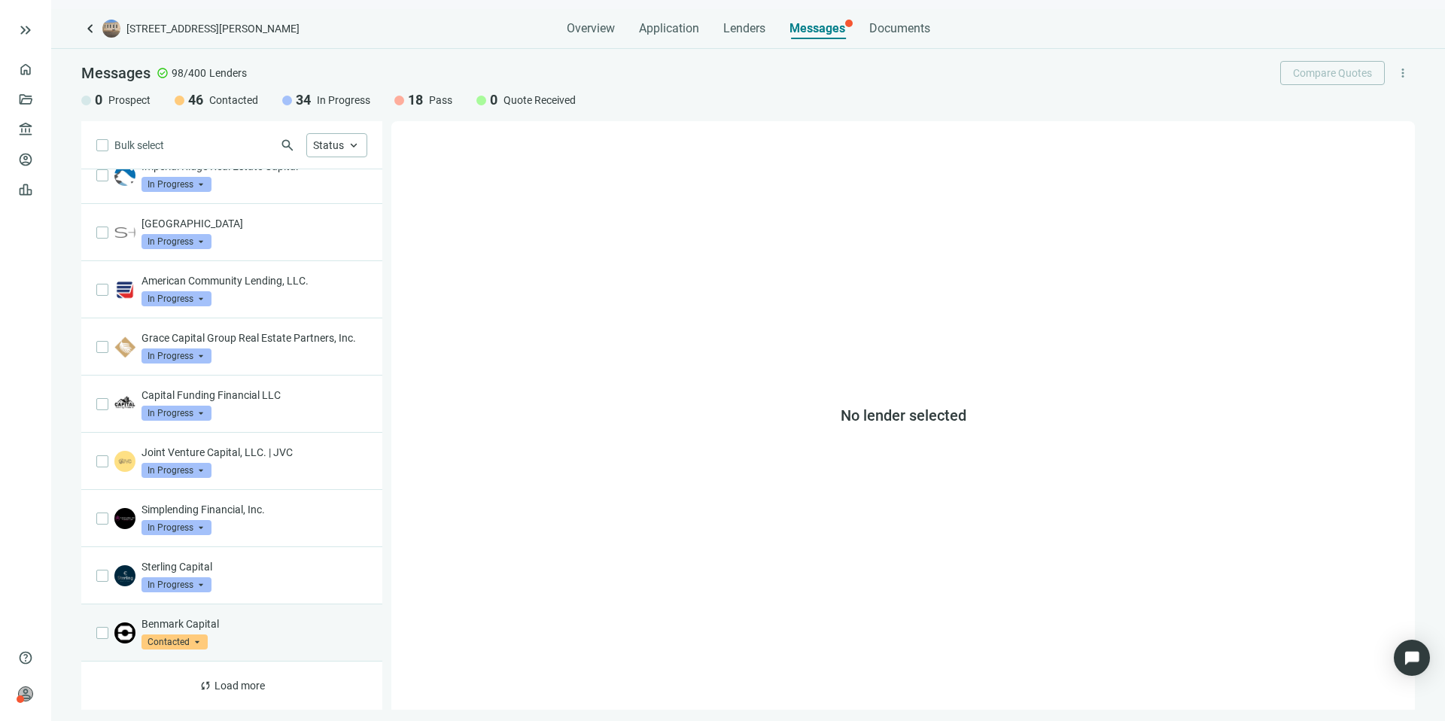
scroll to position [4128, 0]
click at [235, 689] on span "Load more" at bounding box center [239, 686] width 50 height 12
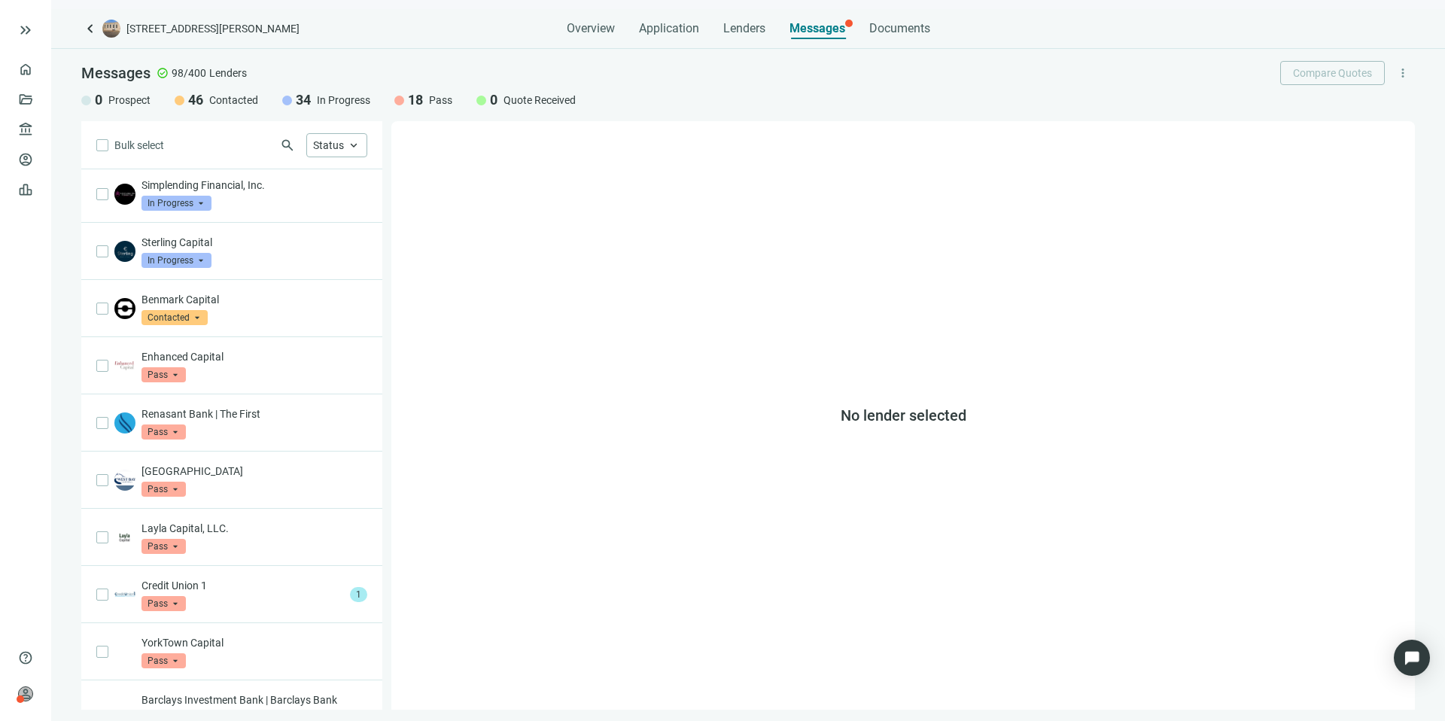
scroll to position [4440, 0]
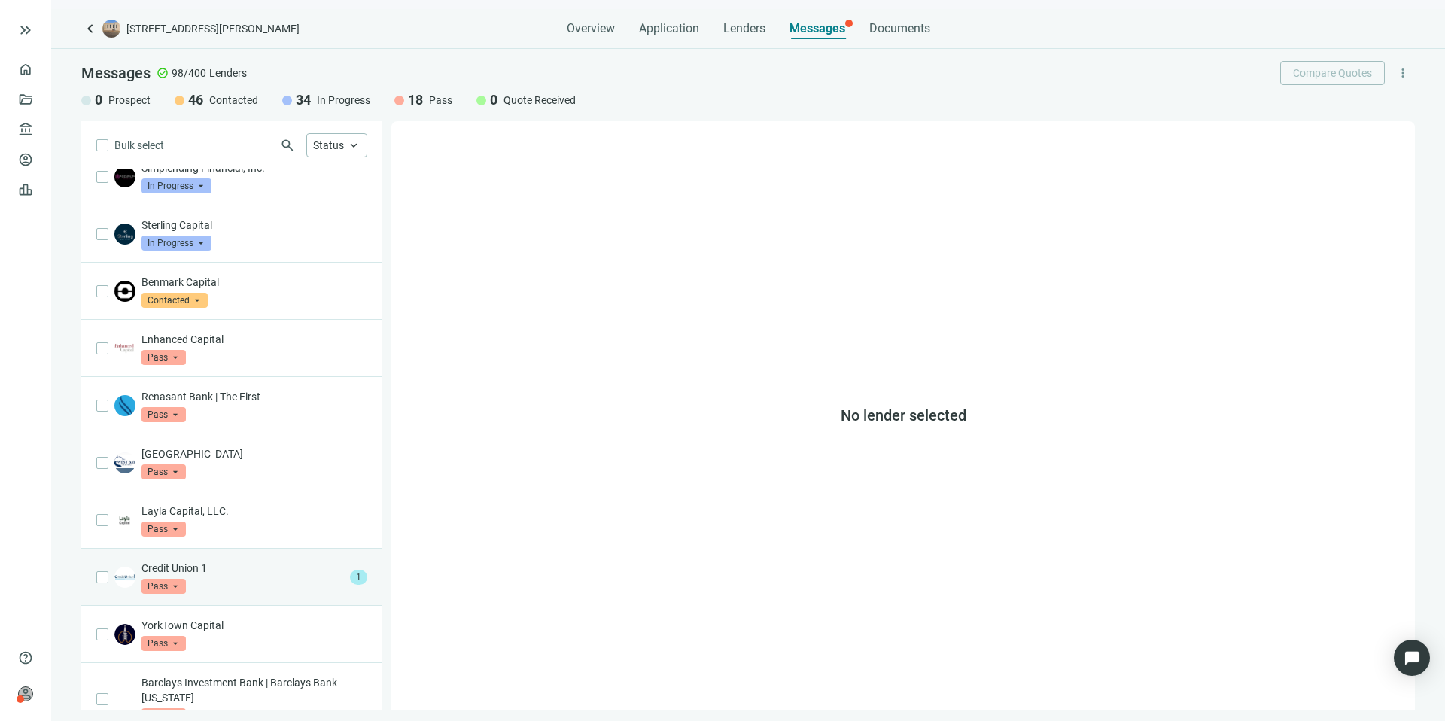
click at [312, 606] on div "Credit Union 1 Pass arrow_drop_down 1" at bounding box center [231, 577] width 301 height 57
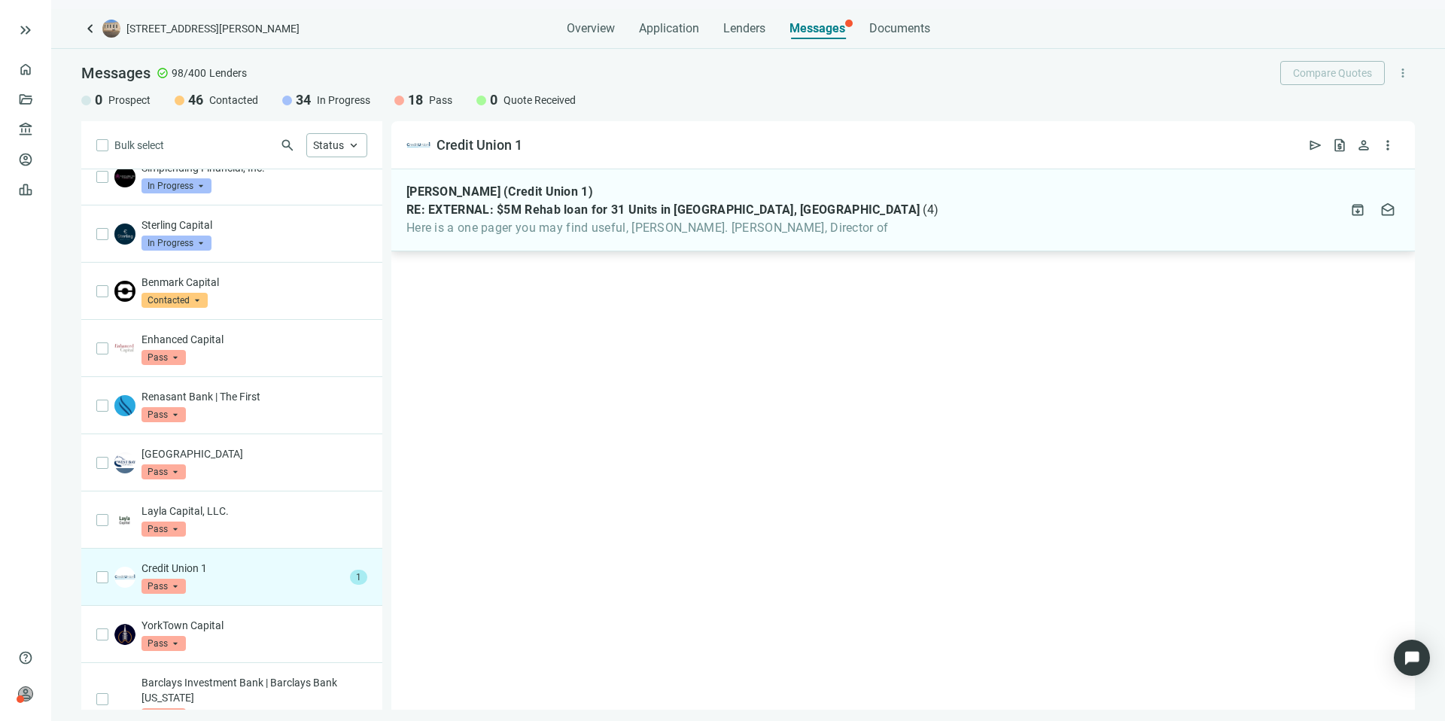
click at [930, 235] on div "Phillip Norris (Credit Union 1) RE: EXTERNAL: $5M Rehab loan for 31 Units in Be…" at bounding box center [902, 210] width 1023 height 82
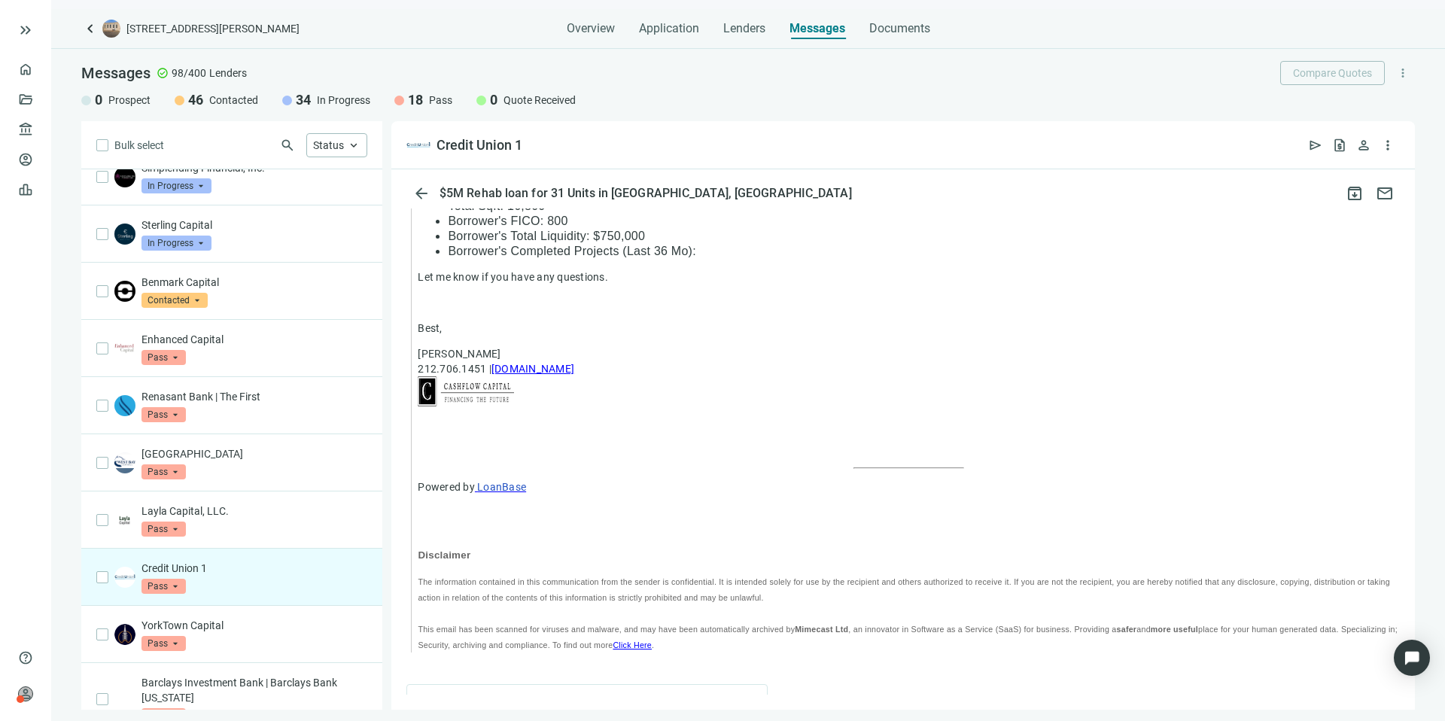
scroll to position [1942, 0]
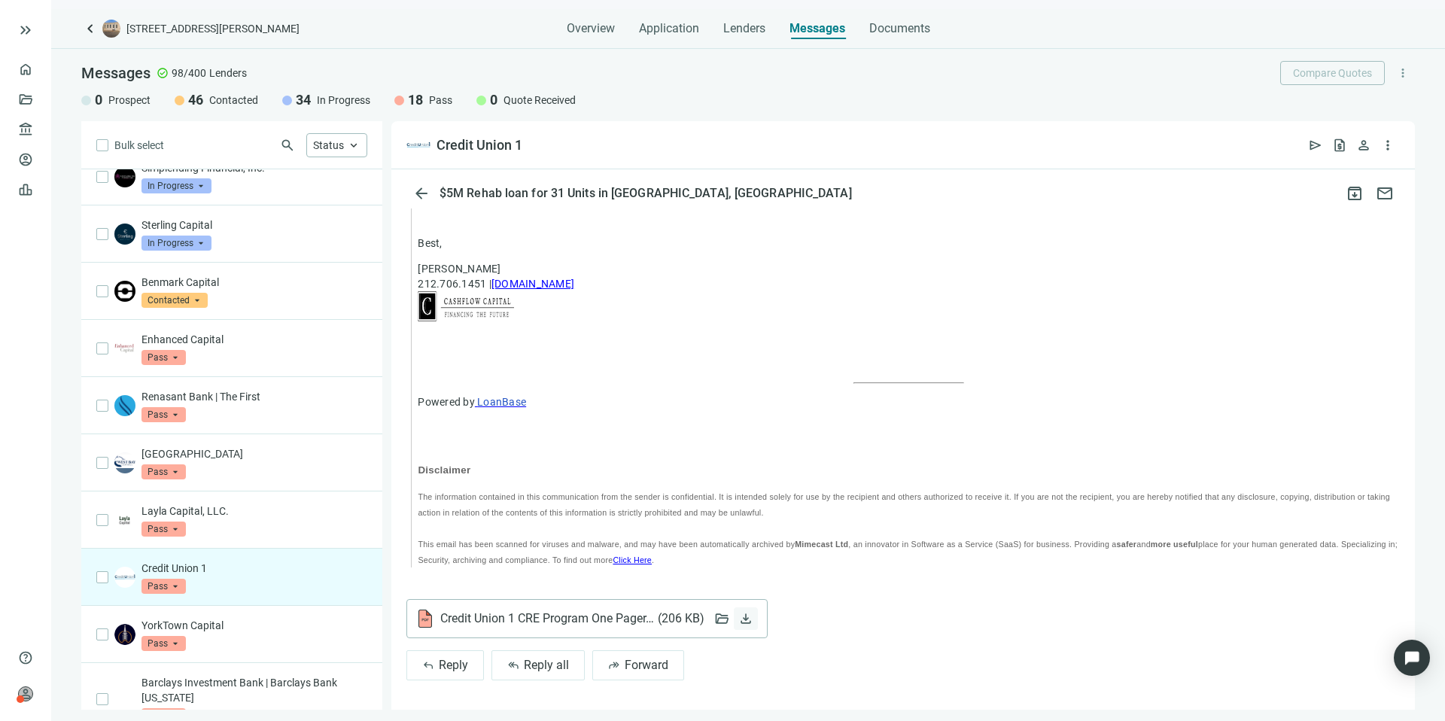
click at [745, 617] on span "download" at bounding box center [745, 618] width 15 height 15
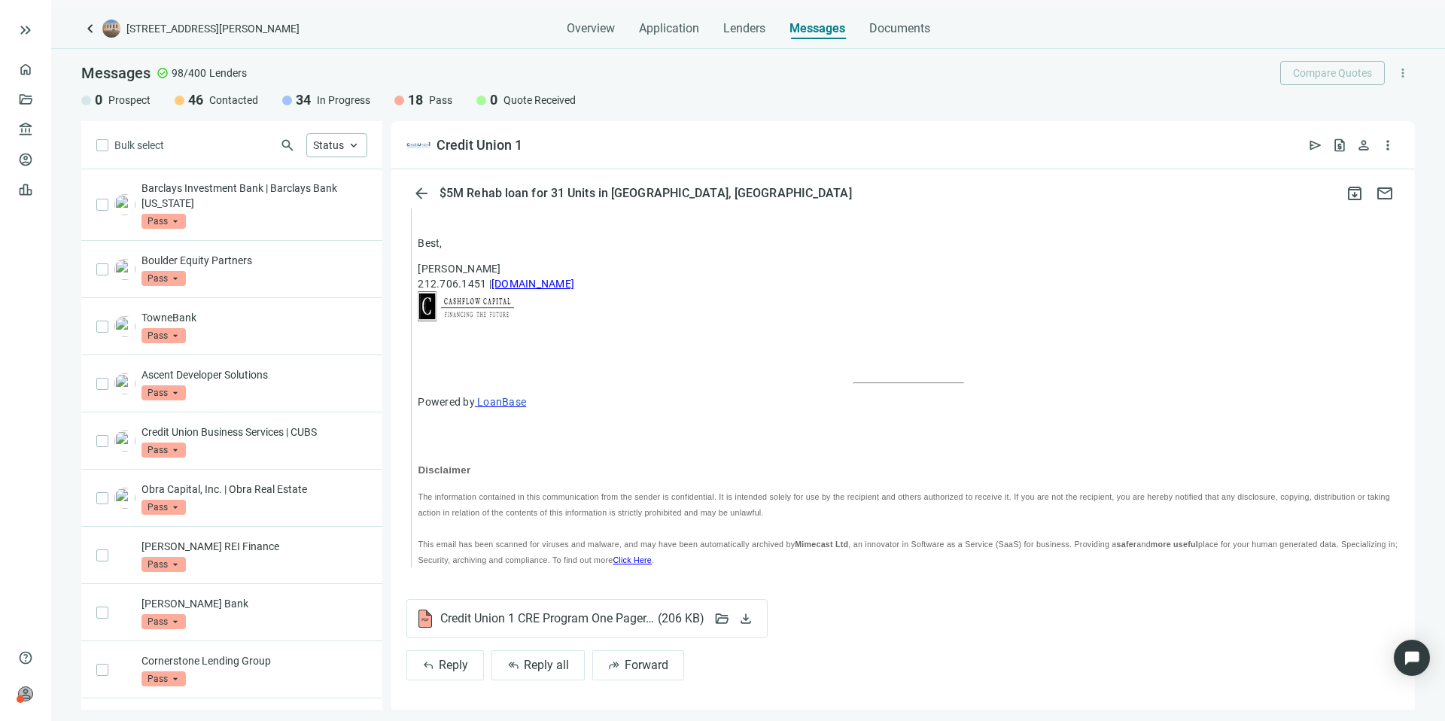
scroll to position [4950, 0]
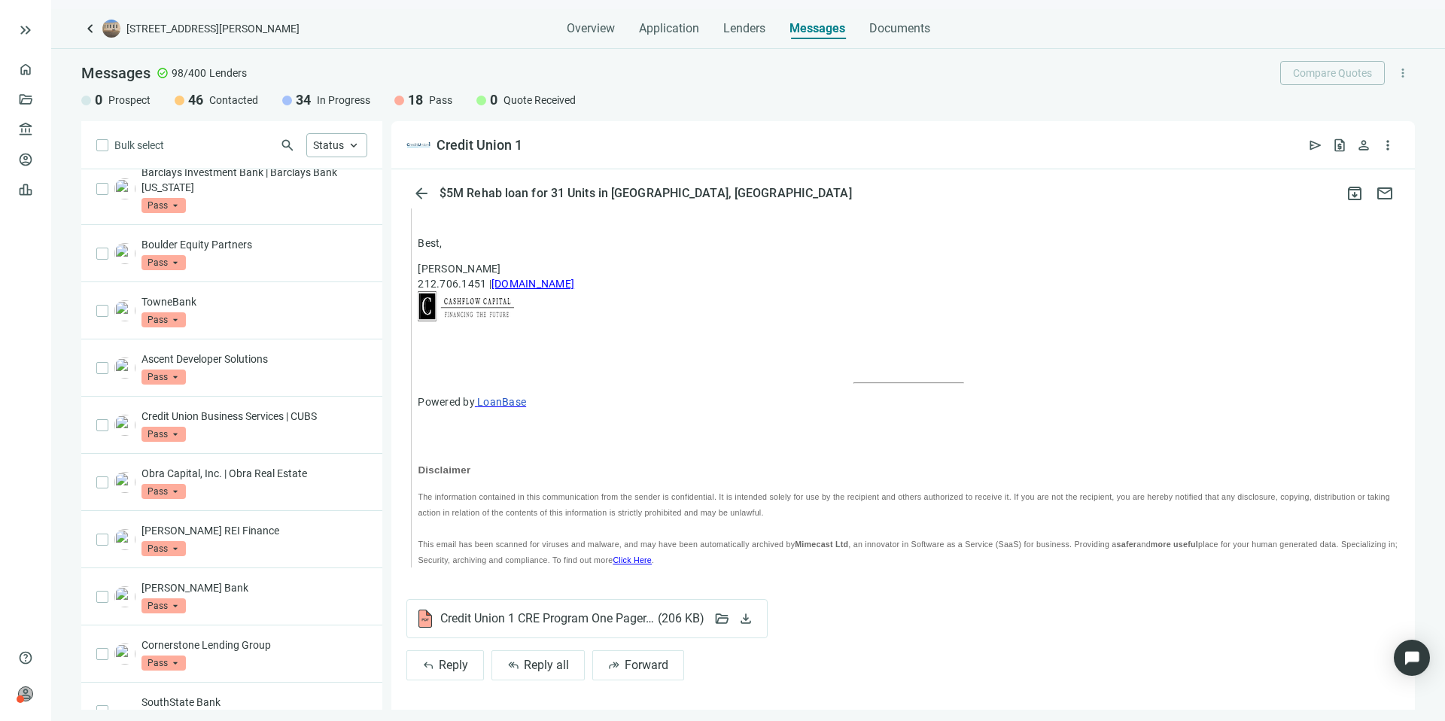
click at [286, 147] on span "search" at bounding box center [287, 145] width 15 height 15
click at [265, 144] on input "search" at bounding box center [197, 145] width 154 height 23
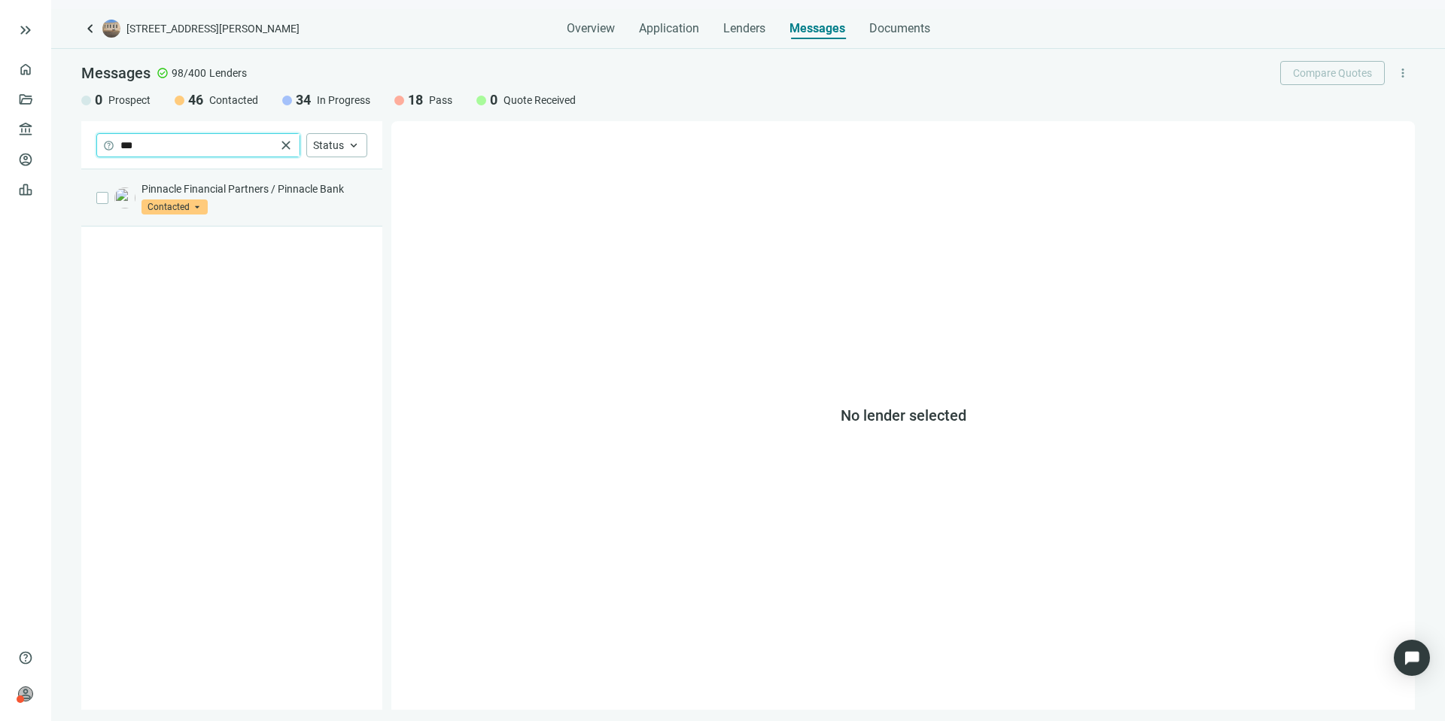
type input "***"
click at [274, 199] on div "Pinnacle Financial Partners / Pinnacle Bank Contacted arrow_drop_down" at bounding box center [254, 197] width 226 height 33
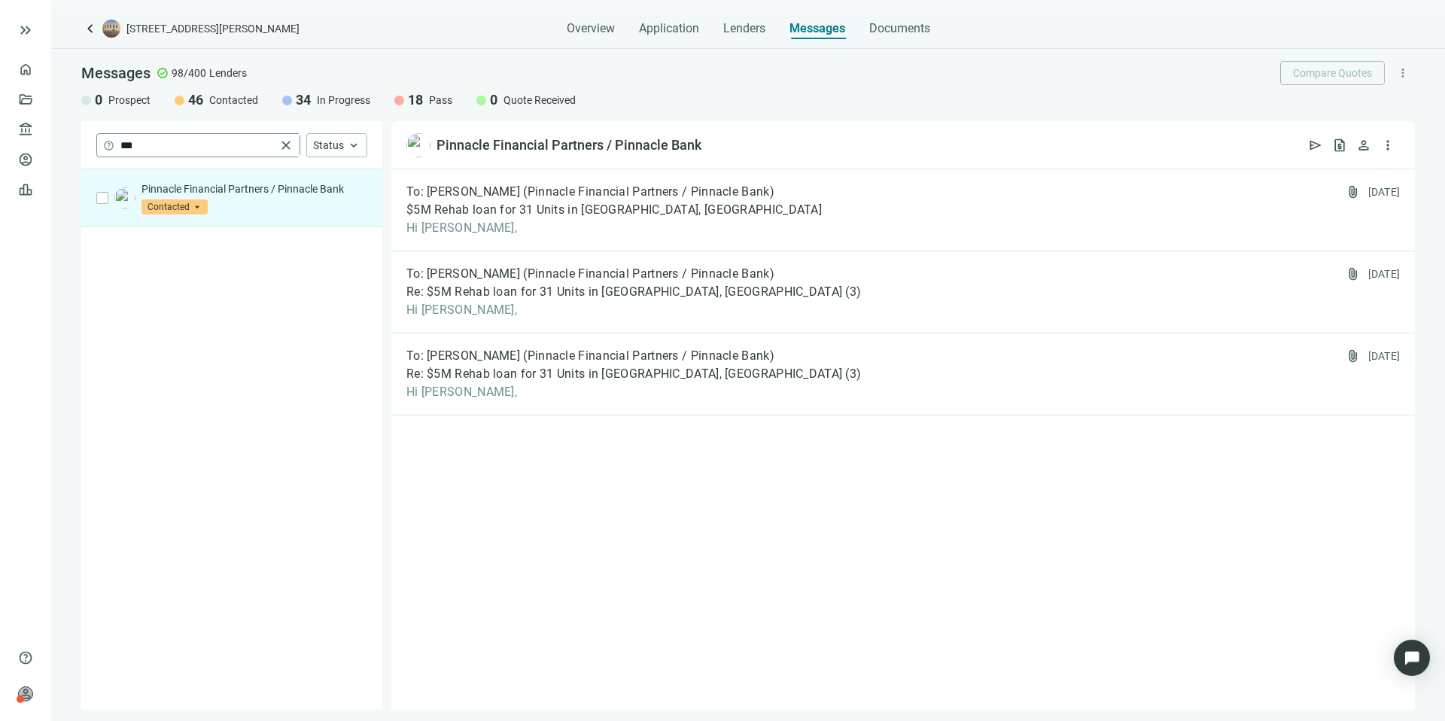
click at [284, 141] on span "close" at bounding box center [285, 145] width 15 height 15
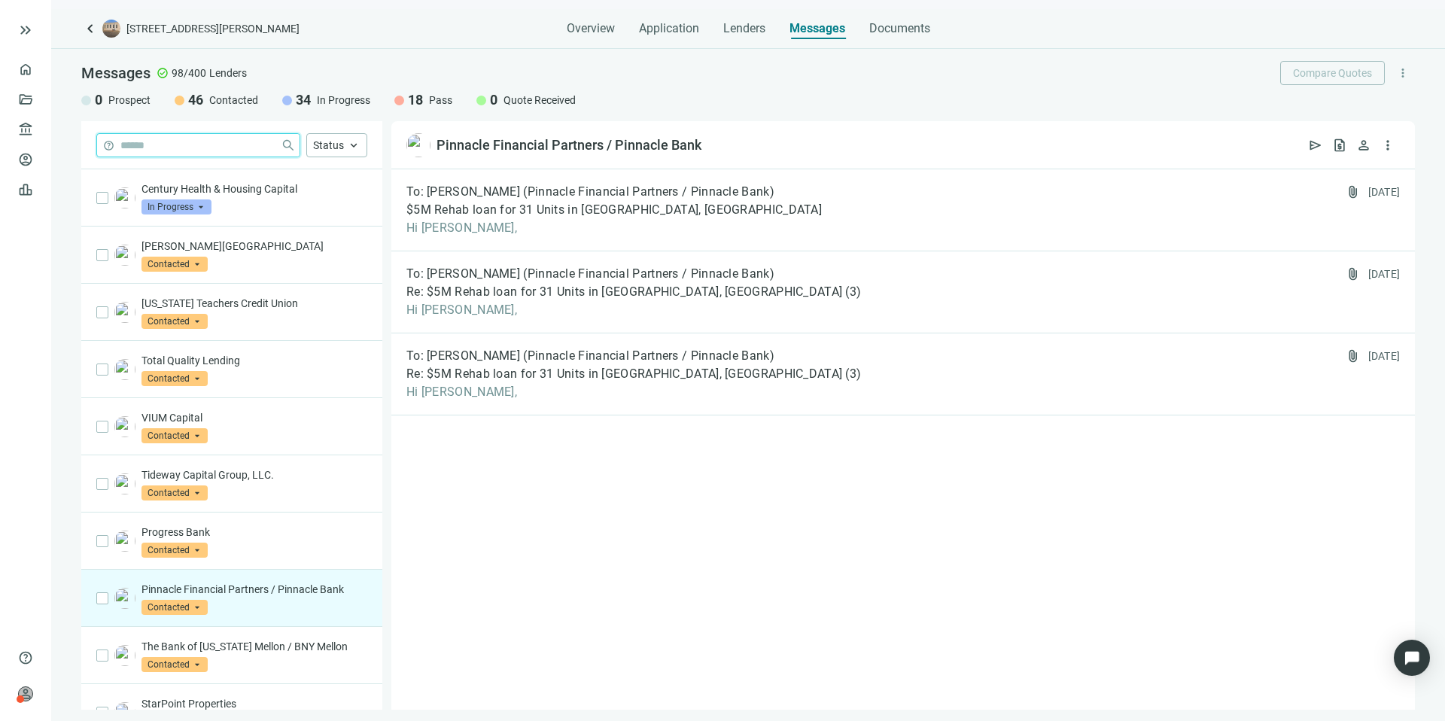
click at [242, 148] on input "search" at bounding box center [197, 145] width 154 height 23
click at [343, 147] on span "Status" at bounding box center [328, 145] width 31 height 12
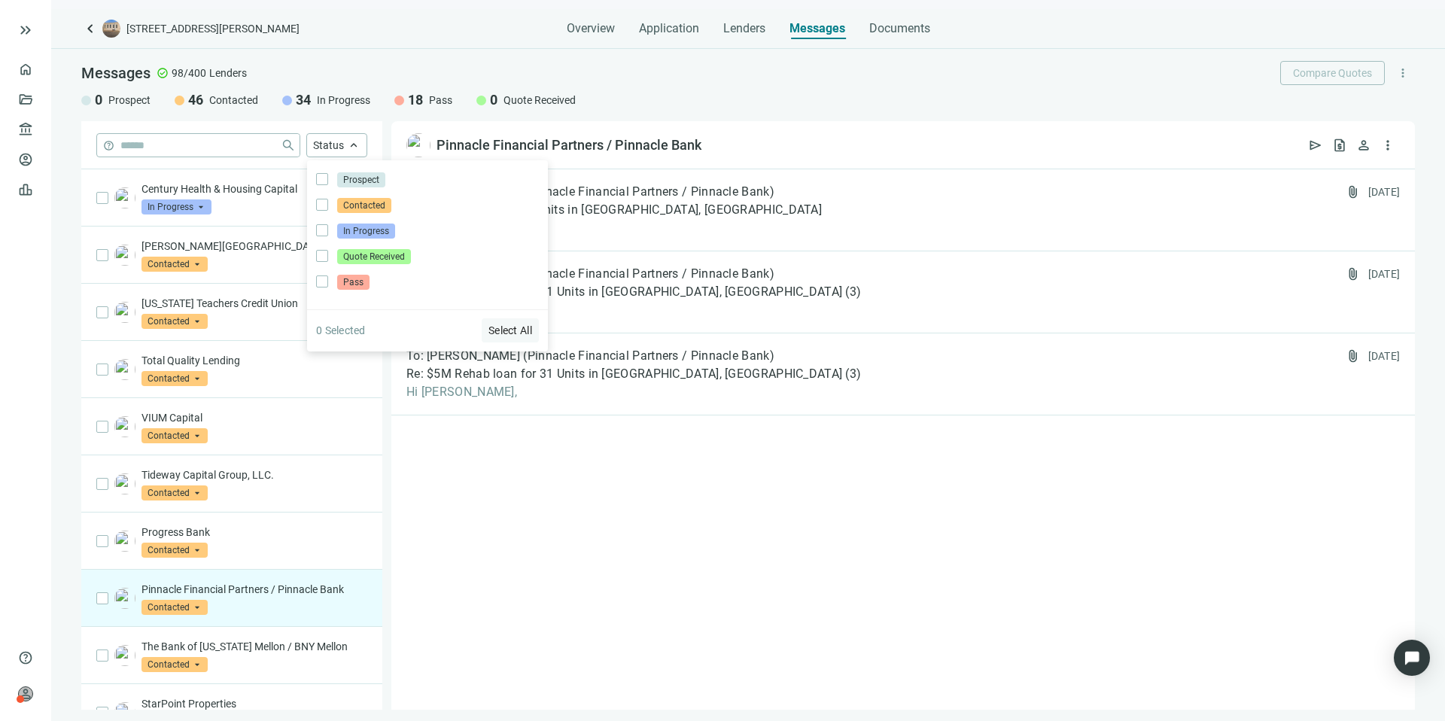
click at [506, 327] on span "Select All" at bounding box center [510, 330] width 44 height 12
click at [164, 154] on div "help close Status close Prospect Only Contacted Only In Progress Only Quote Rec…" at bounding box center [231, 415] width 301 height 588
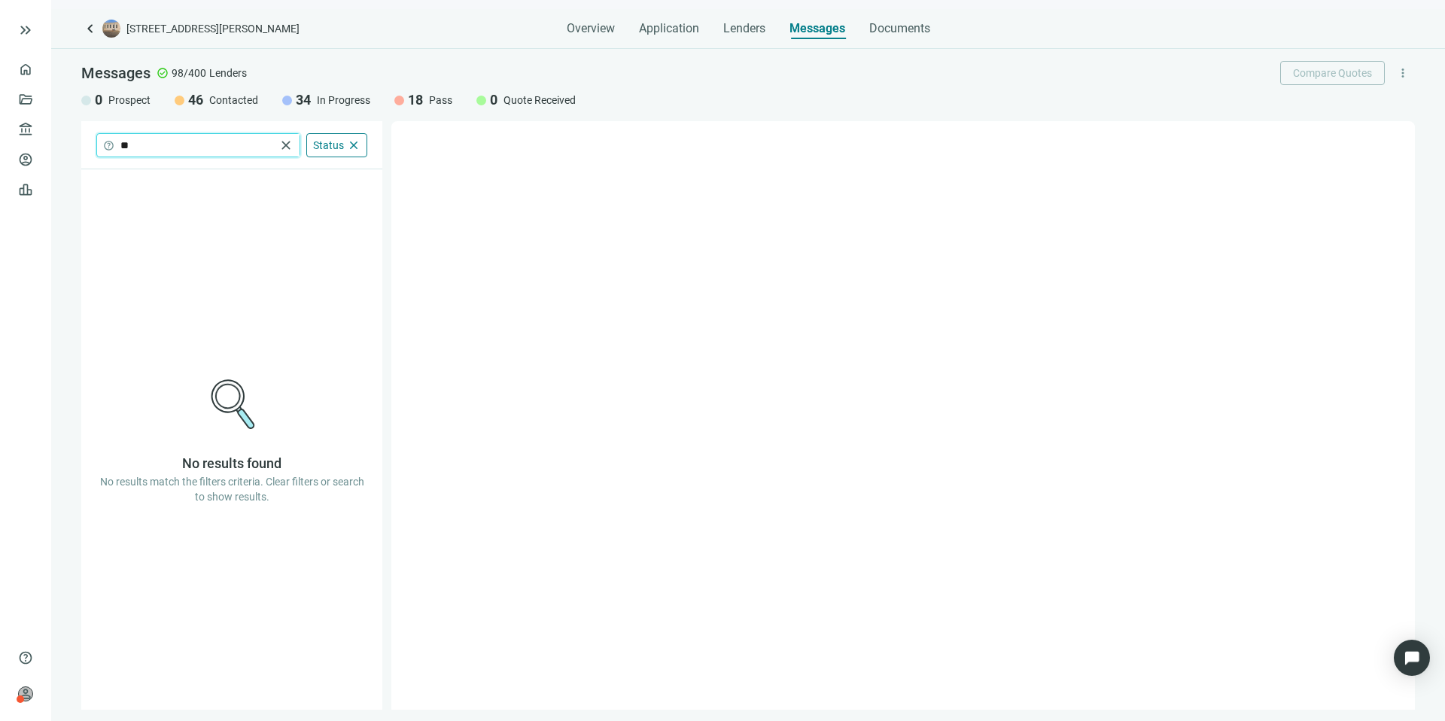
type input "*"
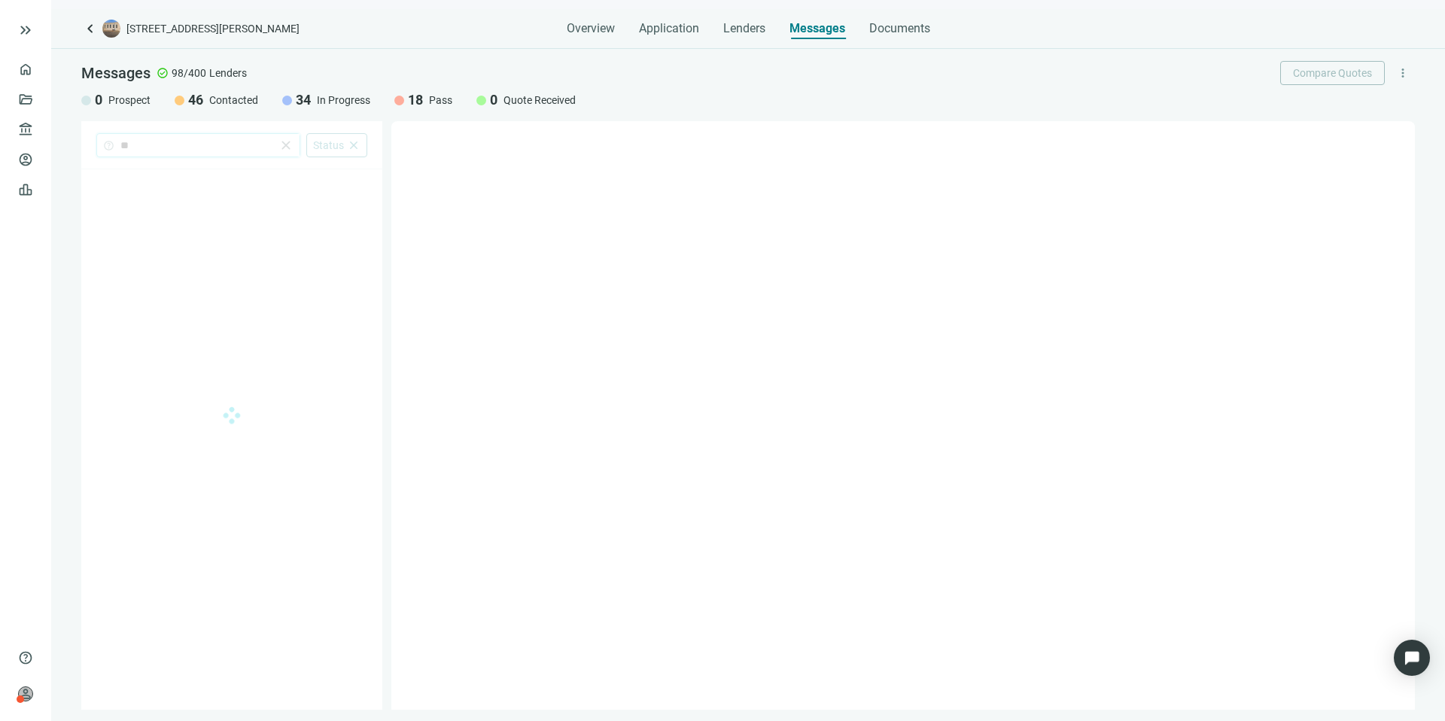
type input "*"
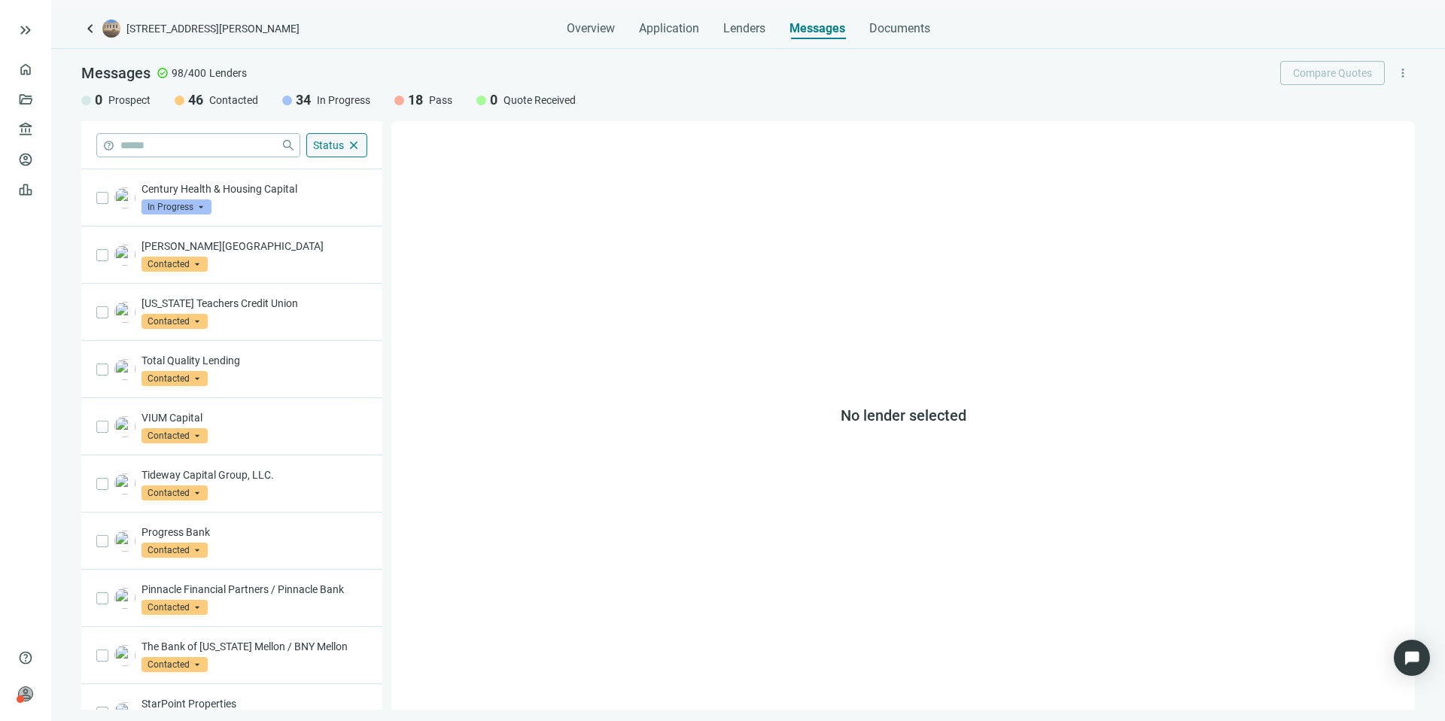
click at [354, 146] on span "close" at bounding box center [354, 145] width 14 height 14
click at [334, 151] on span "Status" at bounding box center [328, 145] width 31 height 14
click at [123, 168] on div "help close Status close Prospect Only Contacted Only In Progress Only Quote Rec…" at bounding box center [231, 415] width 301 height 588
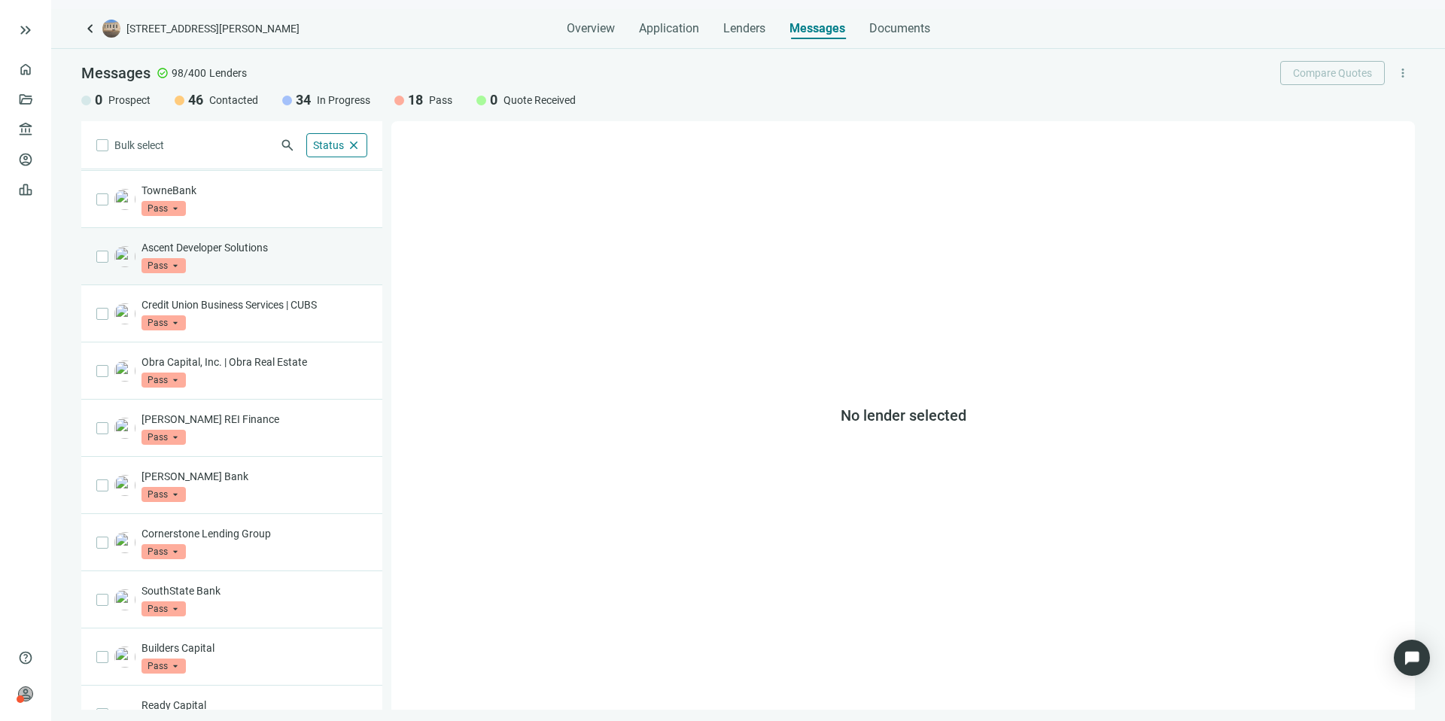
scroll to position [504, 0]
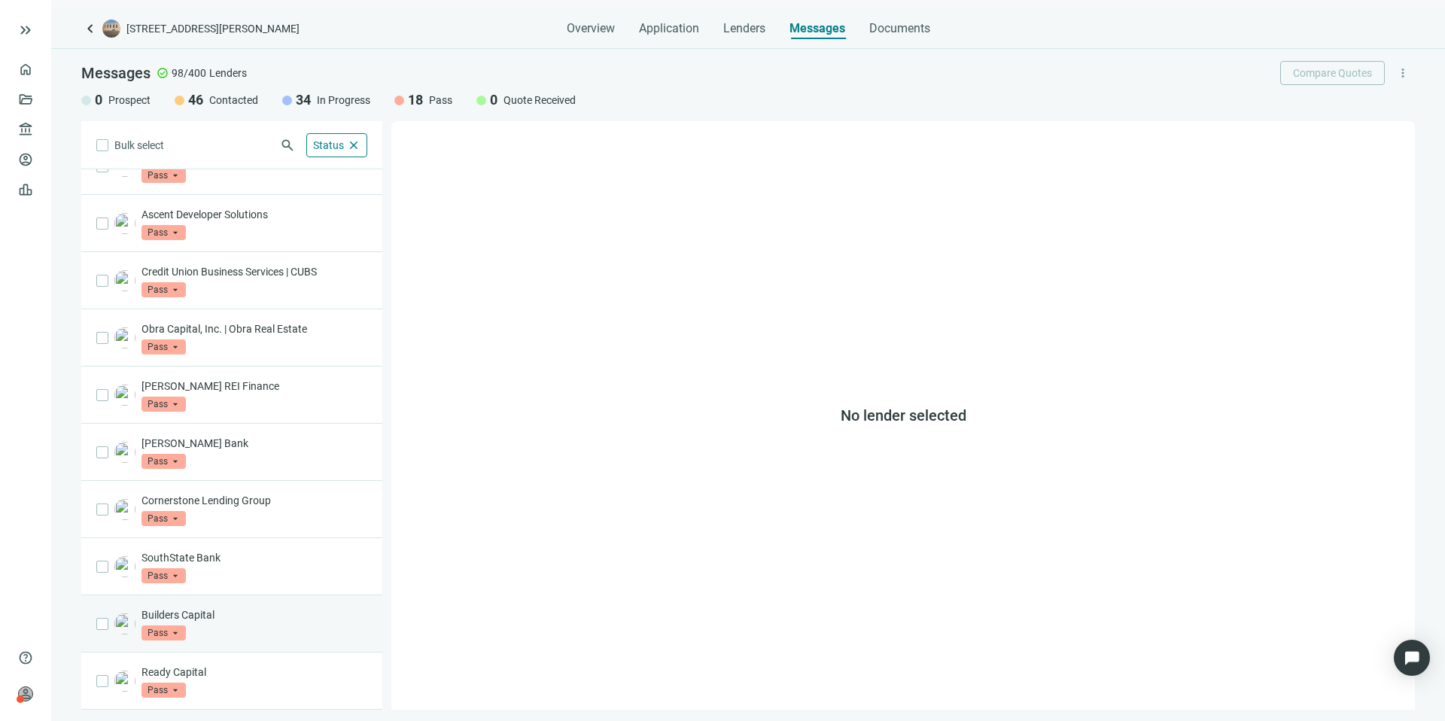
click at [330, 607] on p "Builders Capital" at bounding box center [254, 614] width 226 height 15
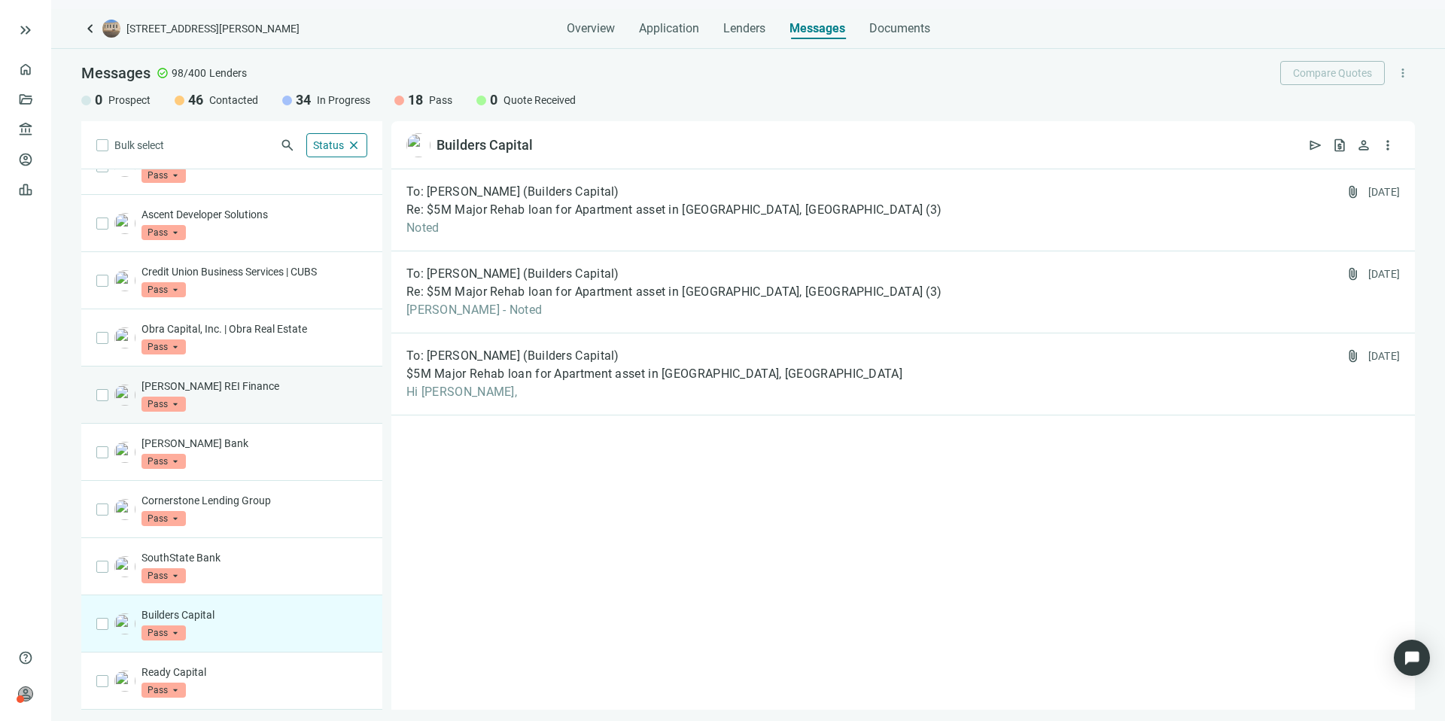
click at [272, 400] on div "Barnett REI Finance Pass arrow_drop_down" at bounding box center [254, 395] width 226 height 33
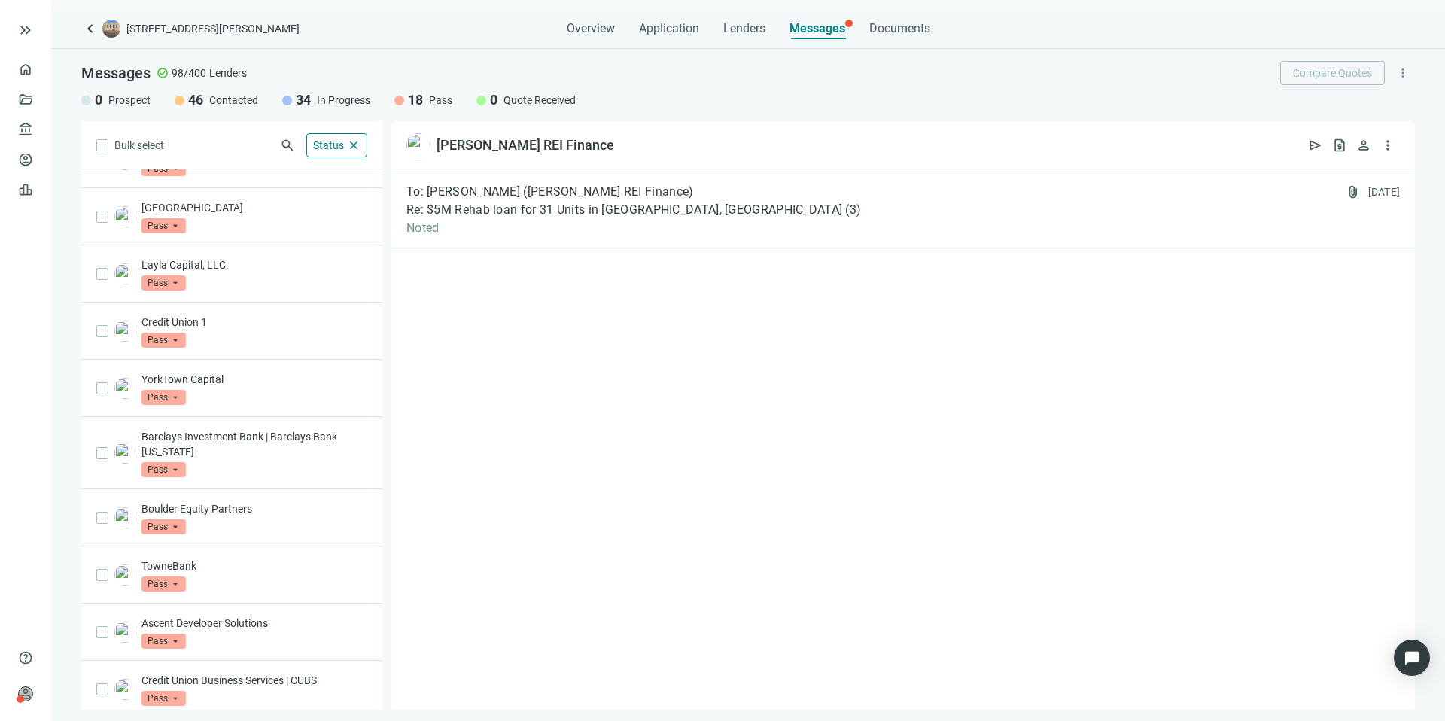
scroll to position [89, 0]
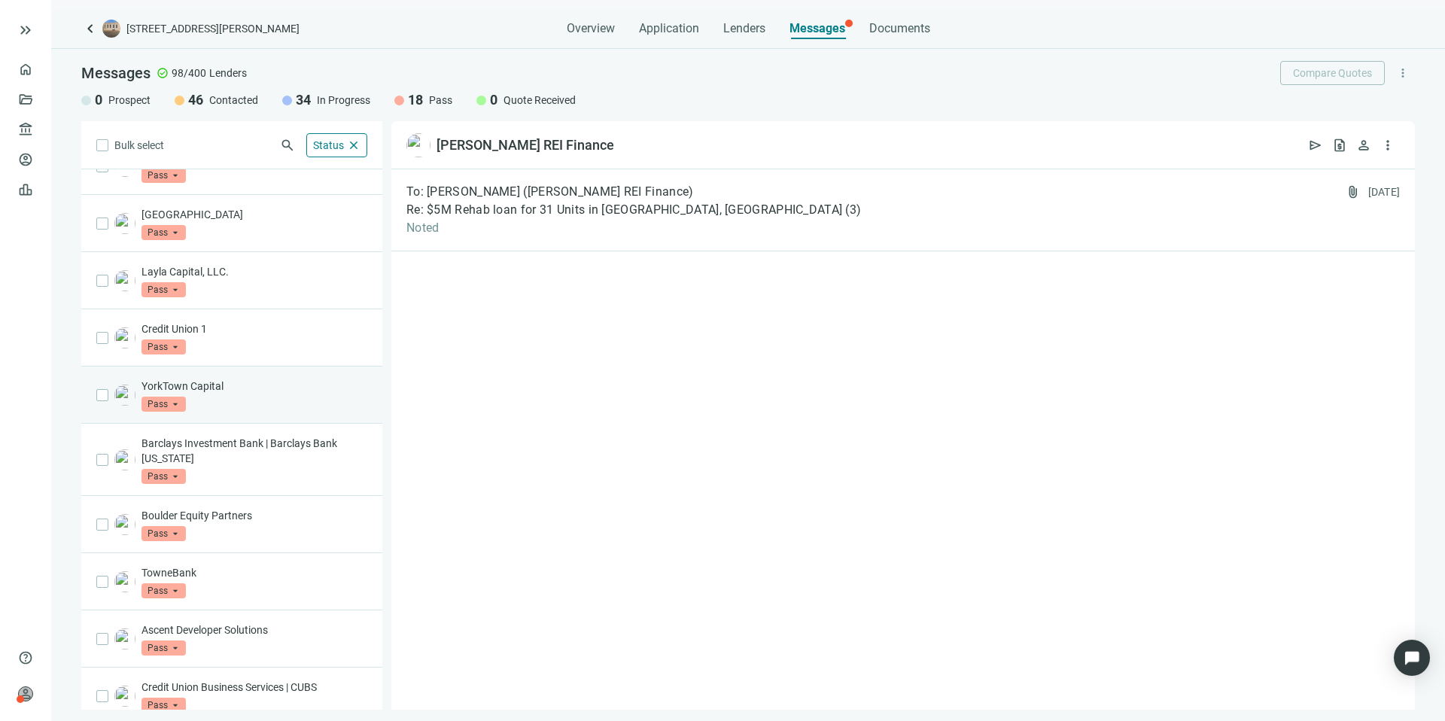
click at [272, 411] on div "YorkTown Capital Pass arrow_drop_down" at bounding box center [254, 395] width 226 height 33
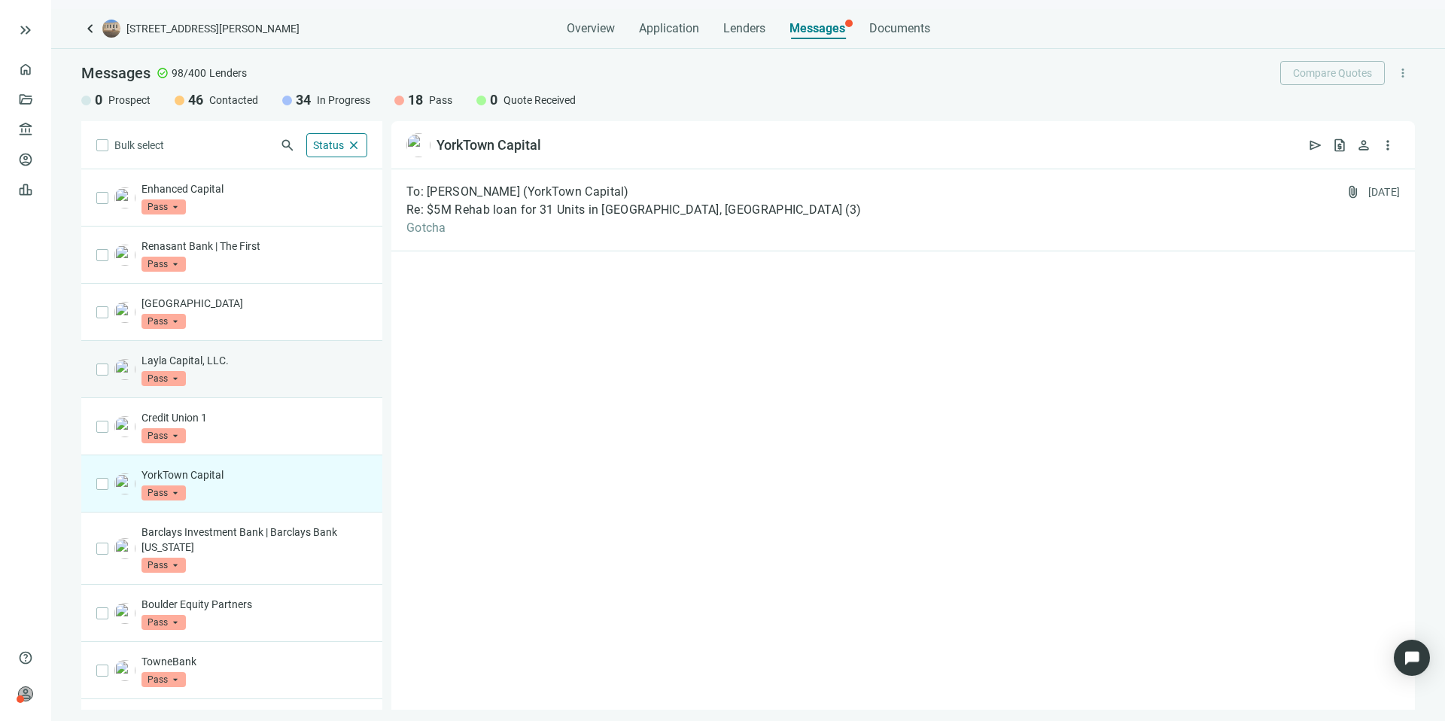
click at [280, 357] on p "Layla Capital, LLC." at bounding box center [254, 360] width 226 height 15
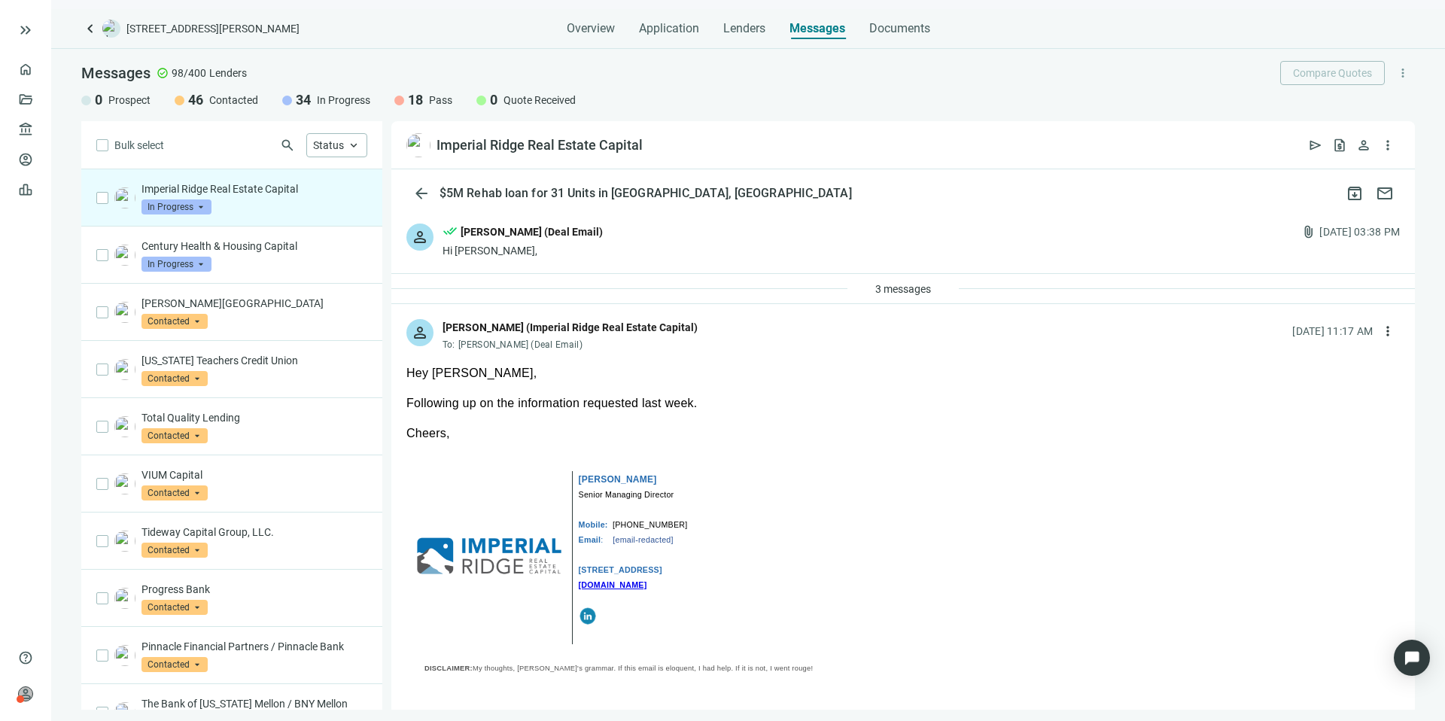
click at [706, 290] on div "3 messages" at bounding box center [902, 289] width 1023 height 30
click at [706, 298] on div "3 messages" at bounding box center [902, 289] width 1023 height 30
click at [706, 305] on div "person Joel Poppert (Imperial Ridge Real Estate Capital) To: Kevin A Jones (Dea…" at bounding box center [902, 329] width 1023 height 50
click at [636, 293] on div "3 messages" at bounding box center [902, 289] width 1023 height 30
click at [901, 285] on span "3 messages" at bounding box center [903, 289] width 56 height 12
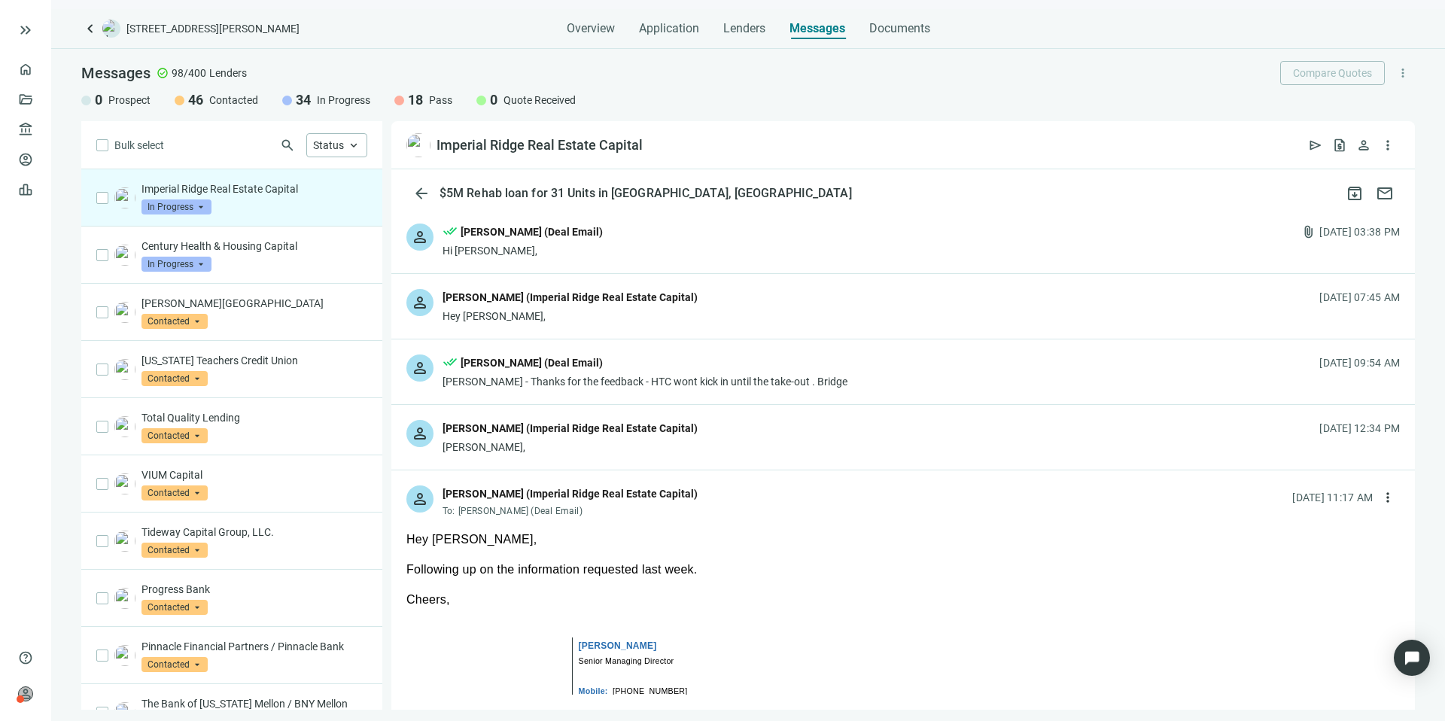
click at [806, 428] on div "person Joel Poppert (Imperial Ridge Real Estate Capital) Kevin, 08.08.2025, 12:…" at bounding box center [902, 437] width 1023 height 65
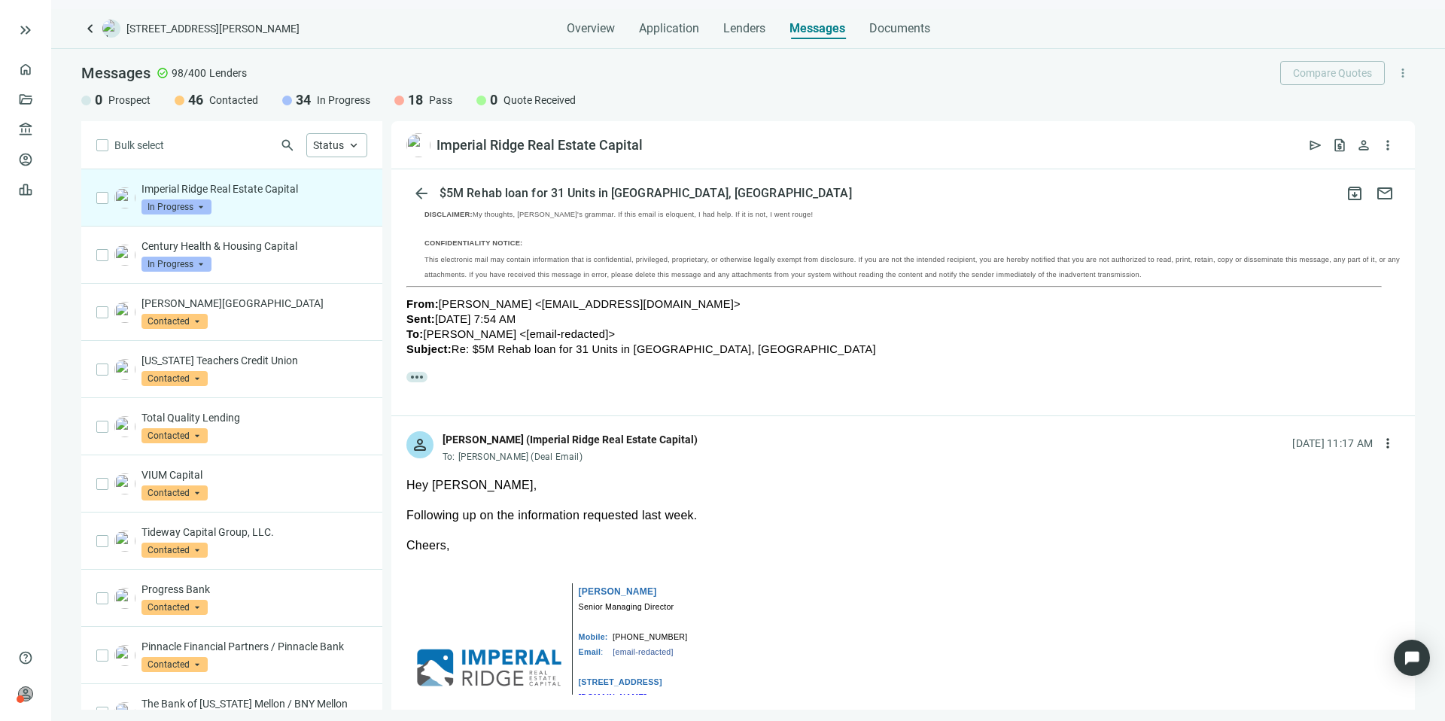
scroll to position [916, 0]
